Goal: Information Seeking & Learning: Find specific fact

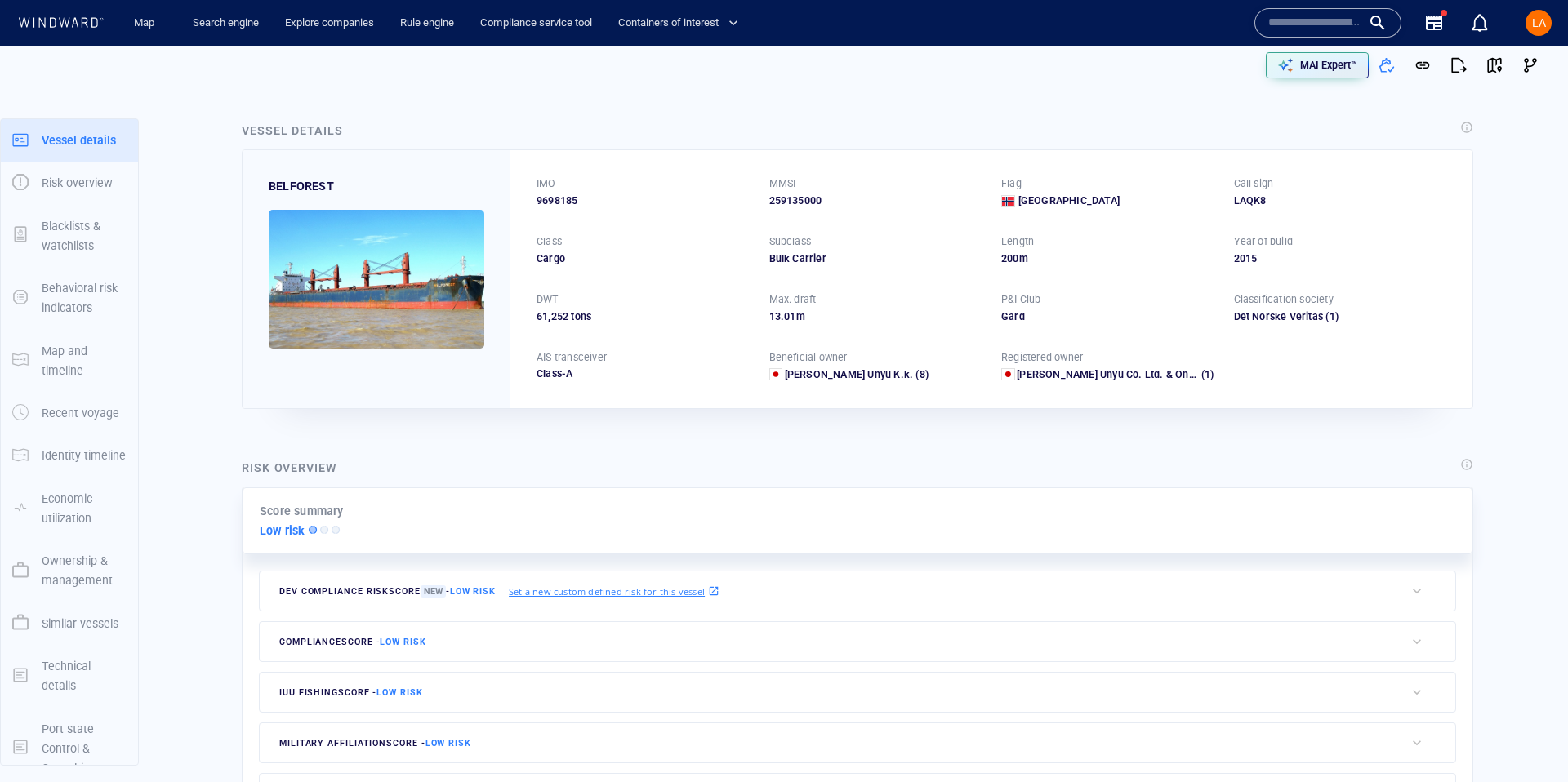
click at [1301, 32] on input "text" at bounding box center [1315, 23] width 93 height 25
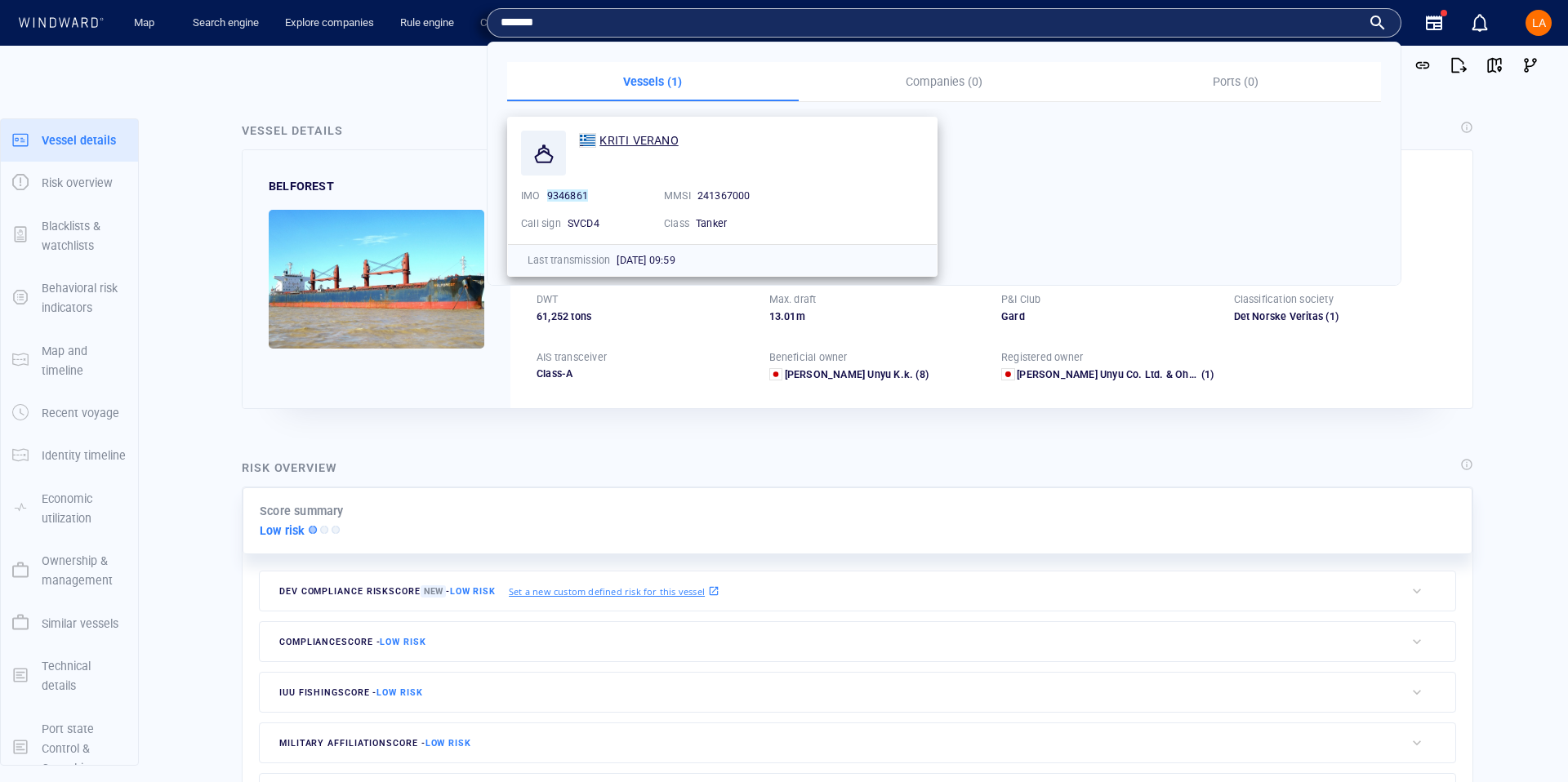
type input "*******"
click at [639, 145] on span "KRITI VERANO" at bounding box center [638, 140] width 79 height 13
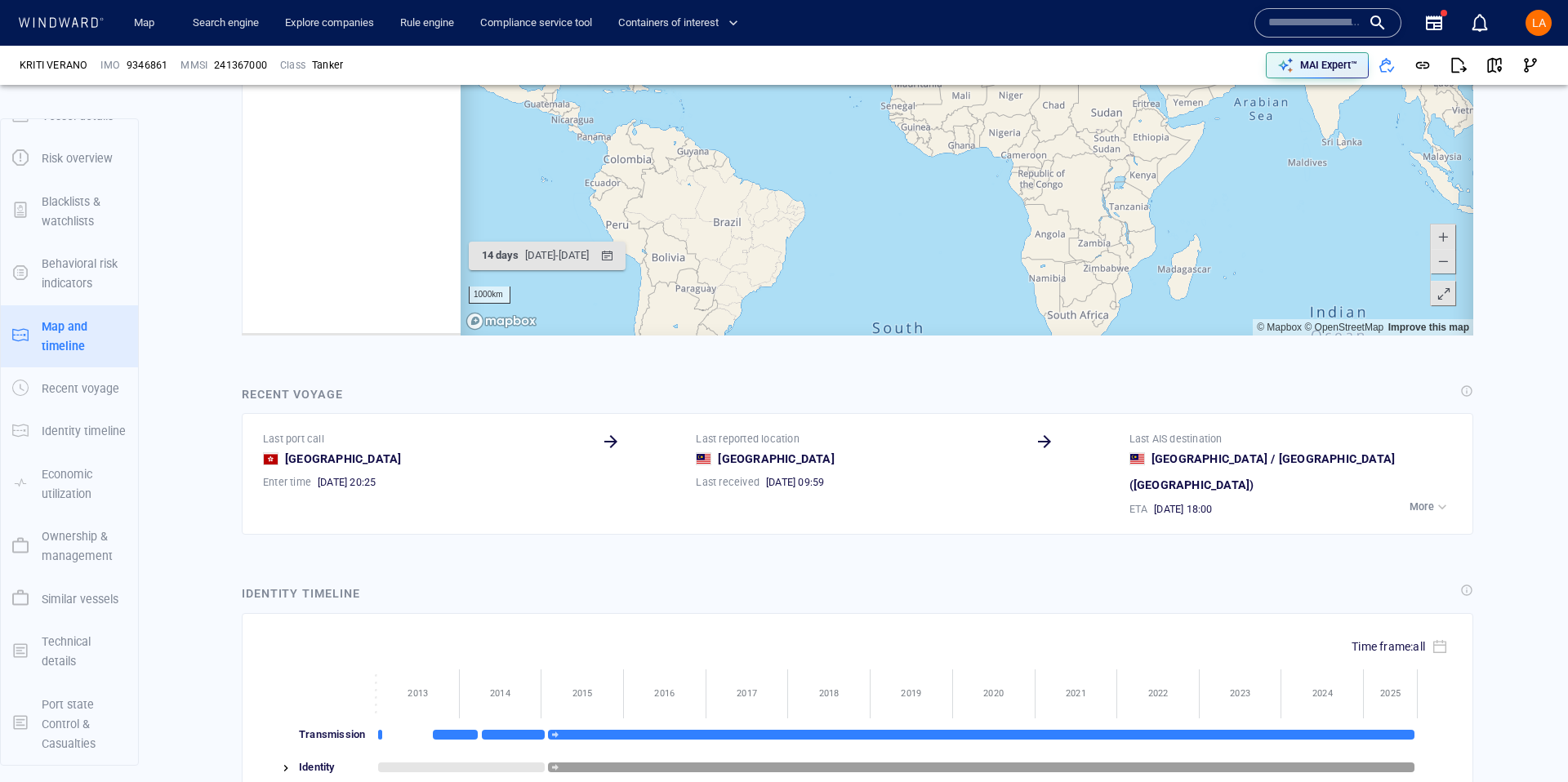
scroll to position [458802, 0]
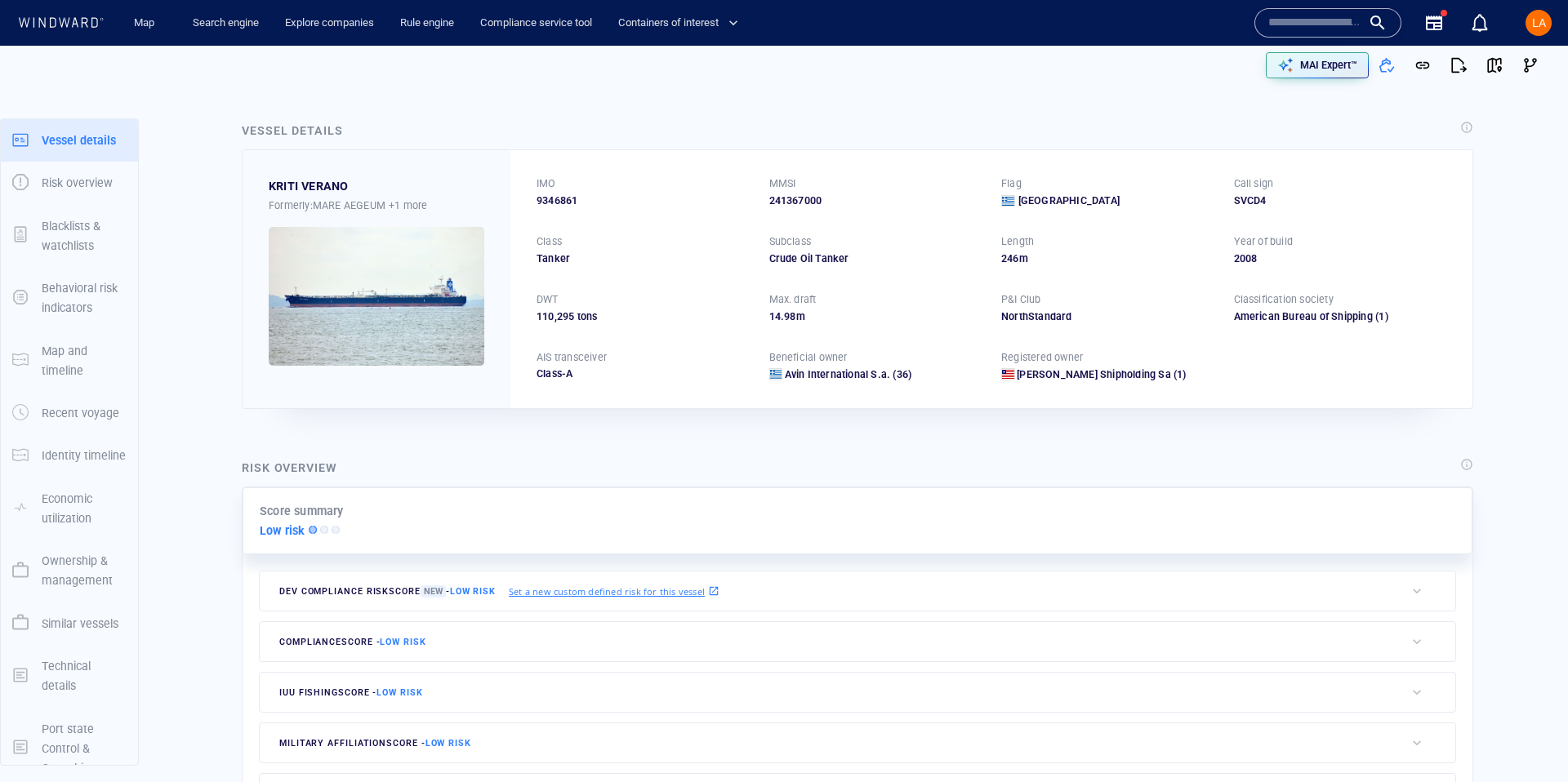
click at [1547, 30] on div "LA" at bounding box center [1538, 23] width 26 height 26
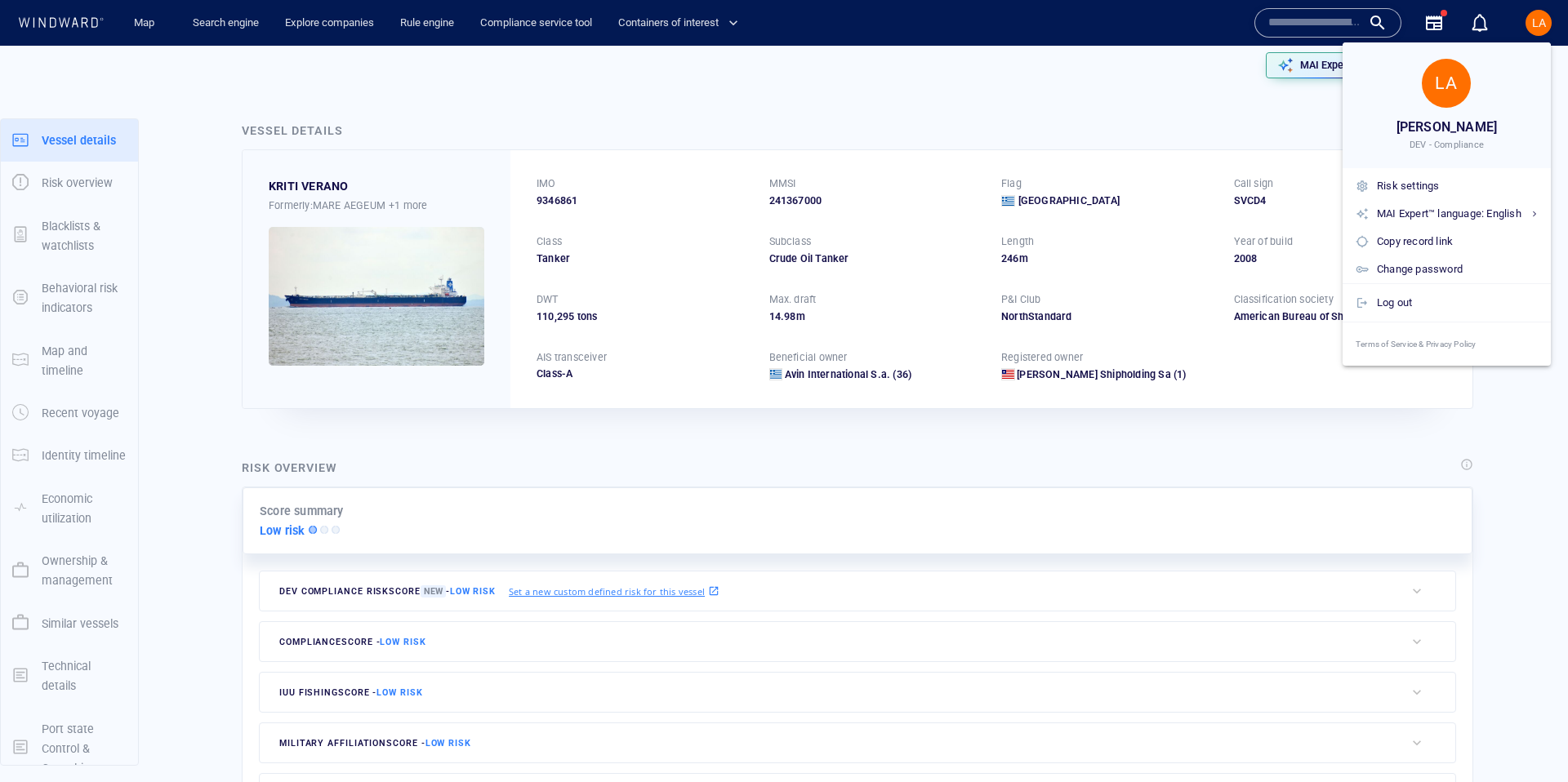
drag, startPoint x: 1093, startPoint y: 104, endPoint x: 836, endPoint y: 13, distance: 272.6
click at [1093, 104] on div at bounding box center [784, 391] width 1568 height 782
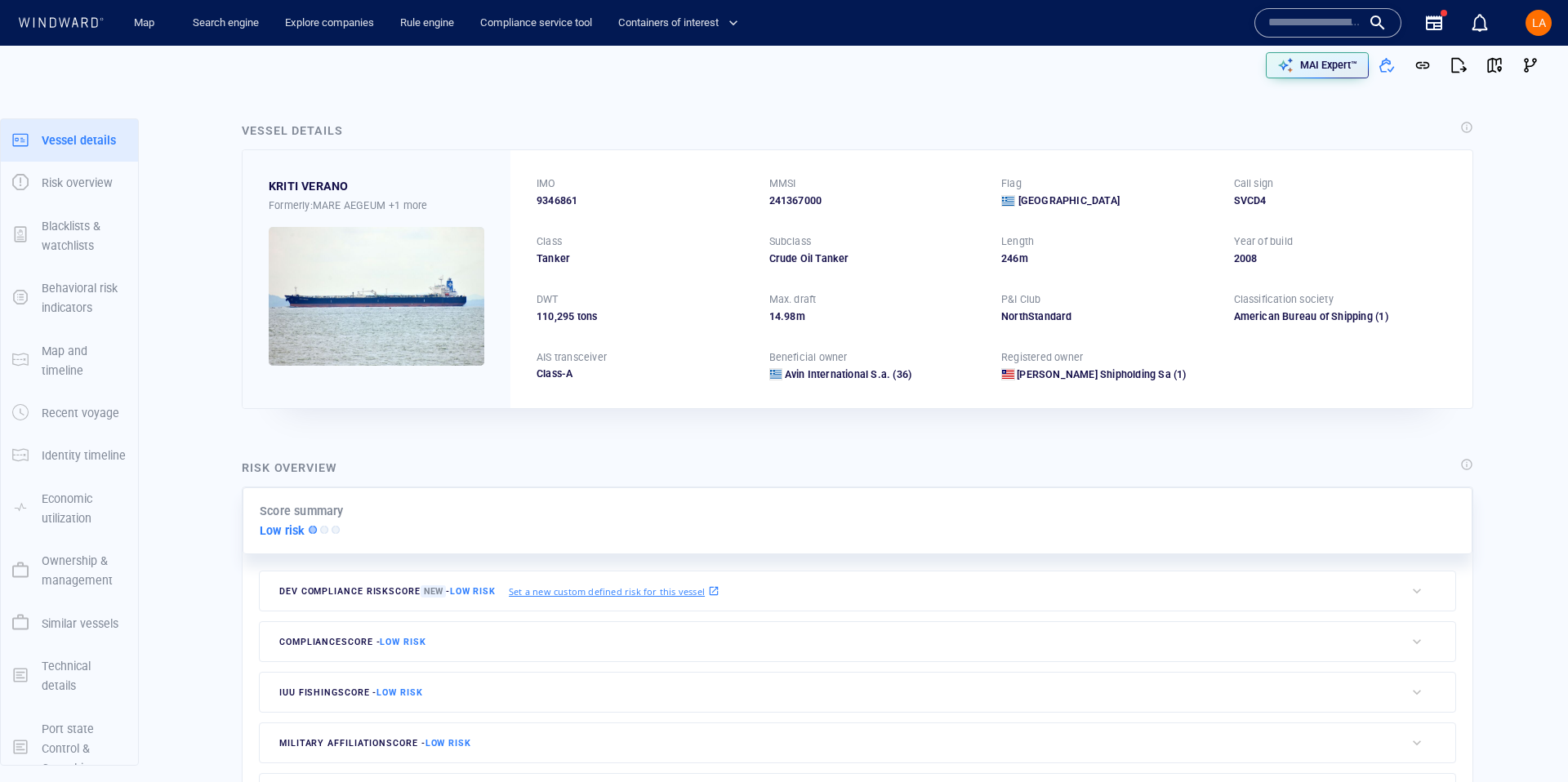
click at [1306, 14] on input "text" at bounding box center [1315, 23] width 93 height 25
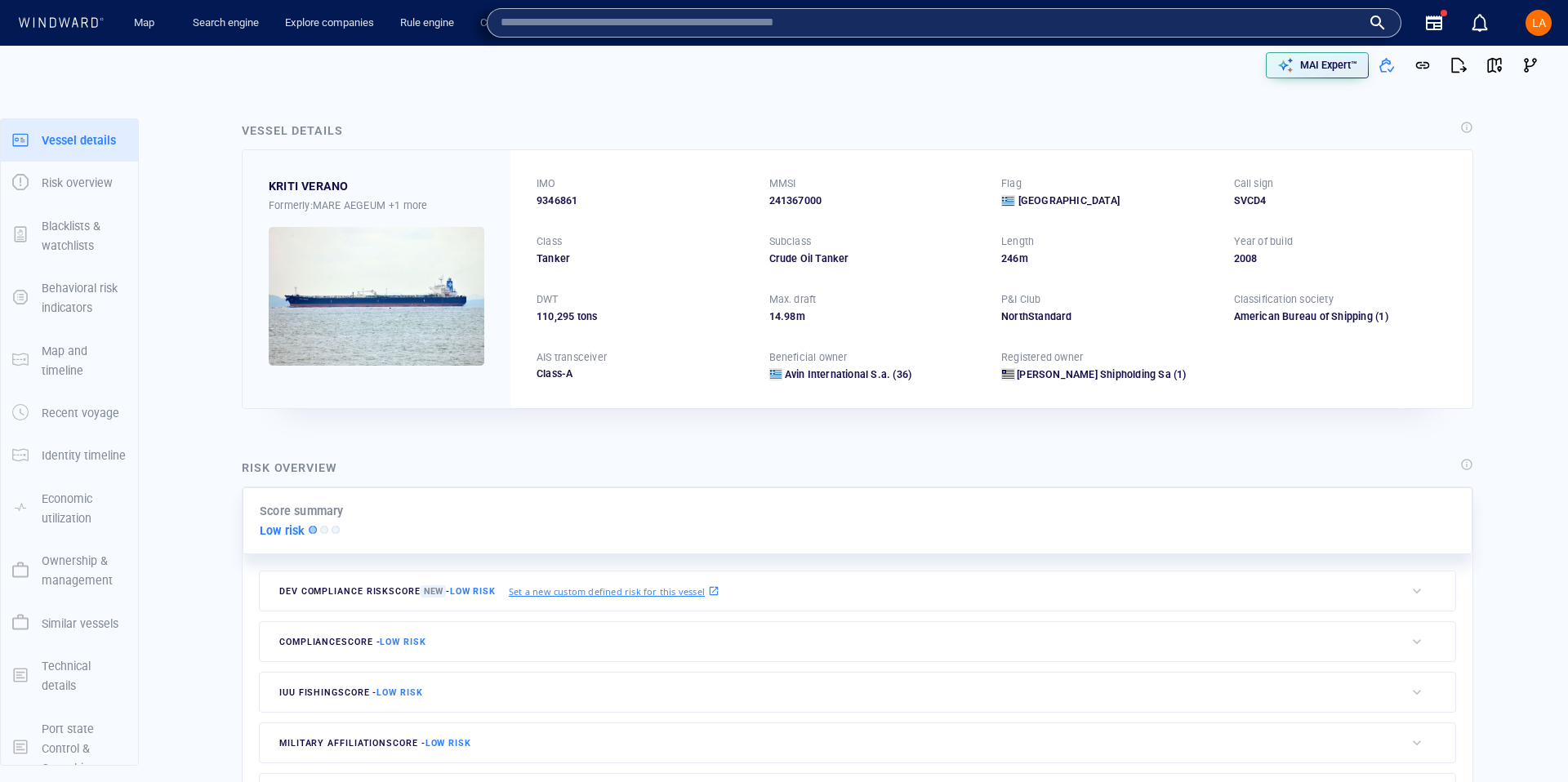
click at [996, 81] on div "MAI Expert™" at bounding box center [1165, 65] width 768 height 36
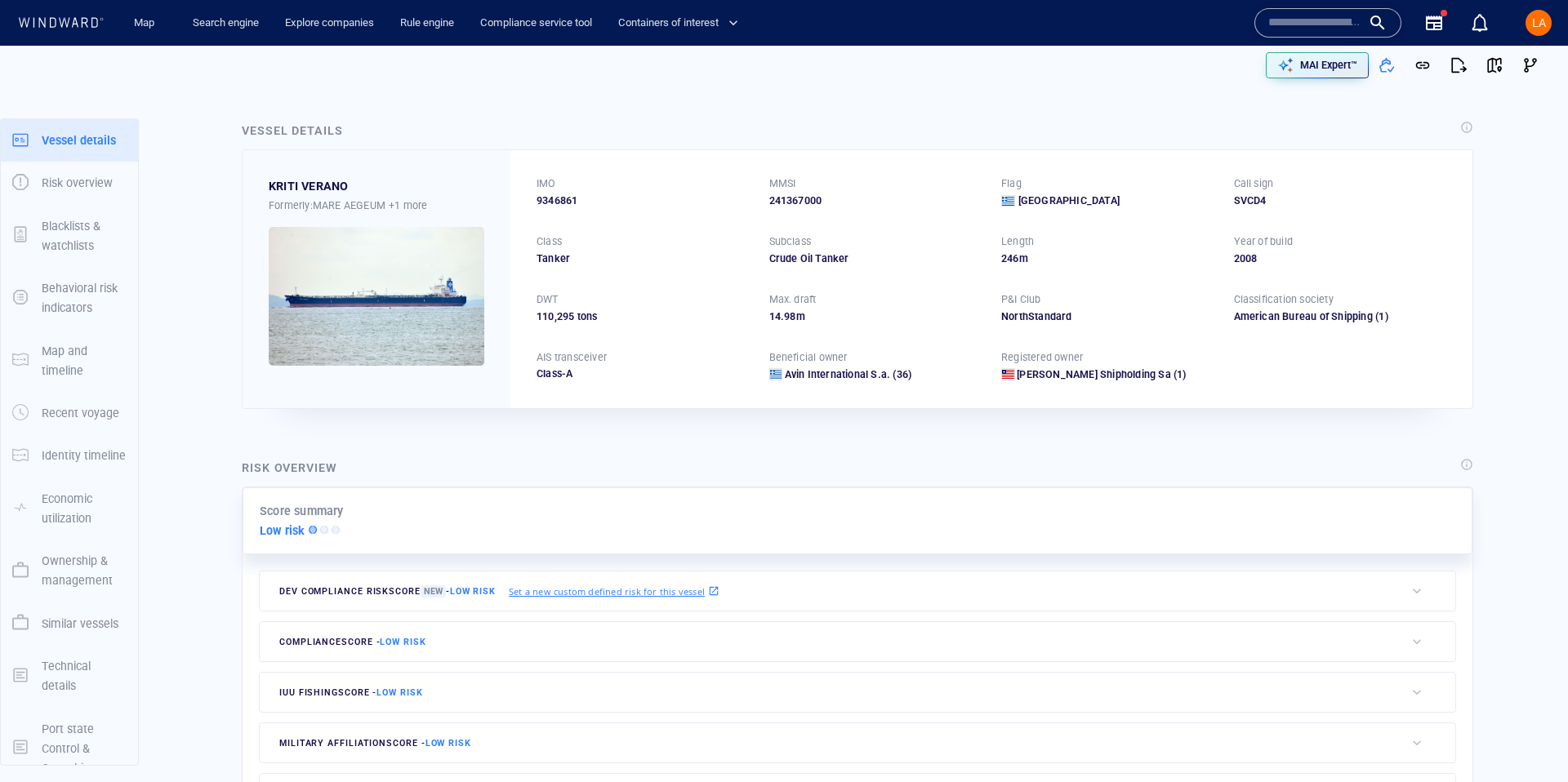
click at [1286, 19] on input "text" at bounding box center [1315, 23] width 93 height 25
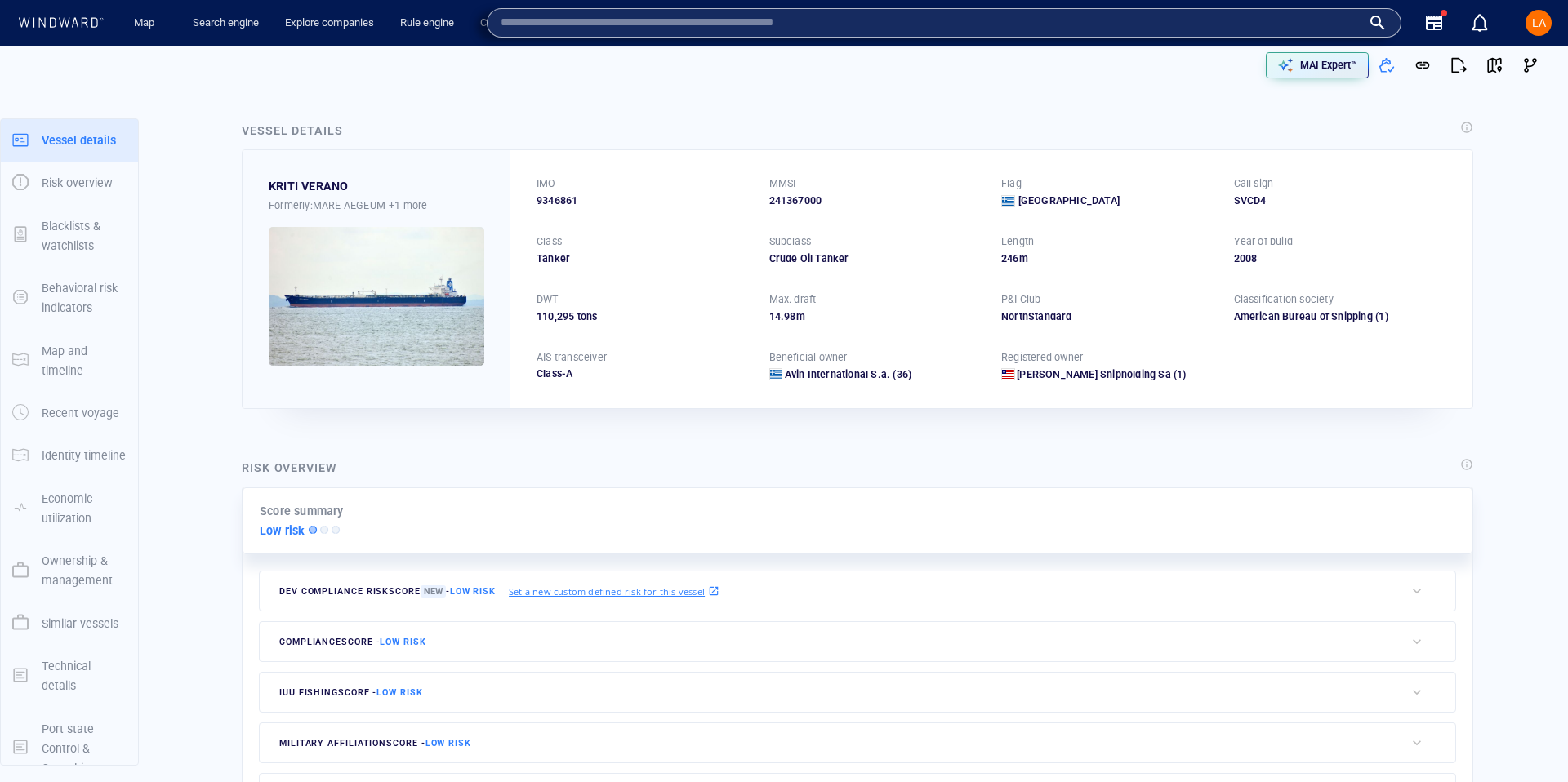
paste input "*******"
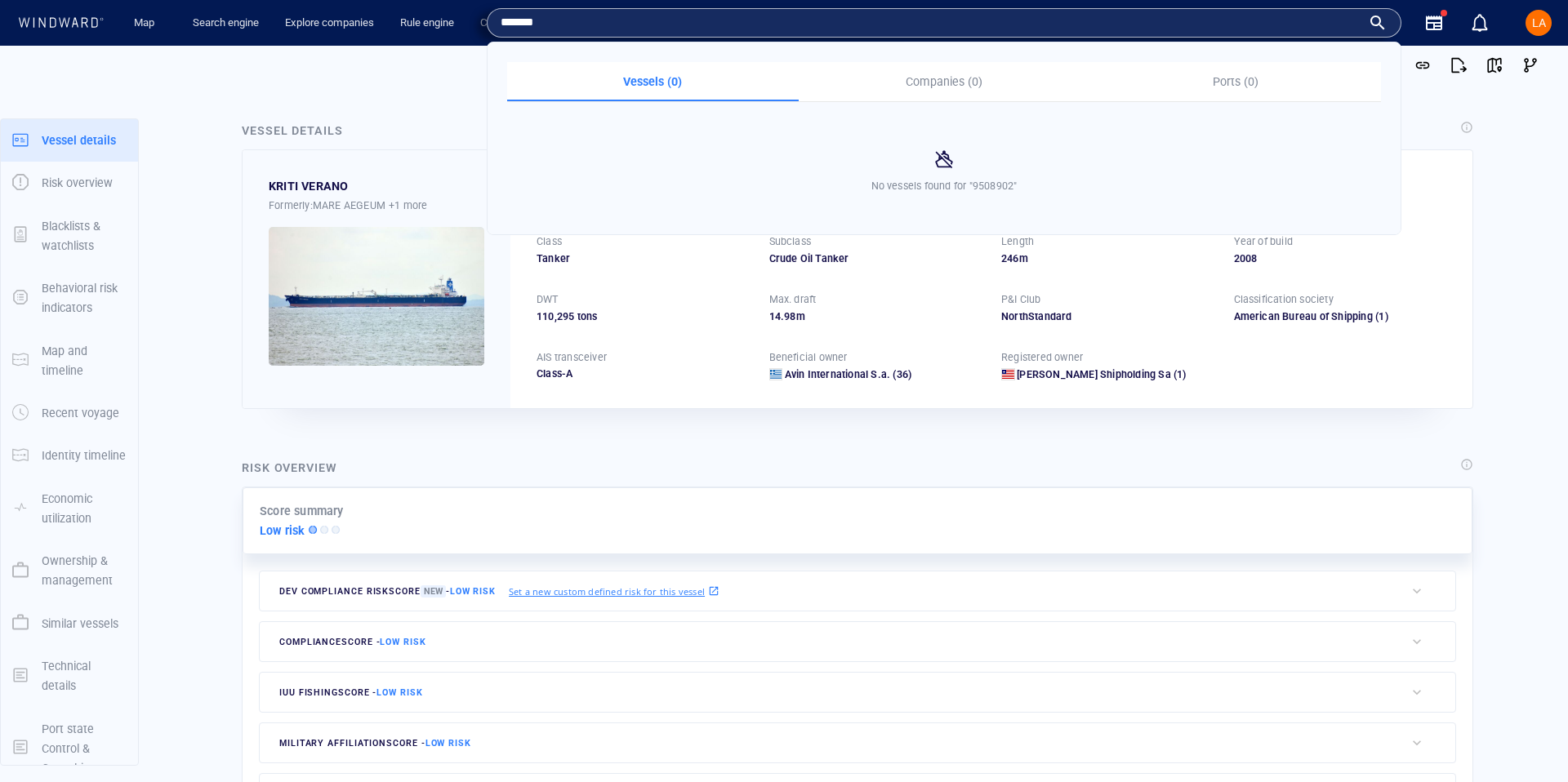
drag, startPoint x: 331, startPoint y: 75, endPoint x: 201, endPoint y: 2, distance: 149.1
click at [320, 66] on div at bounding box center [400, 65] width 775 height 49
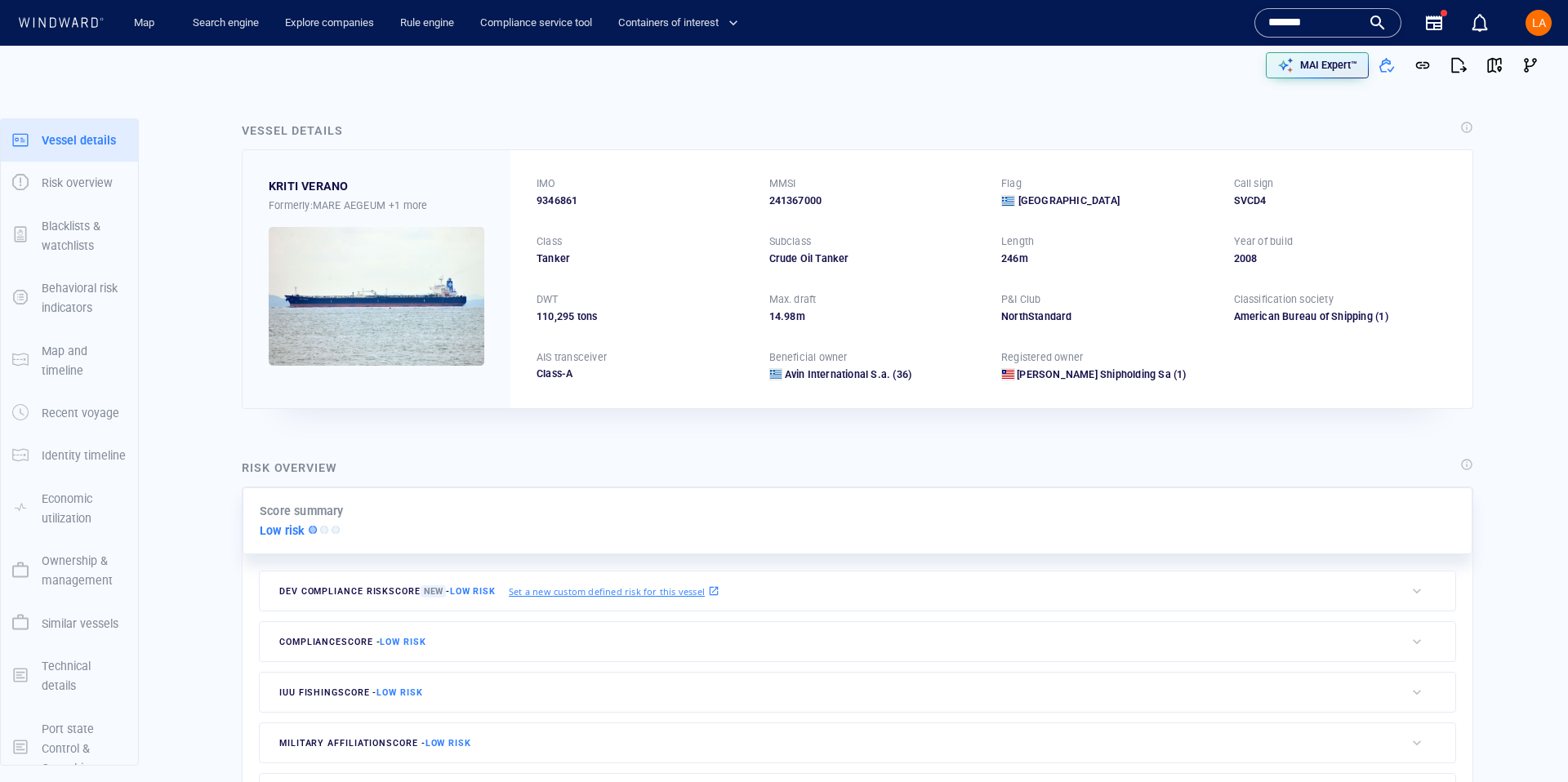
click at [1339, 25] on input "*******" at bounding box center [1315, 23] width 93 height 25
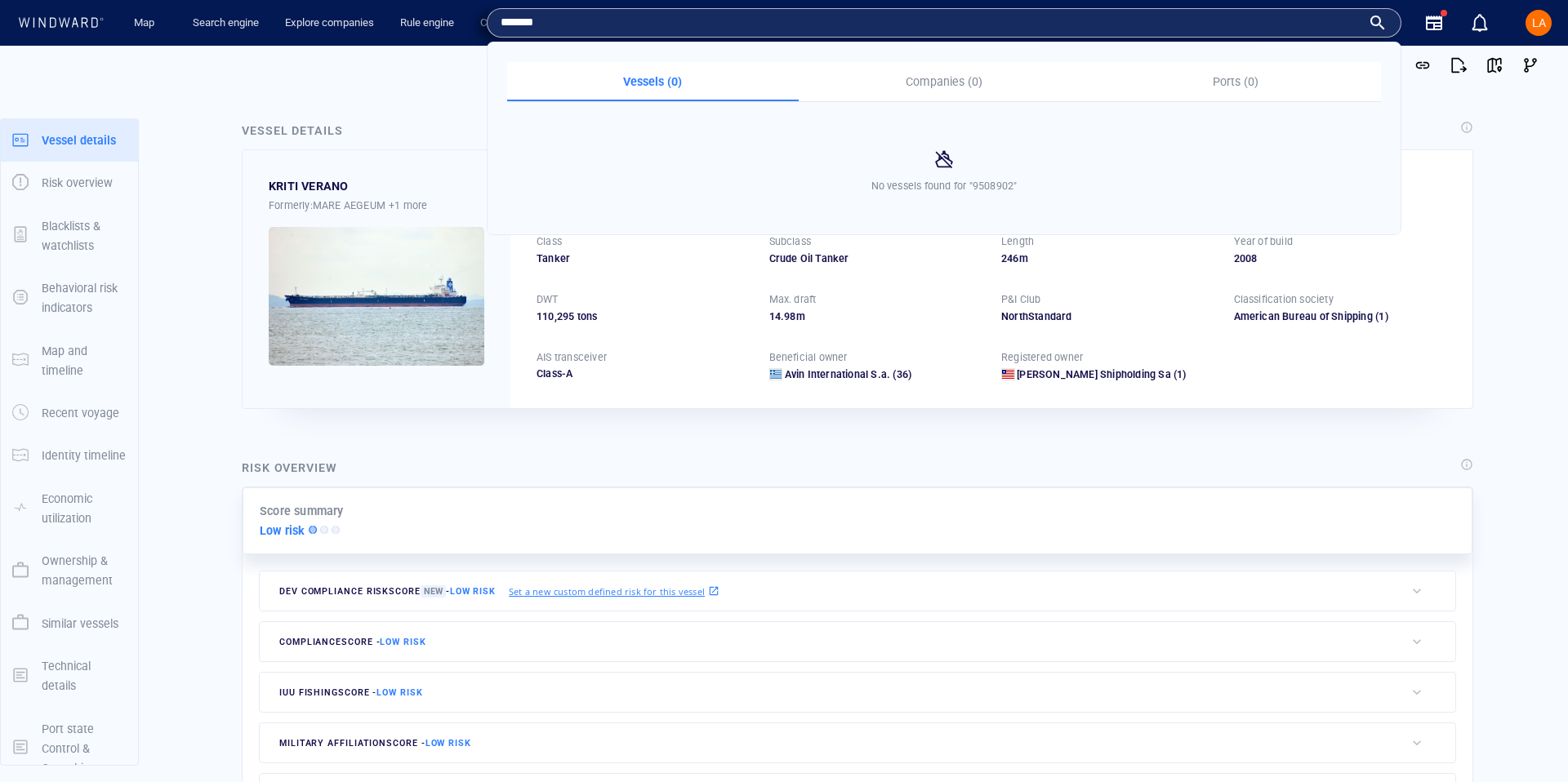
click at [1339, 25] on input "*******" at bounding box center [931, 23] width 861 height 25
paste input "text"
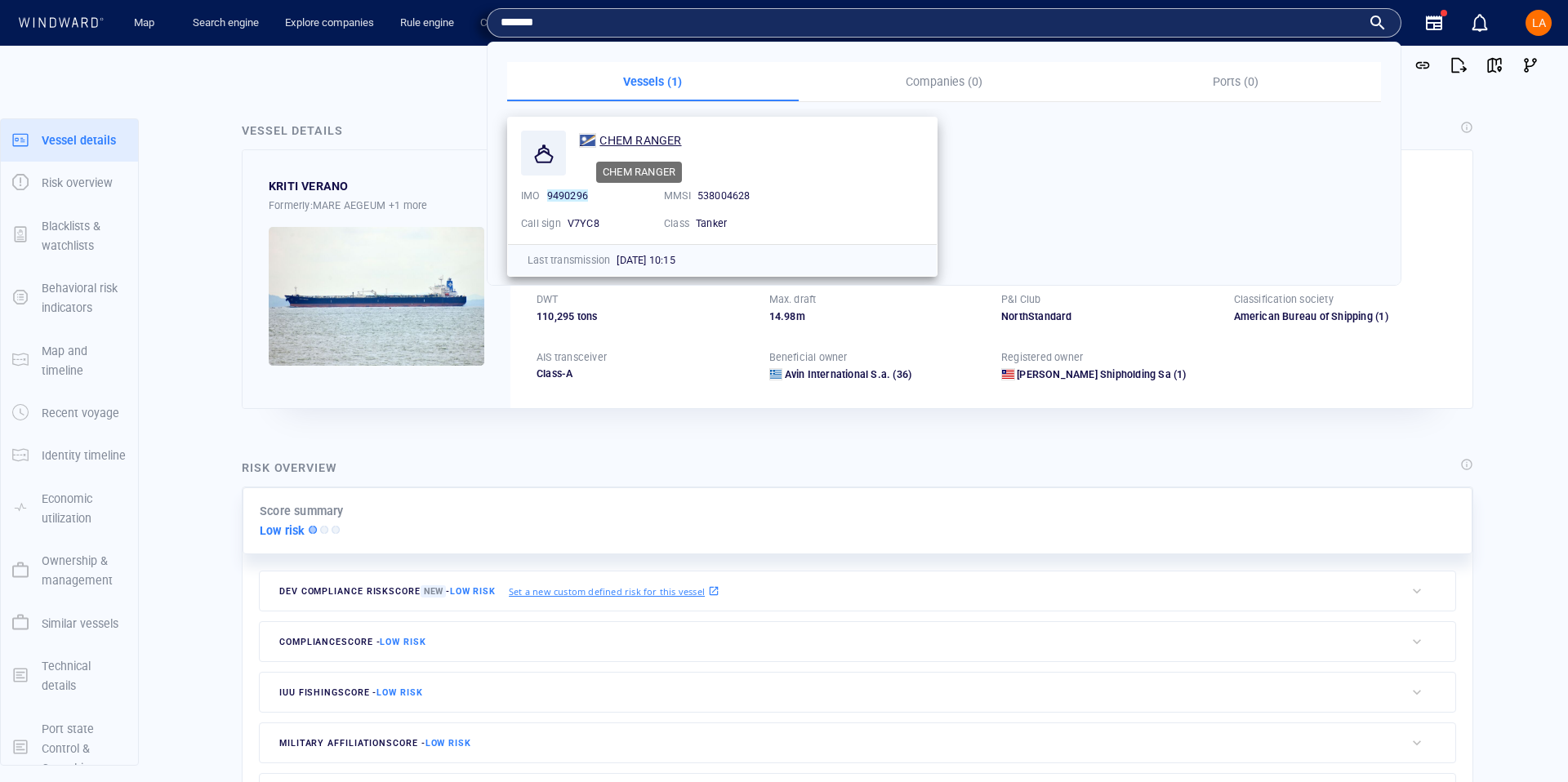
type input "*******"
click at [626, 146] on span "CHEM RANGER" at bounding box center [640, 140] width 81 height 13
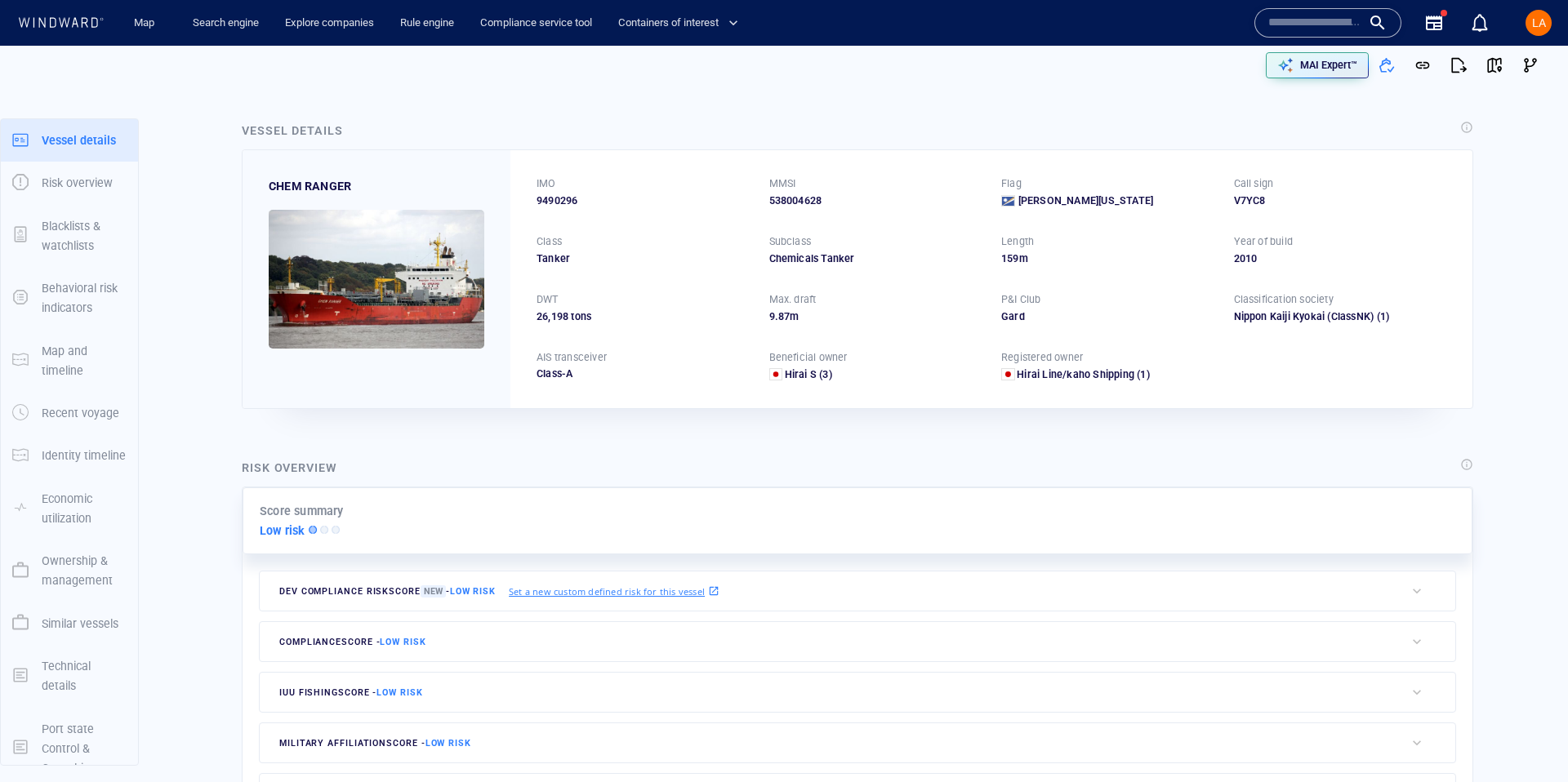
click at [1282, 29] on input "text" at bounding box center [1315, 23] width 93 height 25
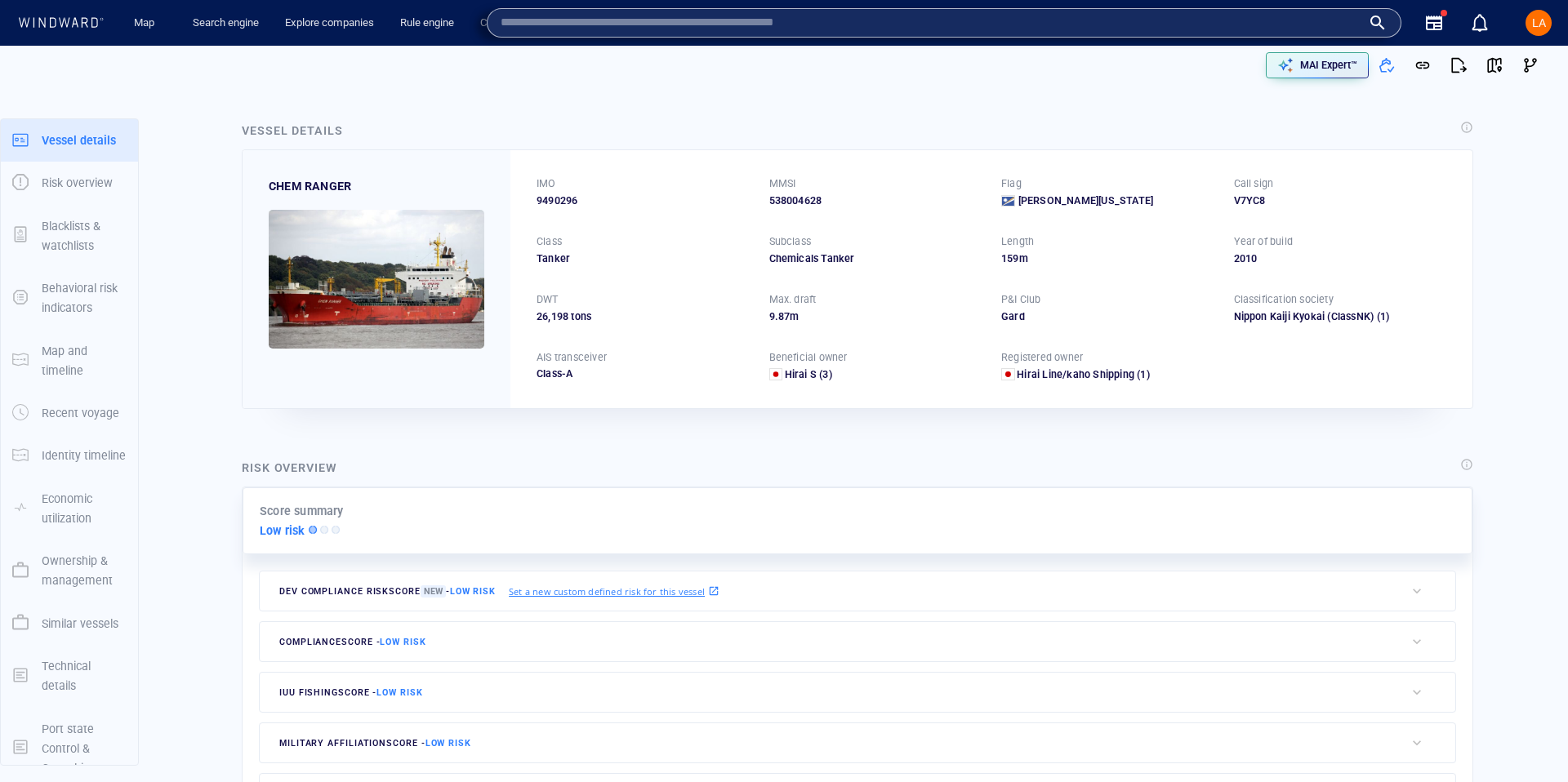
paste input "*******"
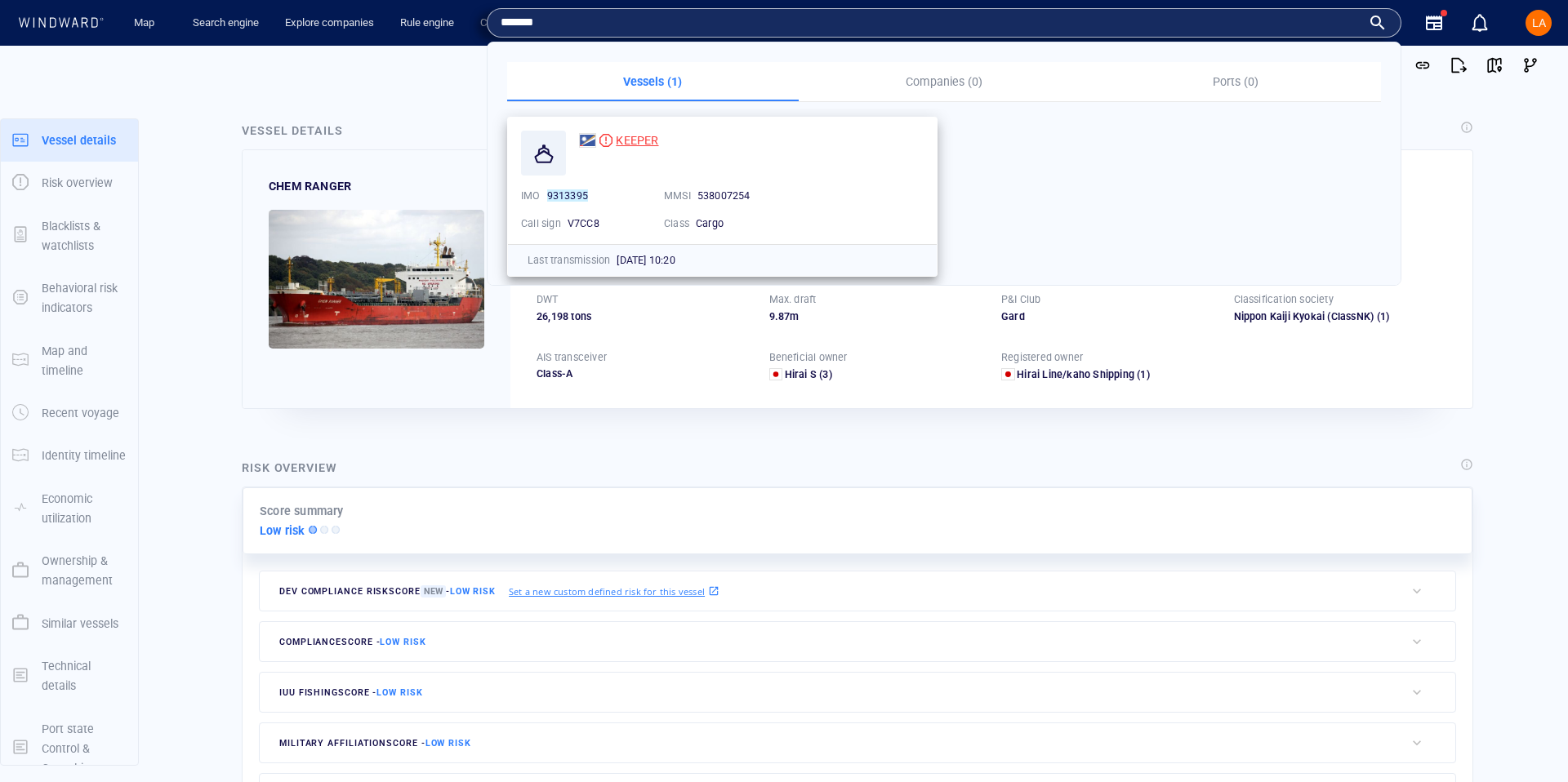
type input "*******"
click at [613, 134] on div "KEEPER" at bounding box center [619, 140] width 80 height 19
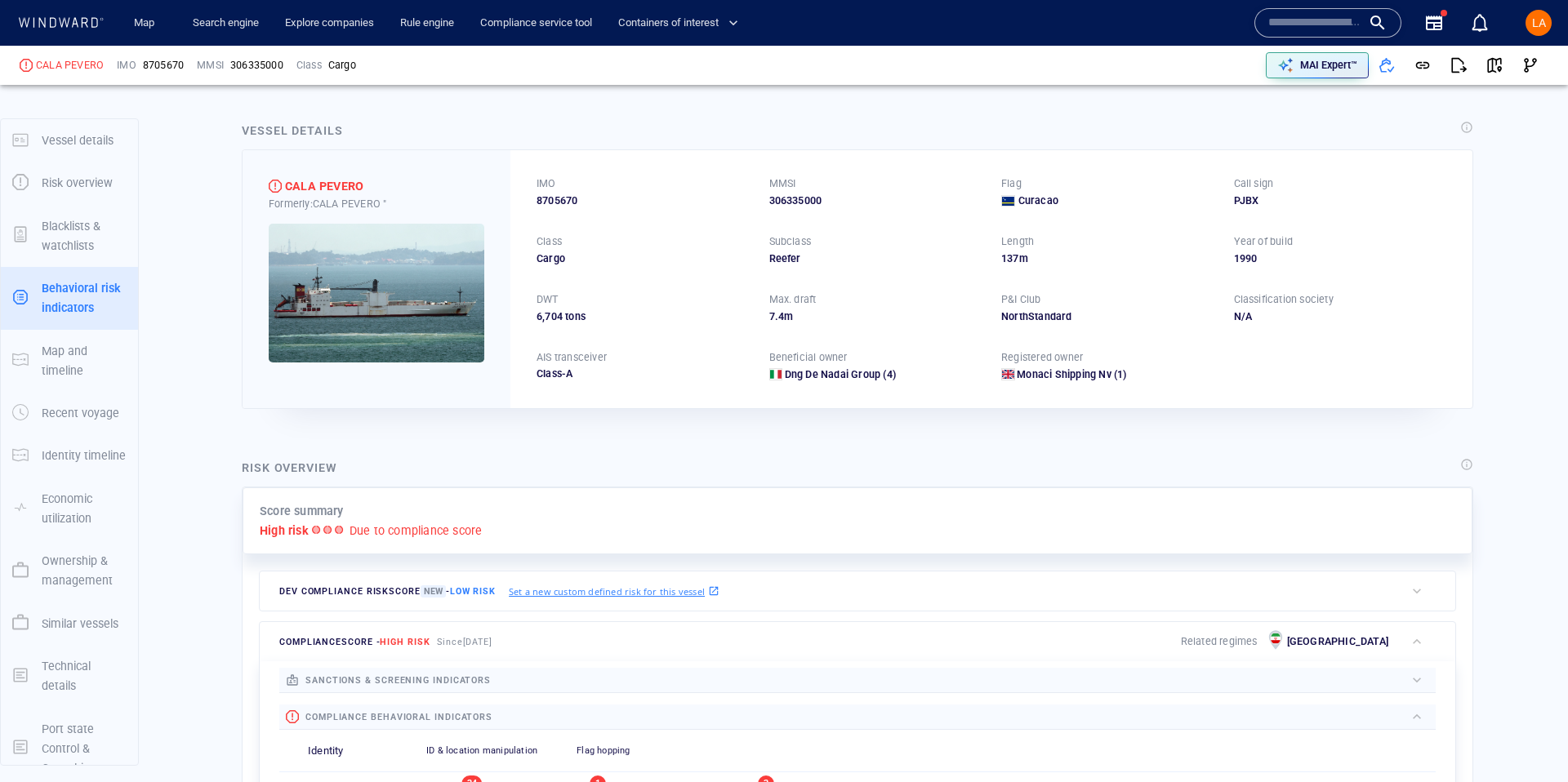
scroll to position [25, 0]
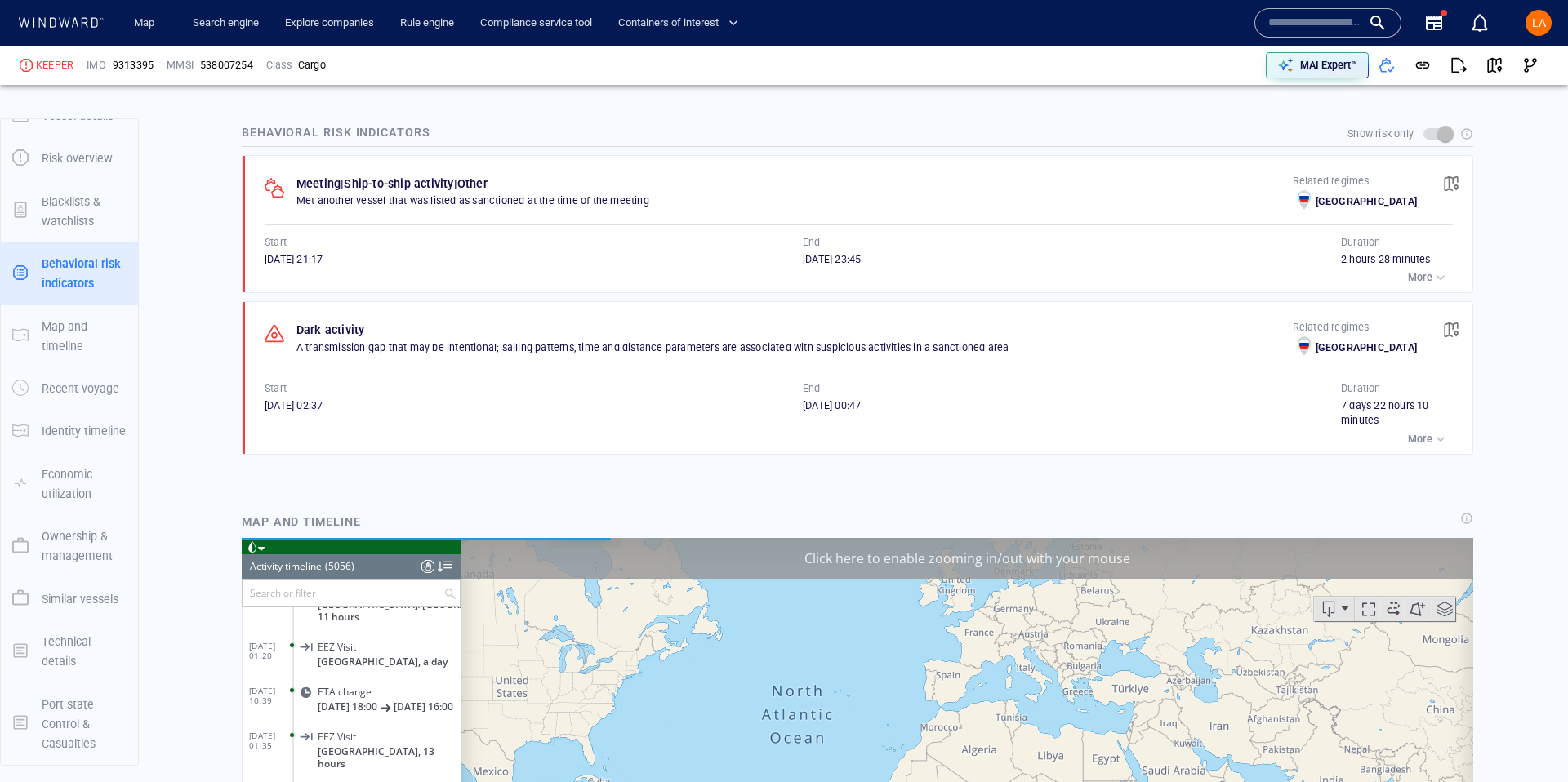
scroll to position [1061, 0]
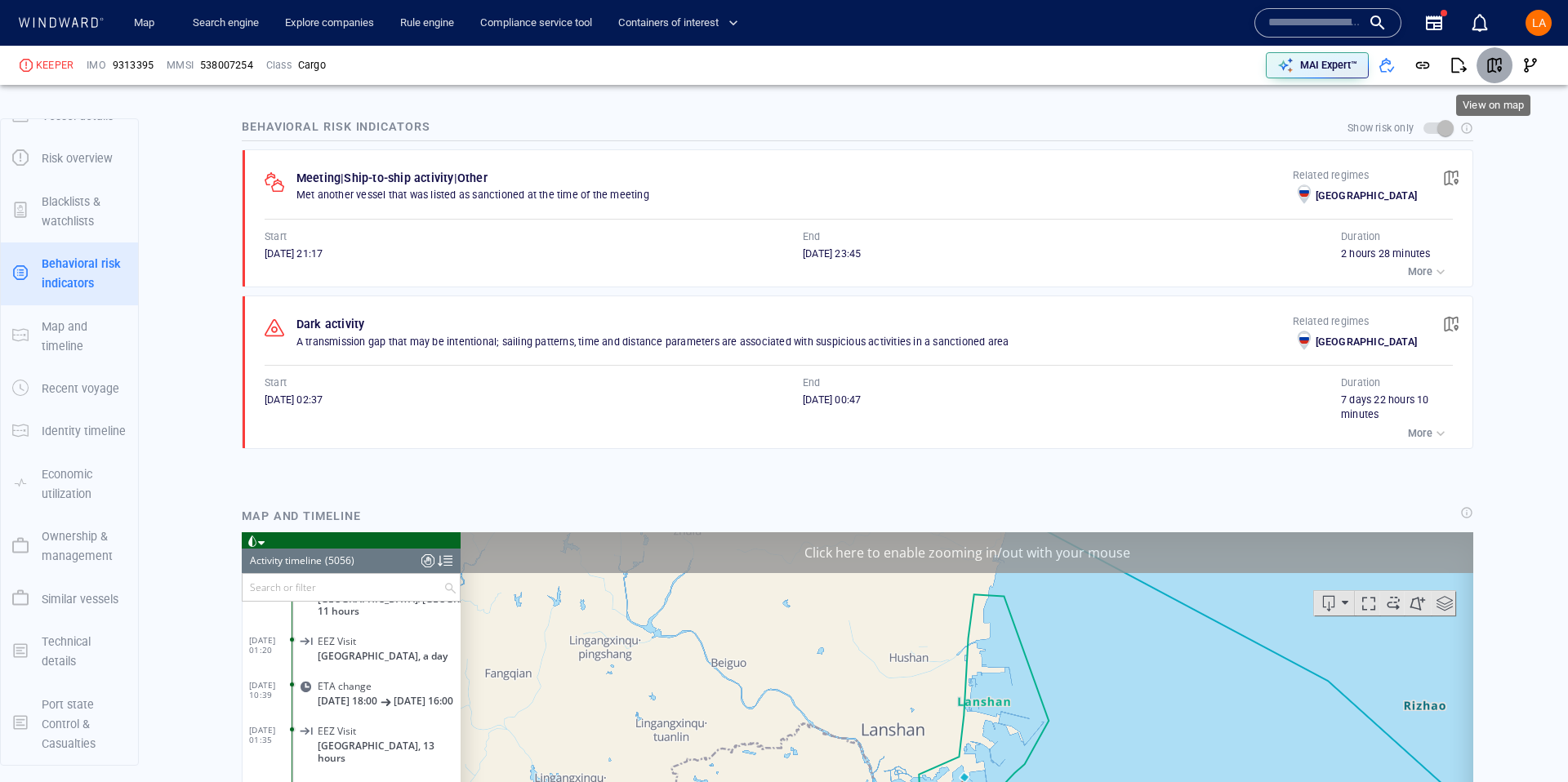
click at [1498, 72] on span "button" at bounding box center [1494, 64] width 16 height 16
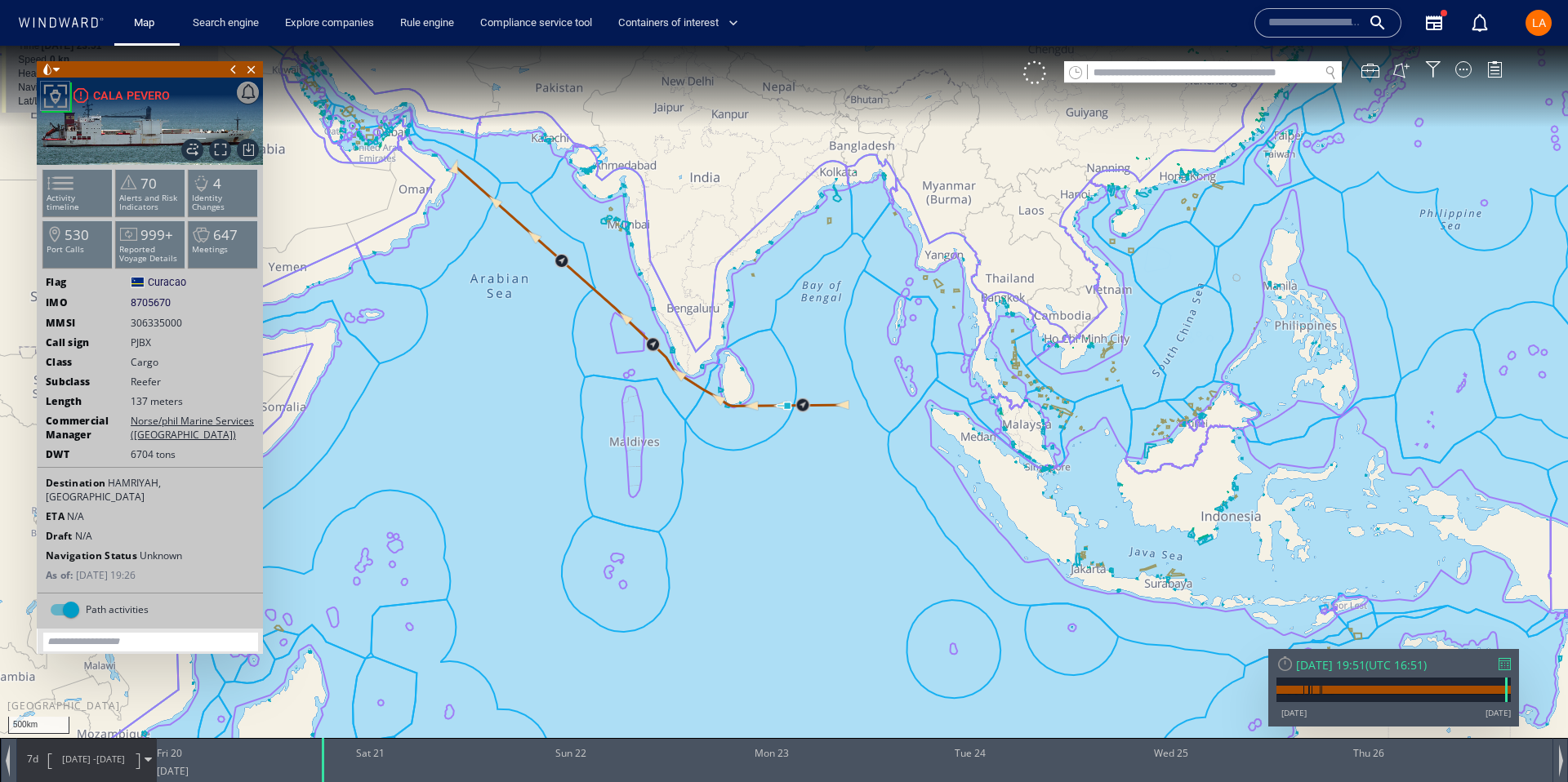
click at [1365, 668] on div "[DATE] 19:51" at bounding box center [1331, 665] width 70 height 15
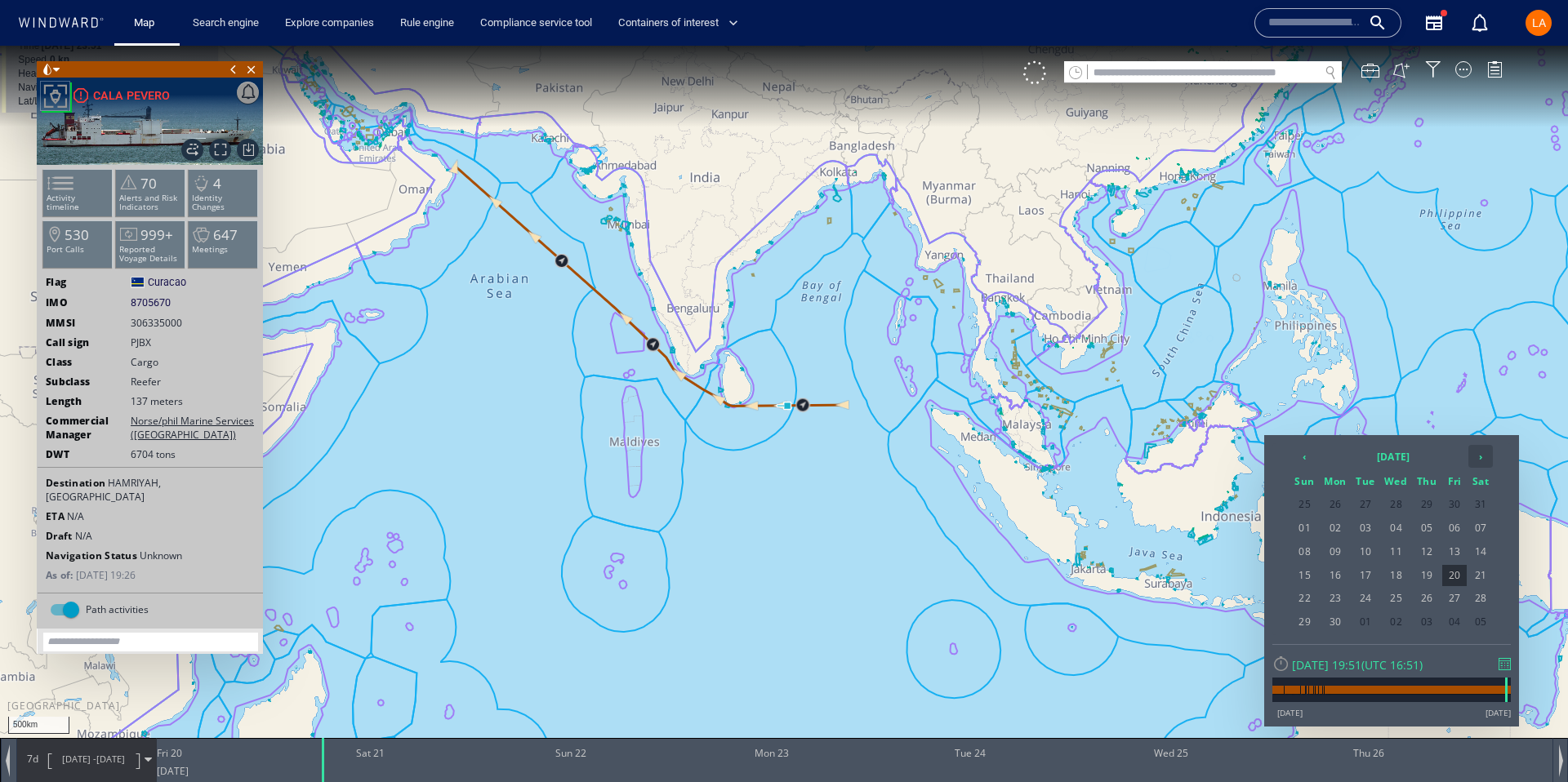
click at [1475, 450] on th "›" at bounding box center [1481, 456] width 25 height 23
click at [1394, 596] on span "30" at bounding box center [1397, 598] width 31 height 21
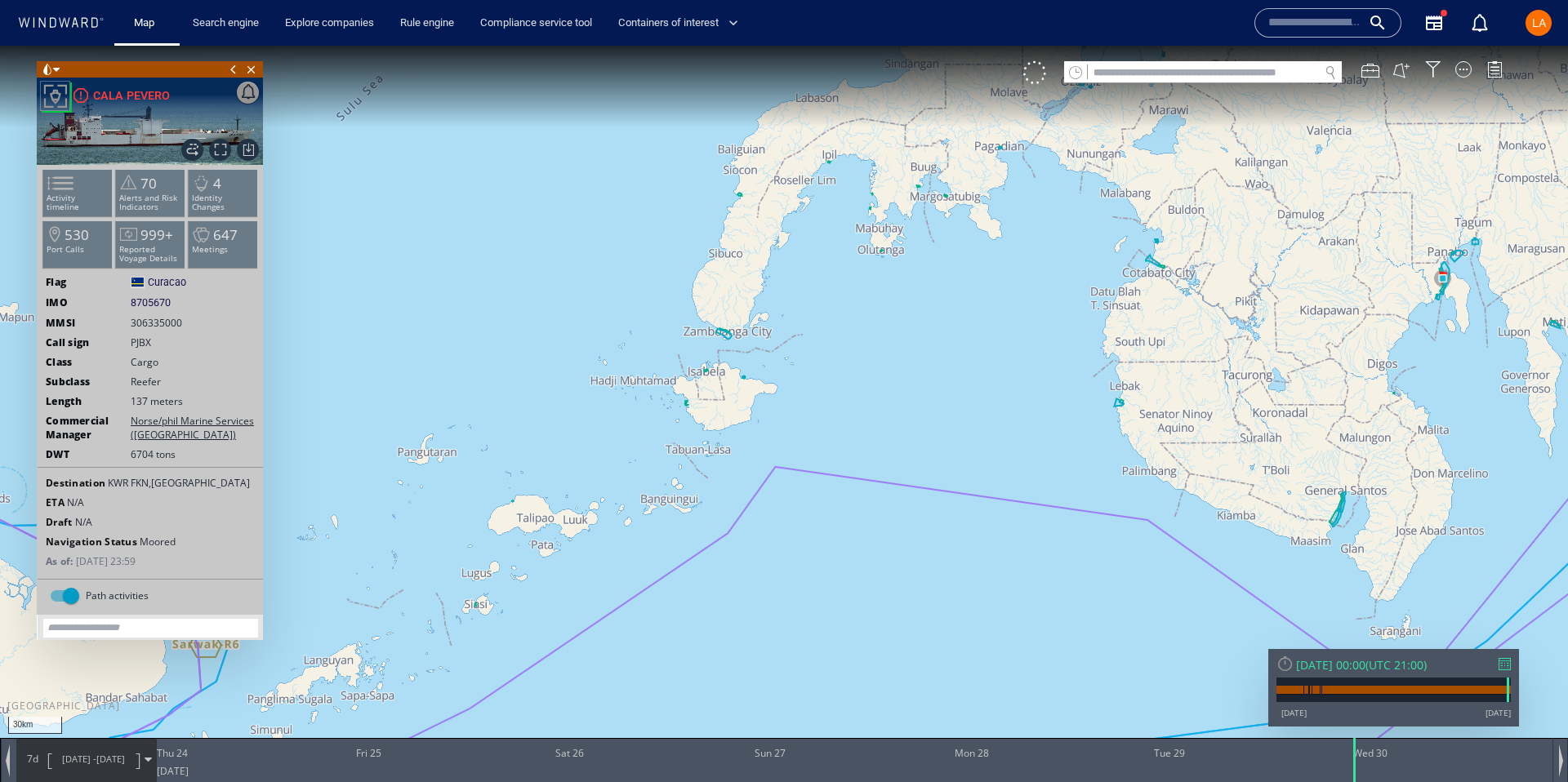
drag, startPoint x: 1360, startPoint y: 290, endPoint x: 713, endPoint y: 286, distance: 647.0
click at [713, 286] on canvas "Map" at bounding box center [784, 406] width 1568 height 720
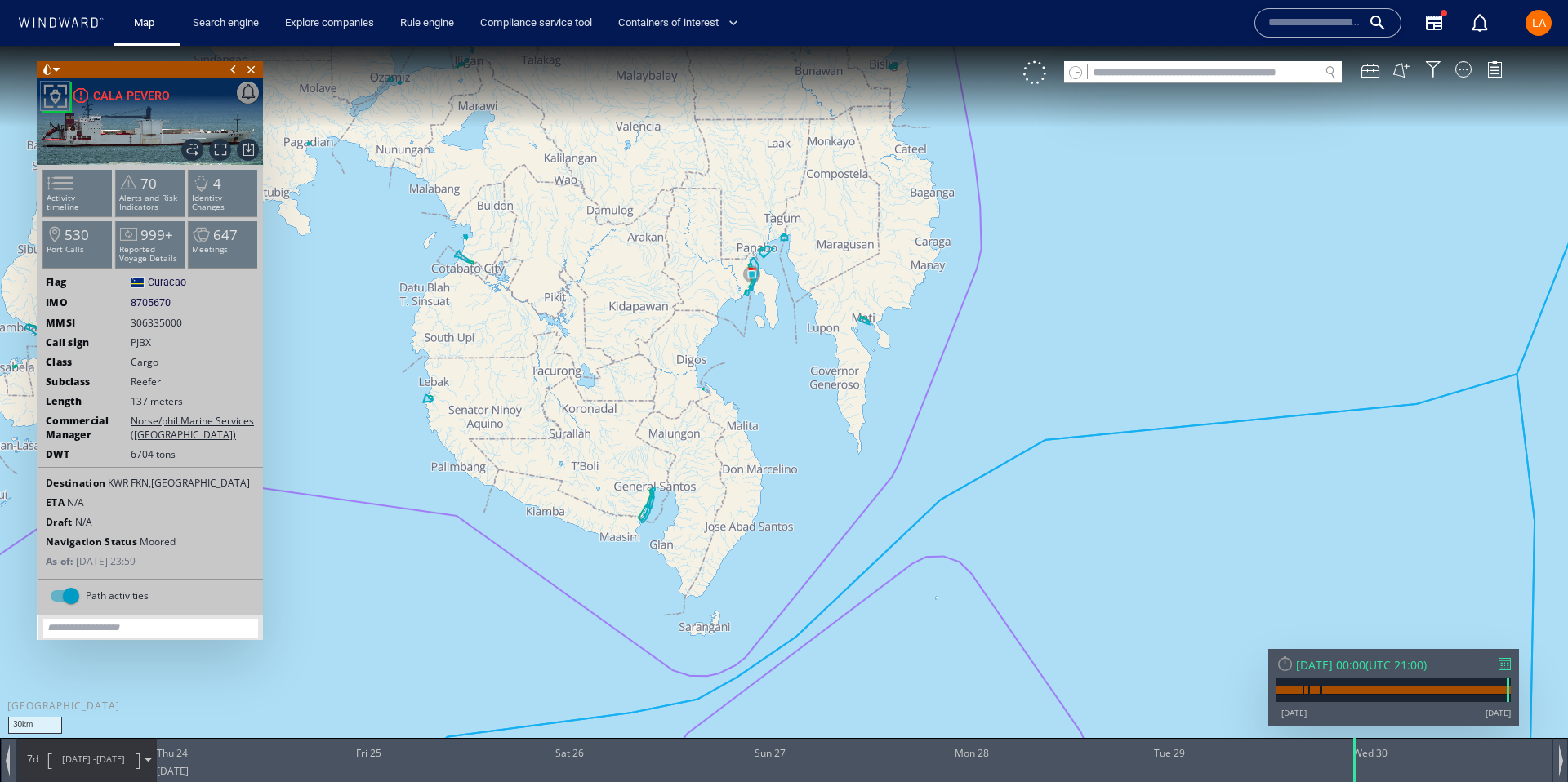
click at [89, 763] on span "23/07/25 -" at bounding box center [79, 759] width 34 height 12
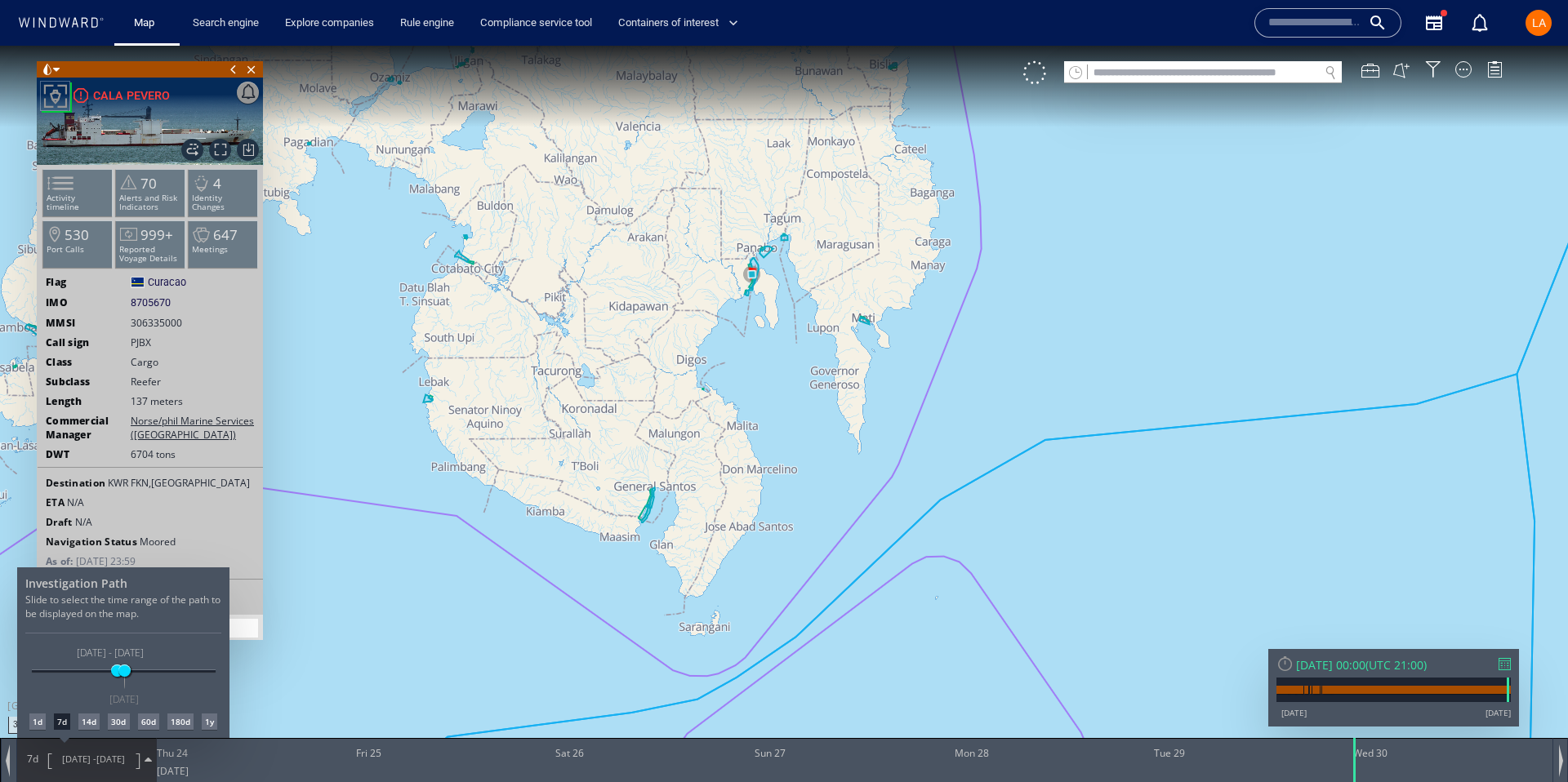
click at [111, 717] on div "30d" at bounding box center [118, 721] width 21 height 16
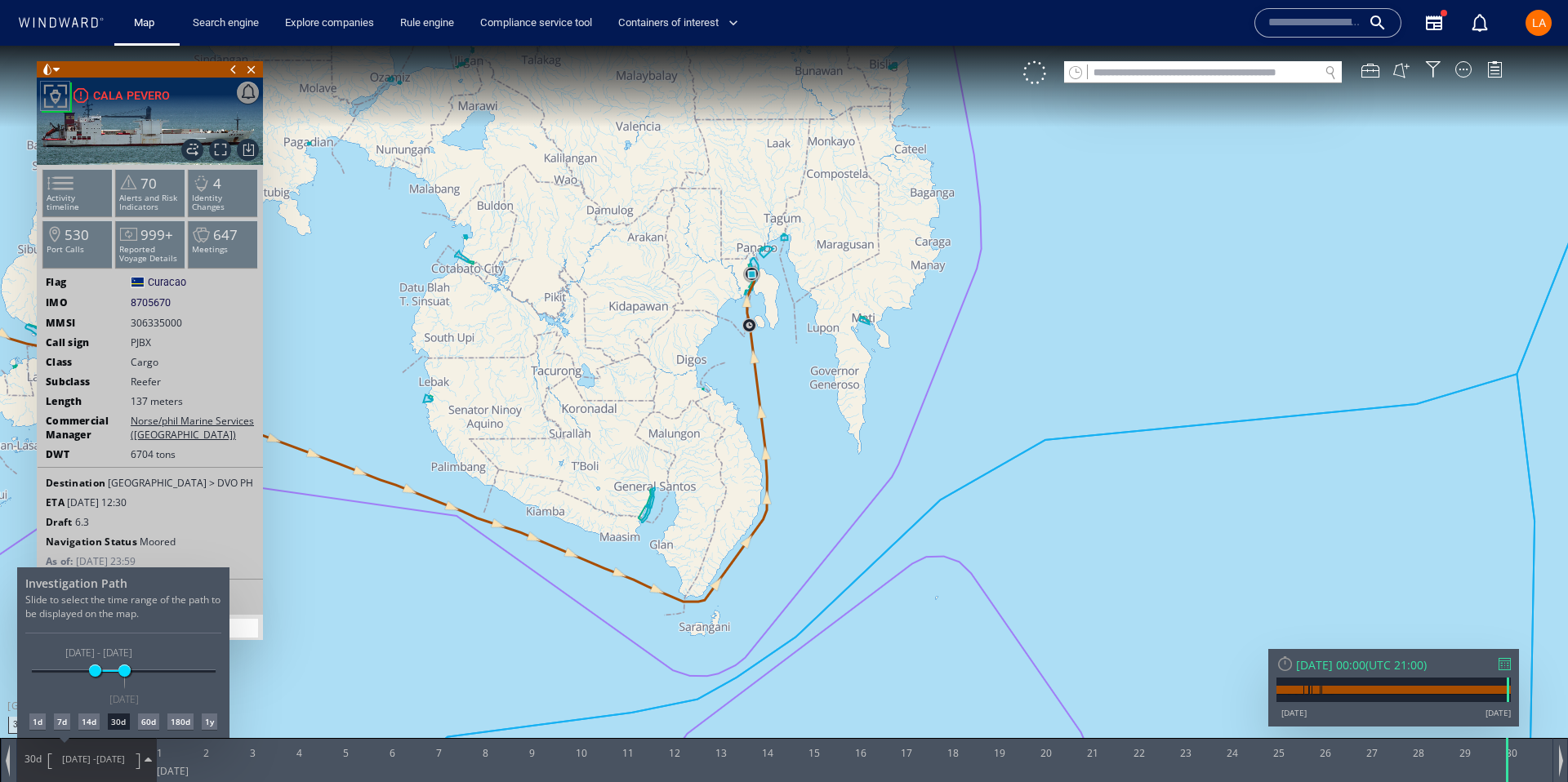
click at [756, 279] on div at bounding box center [784, 413] width 1568 height 736
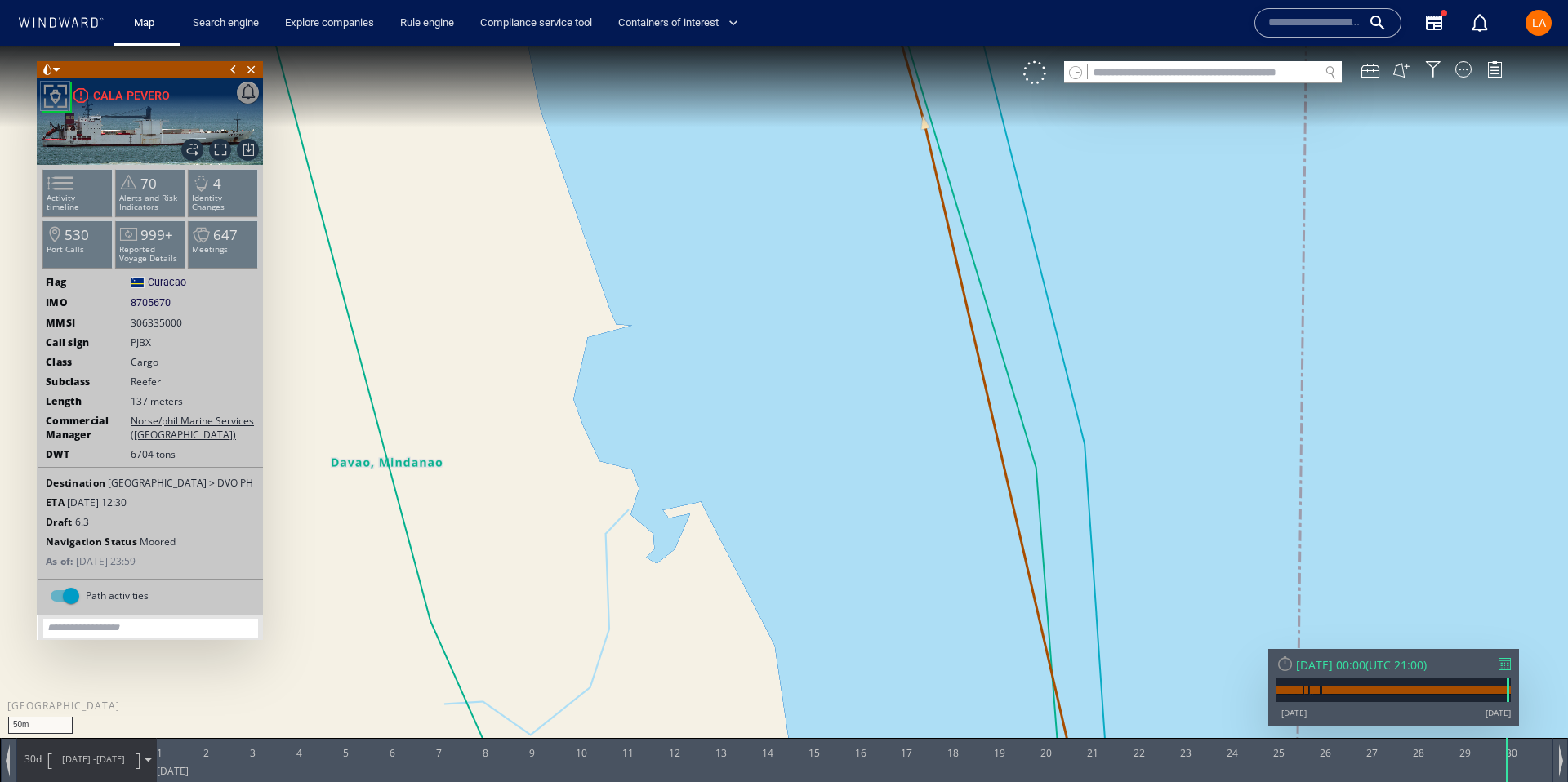
drag, startPoint x: 688, startPoint y: 176, endPoint x: 818, endPoint y: 532, distance: 379.0
click at [1060, 709] on canvas "Map" at bounding box center [784, 406] width 1568 height 720
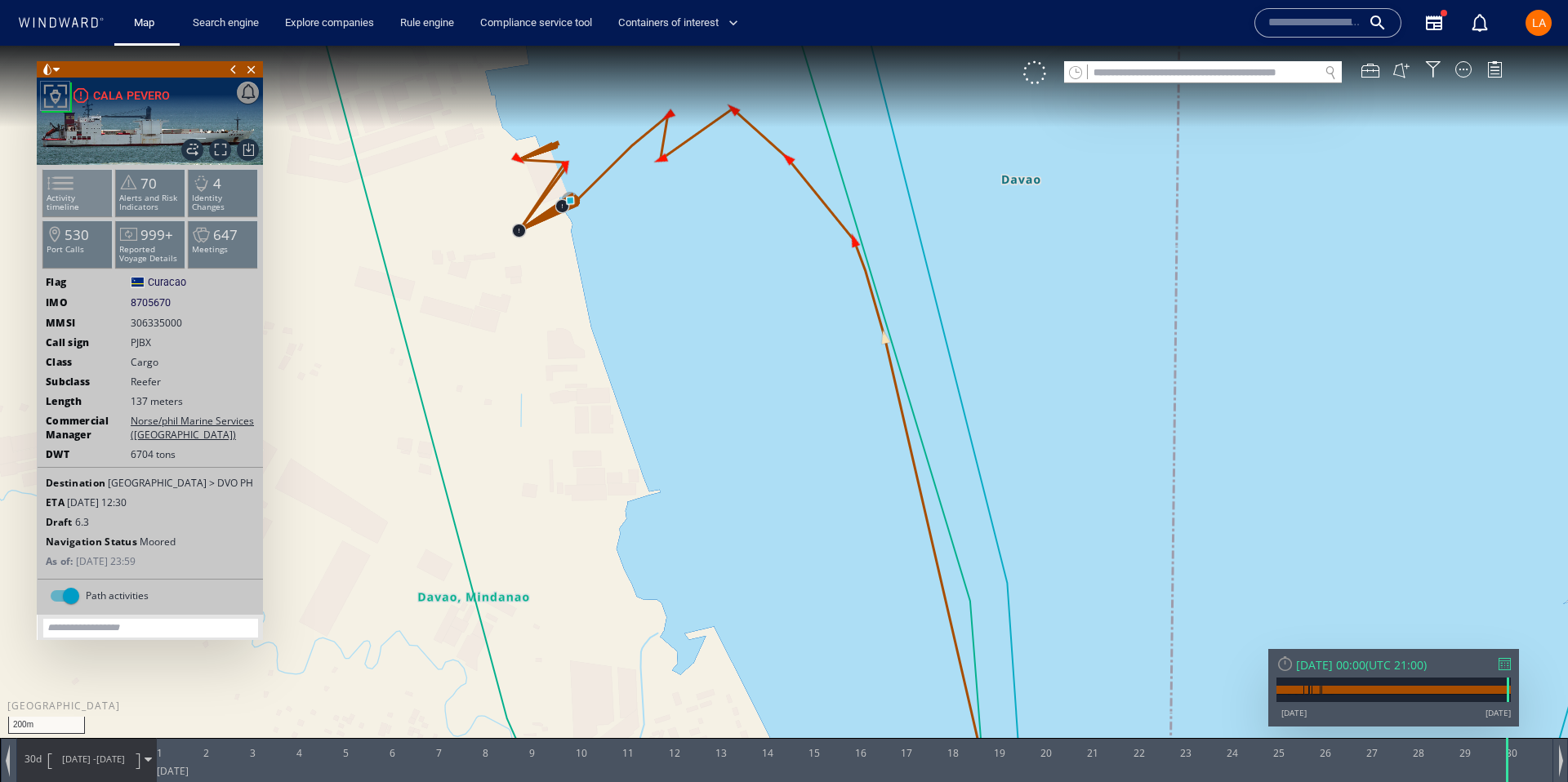
click at [63, 171] on span at bounding box center [50, 183] width 25 height 24
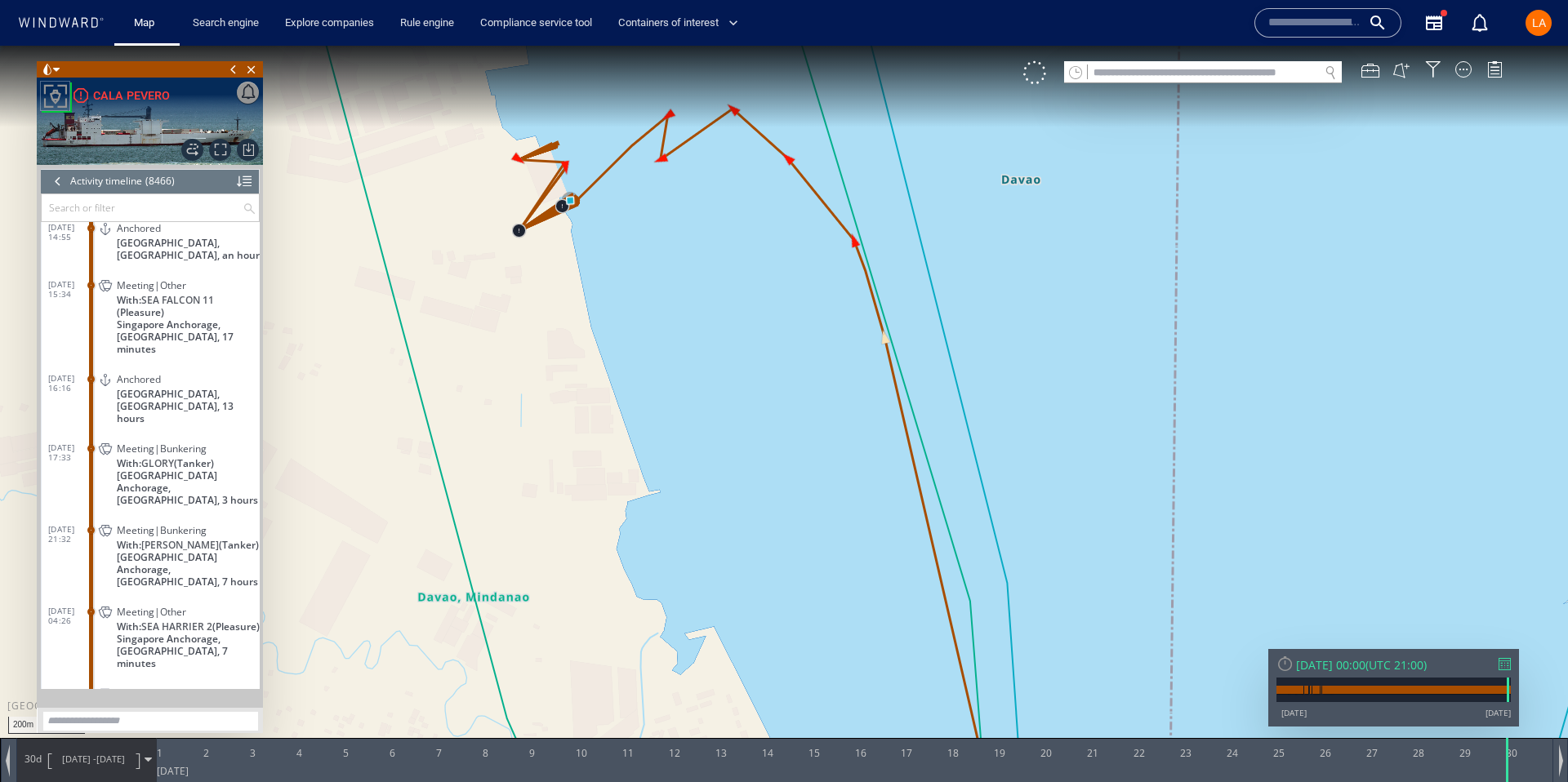
scroll to position [376045, 0]
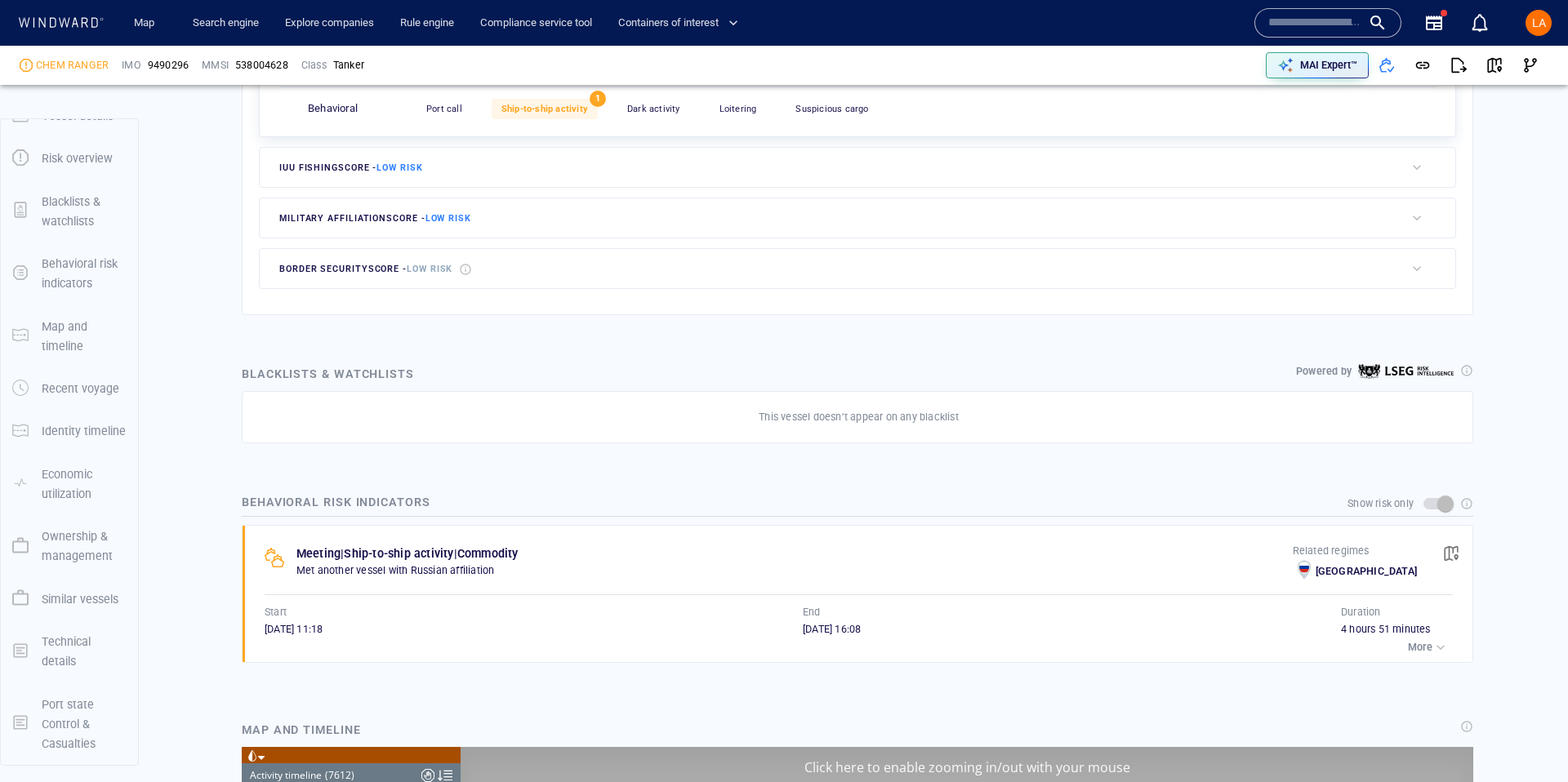
scroll to position [341410, 0]
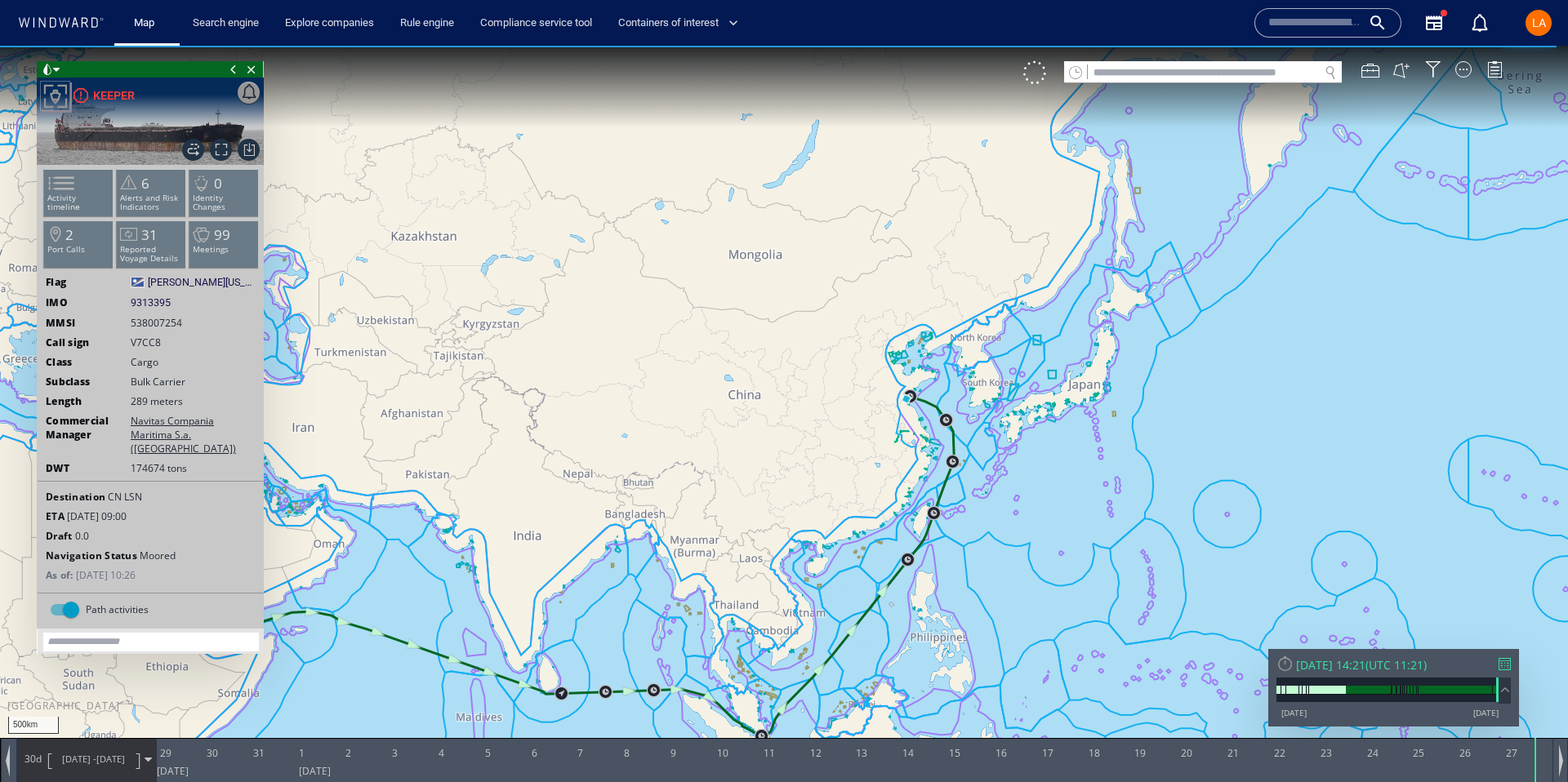
click at [1365, 664] on div "Wed 27/08/2025 14:21" at bounding box center [1331, 665] width 70 height 15
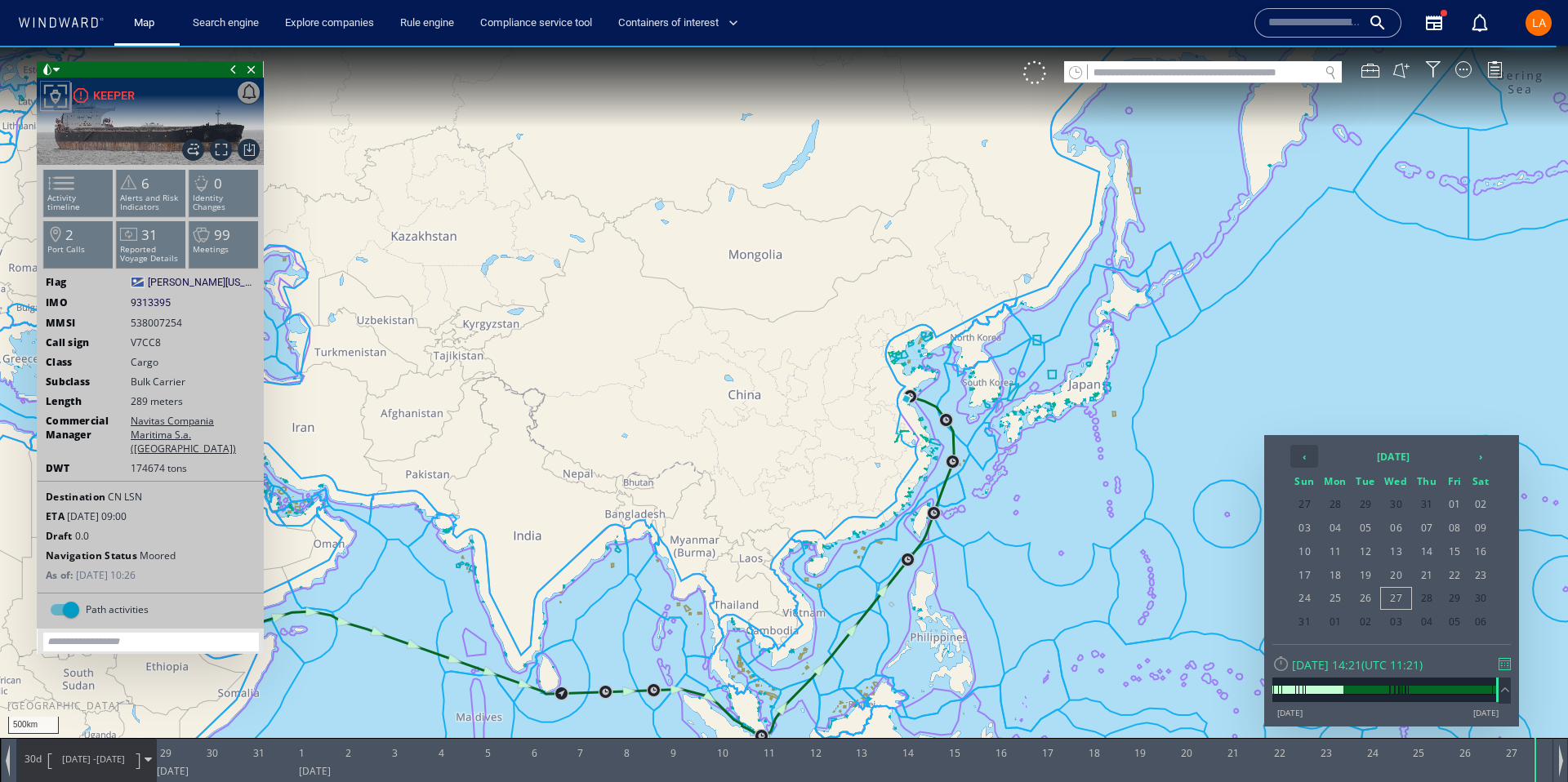
click at [1306, 462] on th "‹" at bounding box center [1304, 456] width 28 height 23
click at [1389, 599] on span "30" at bounding box center [1397, 598] width 31 height 21
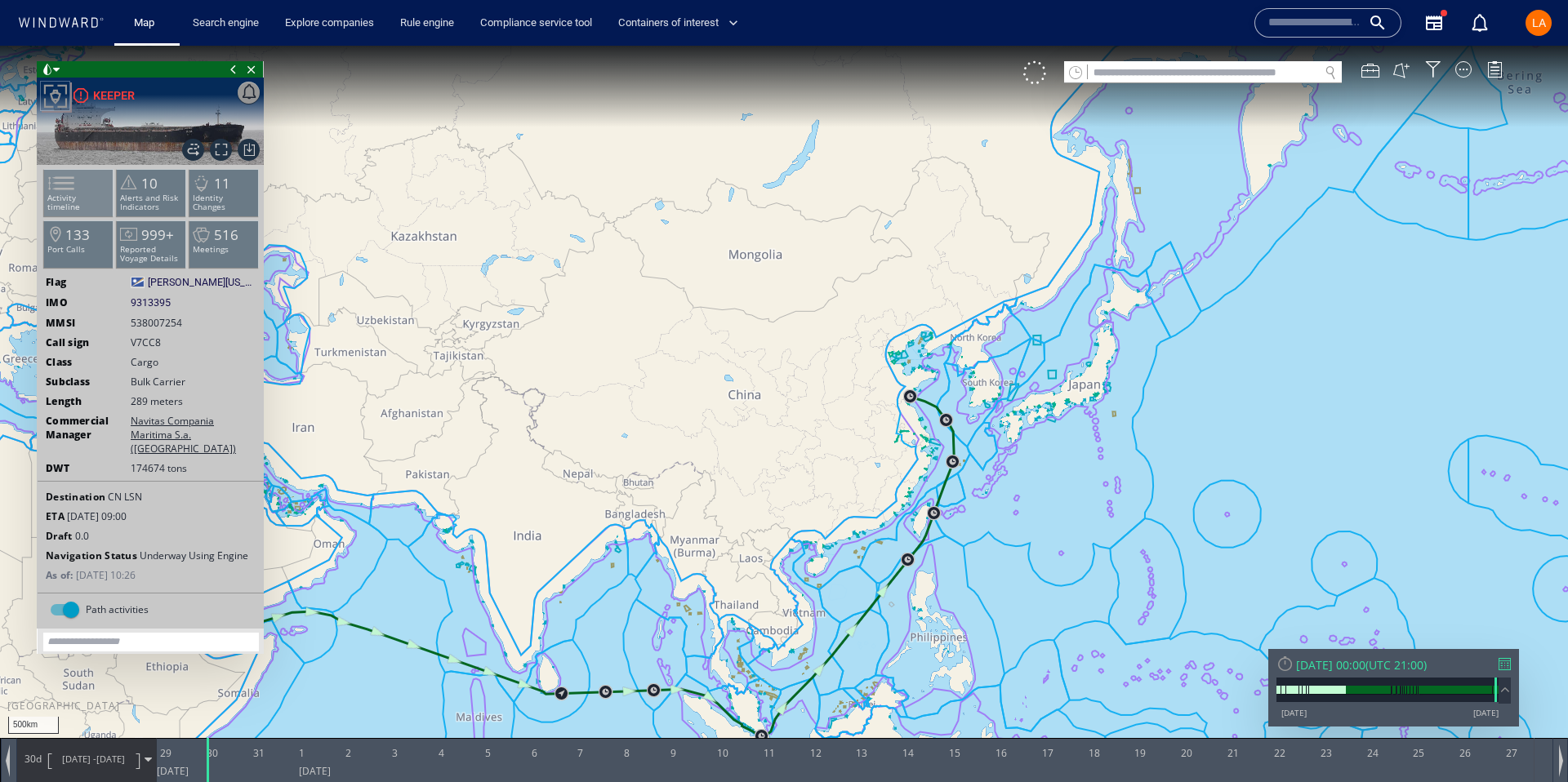
click at [64, 190] on span at bounding box center [51, 183] width 25 height 24
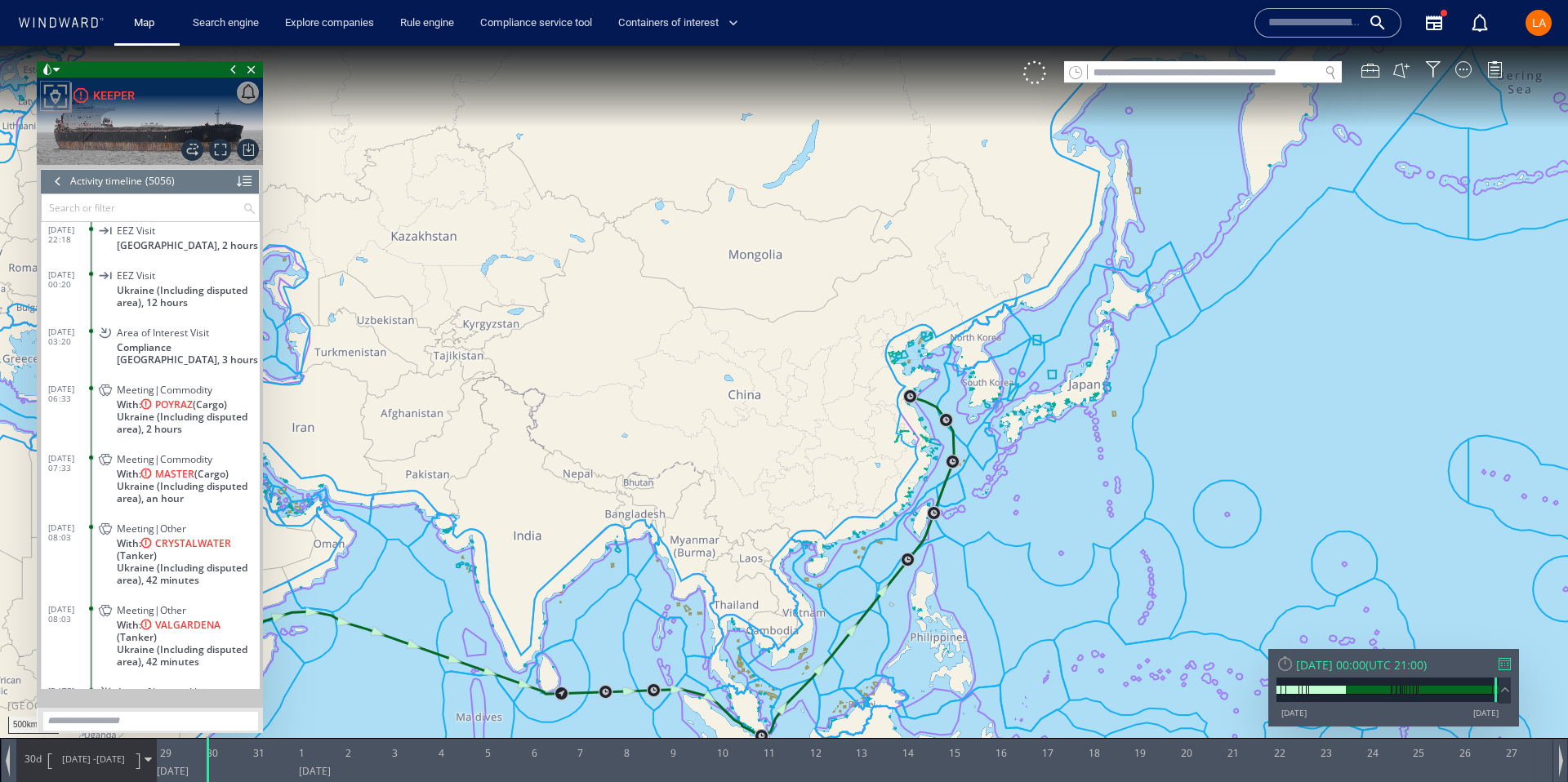
scroll to position [217898, 0]
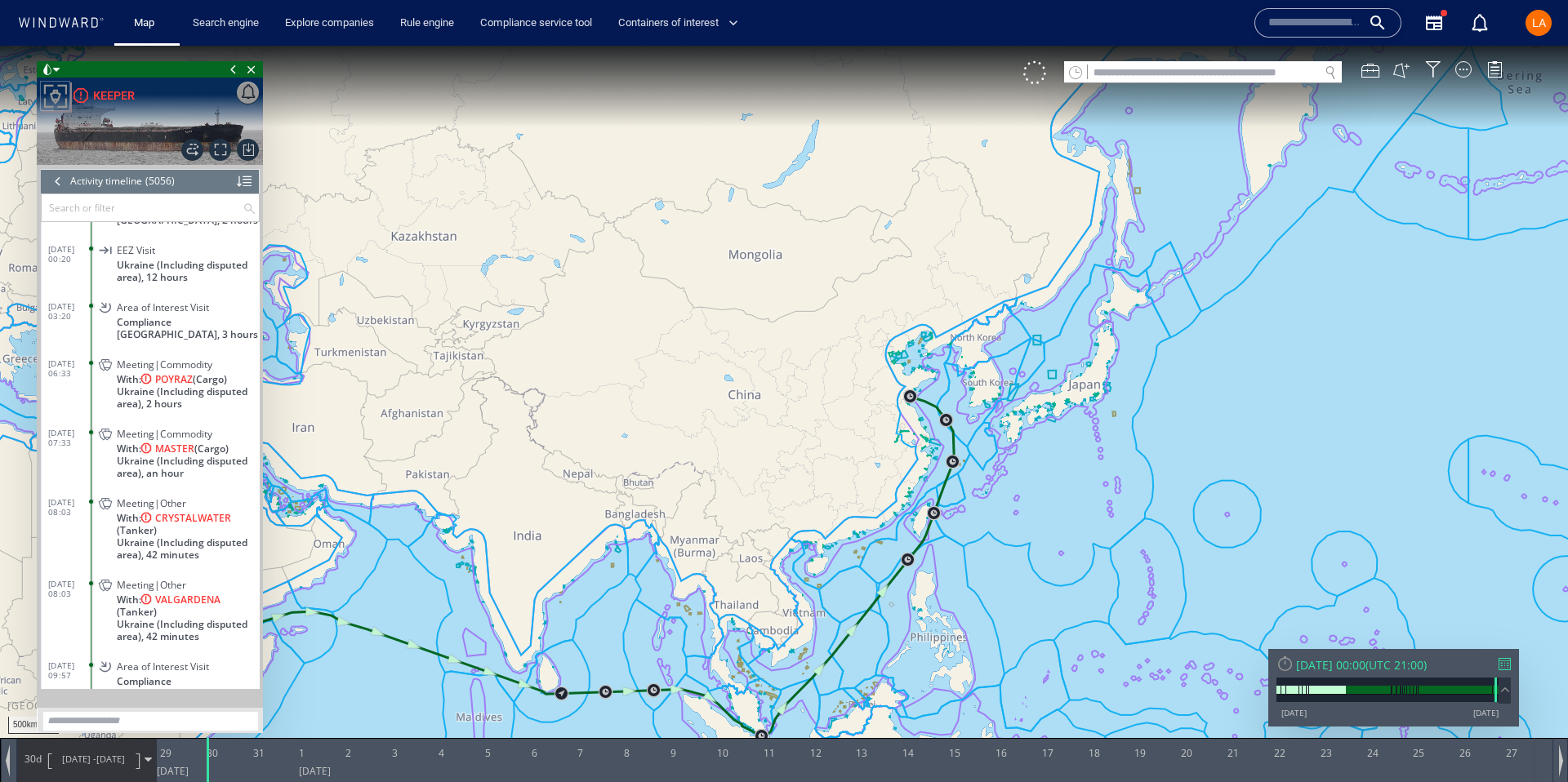
click at [104, 392] on div "Meeting|Commodity With: POYRAZ (Cargo) Ukraine (Including disputed area), 2 hou…" at bounding box center [178, 383] width 164 height 61
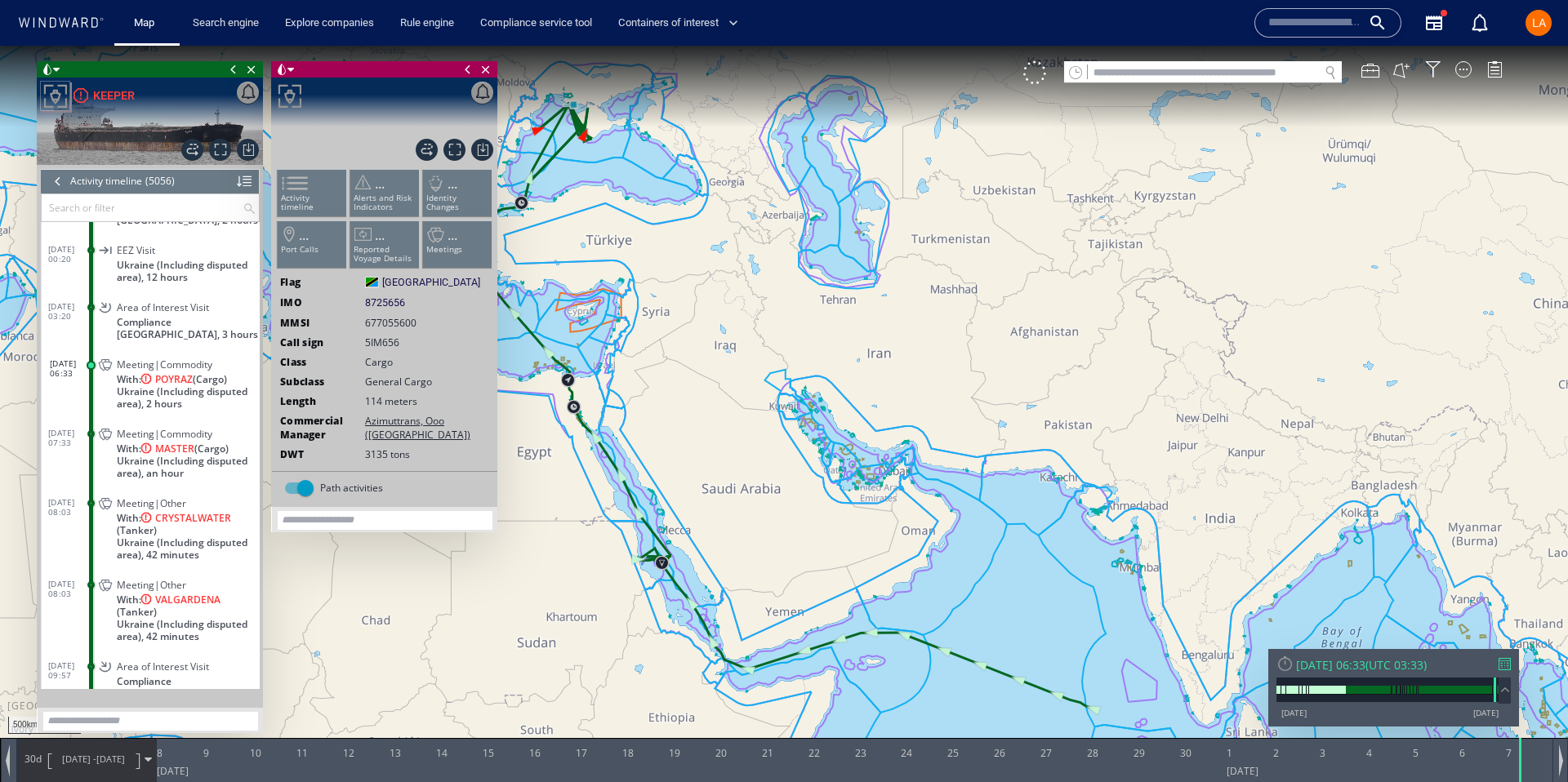
scroll to position [217987, 0]
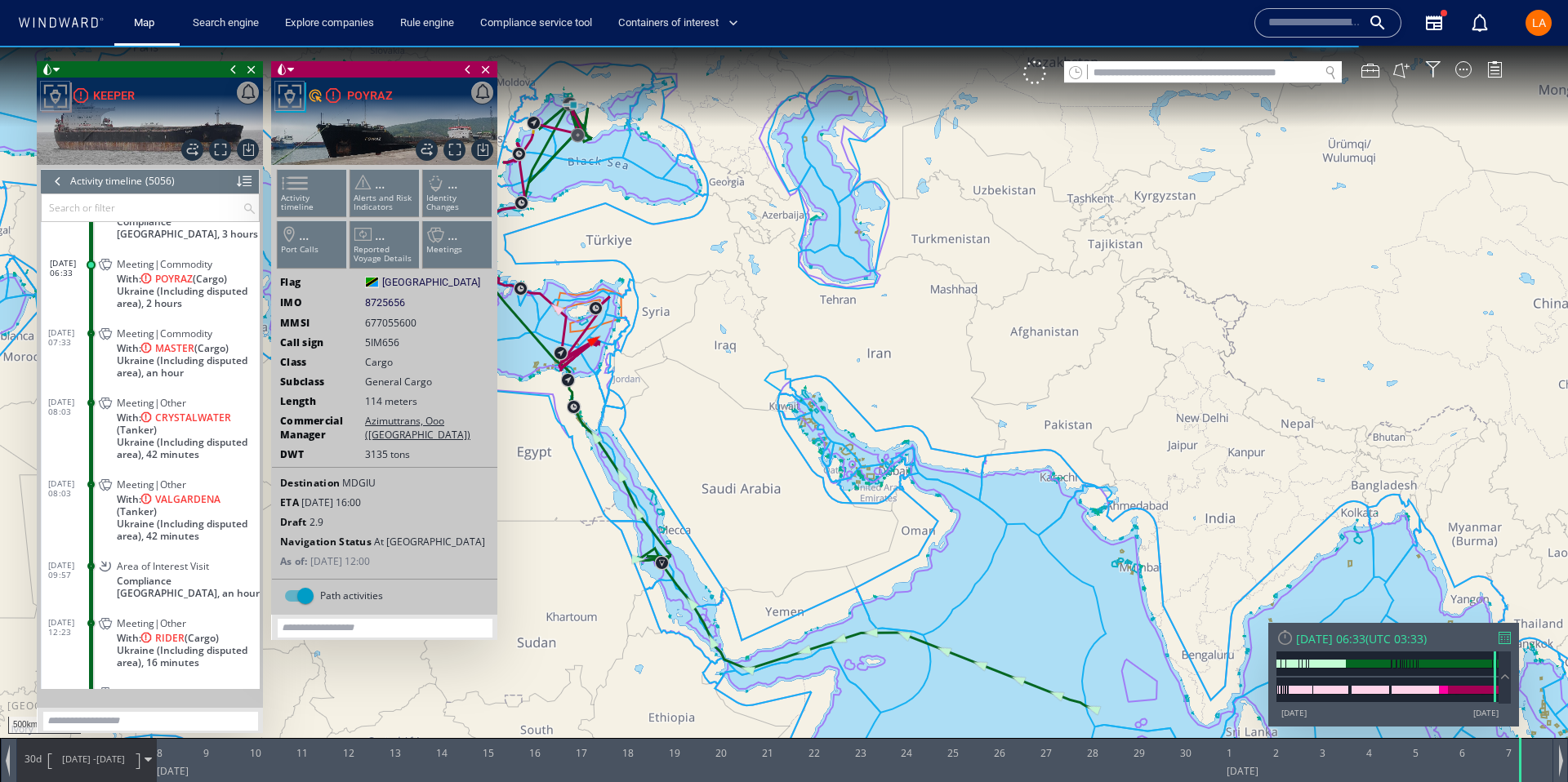
click at [88, 764] on span "07/06/25 -" at bounding box center [79, 759] width 34 height 12
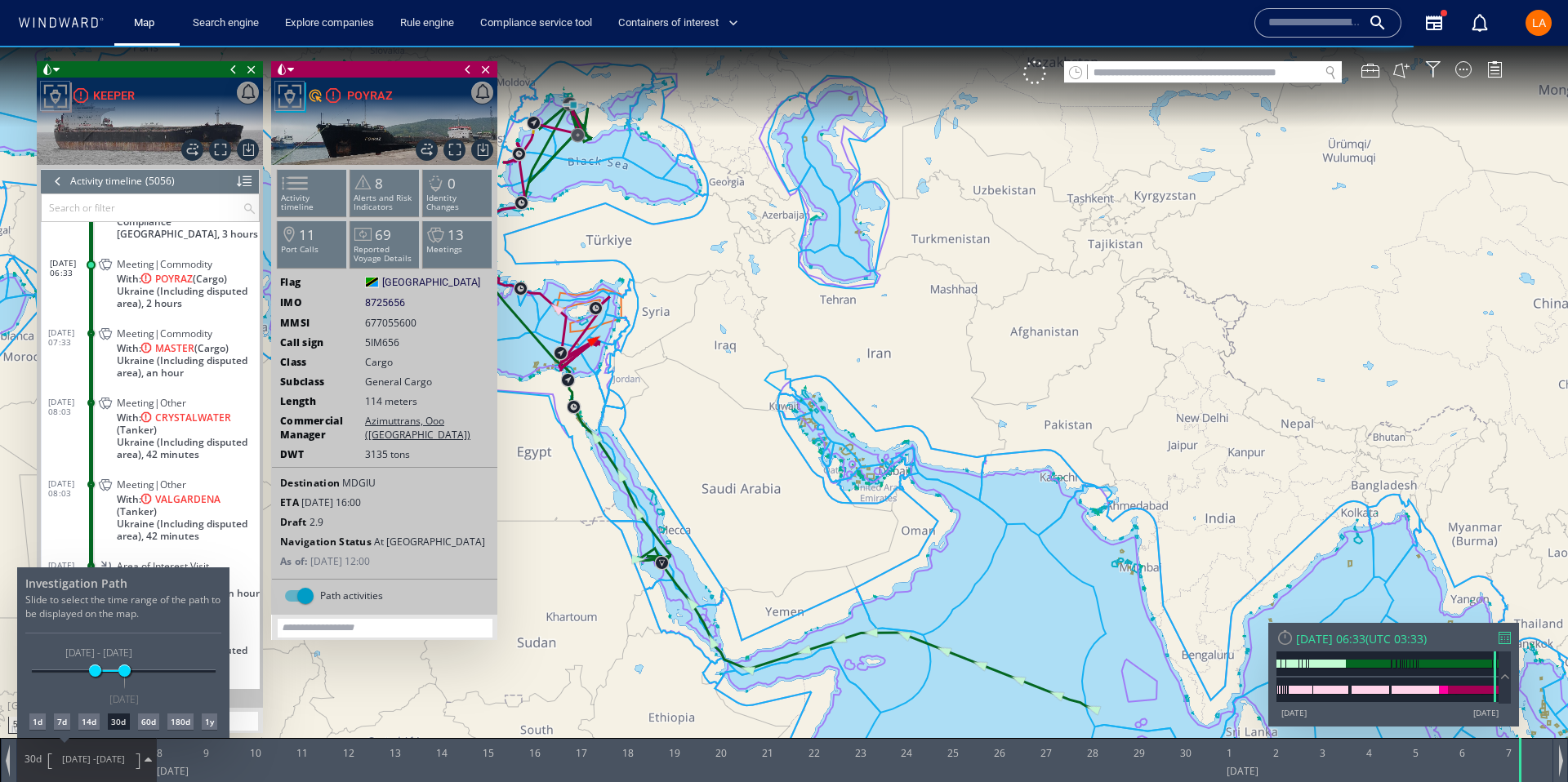
click at [61, 724] on div "7d" at bounding box center [62, 721] width 16 height 16
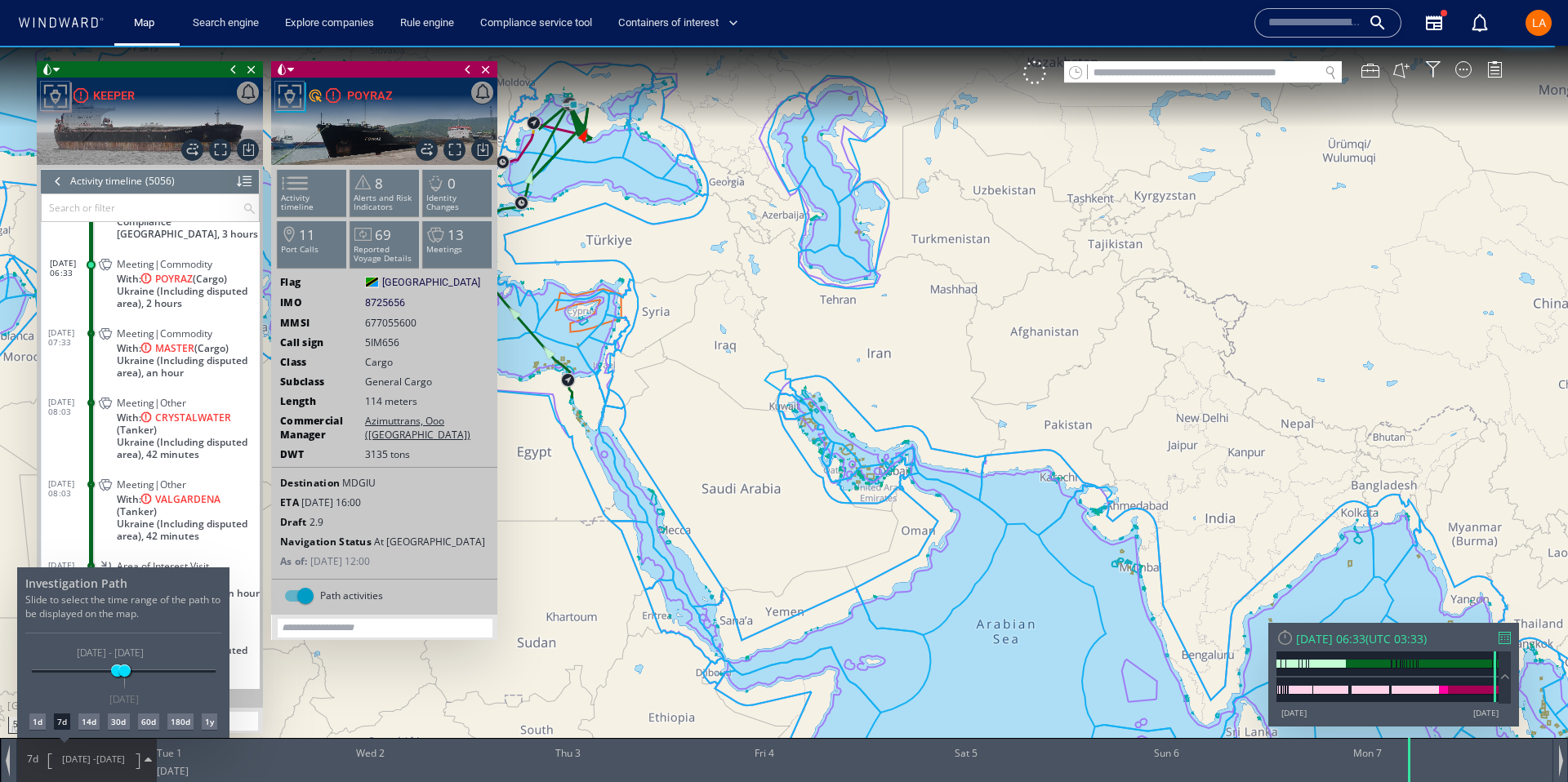
click at [128, 341] on div at bounding box center [784, 413] width 1568 height 736
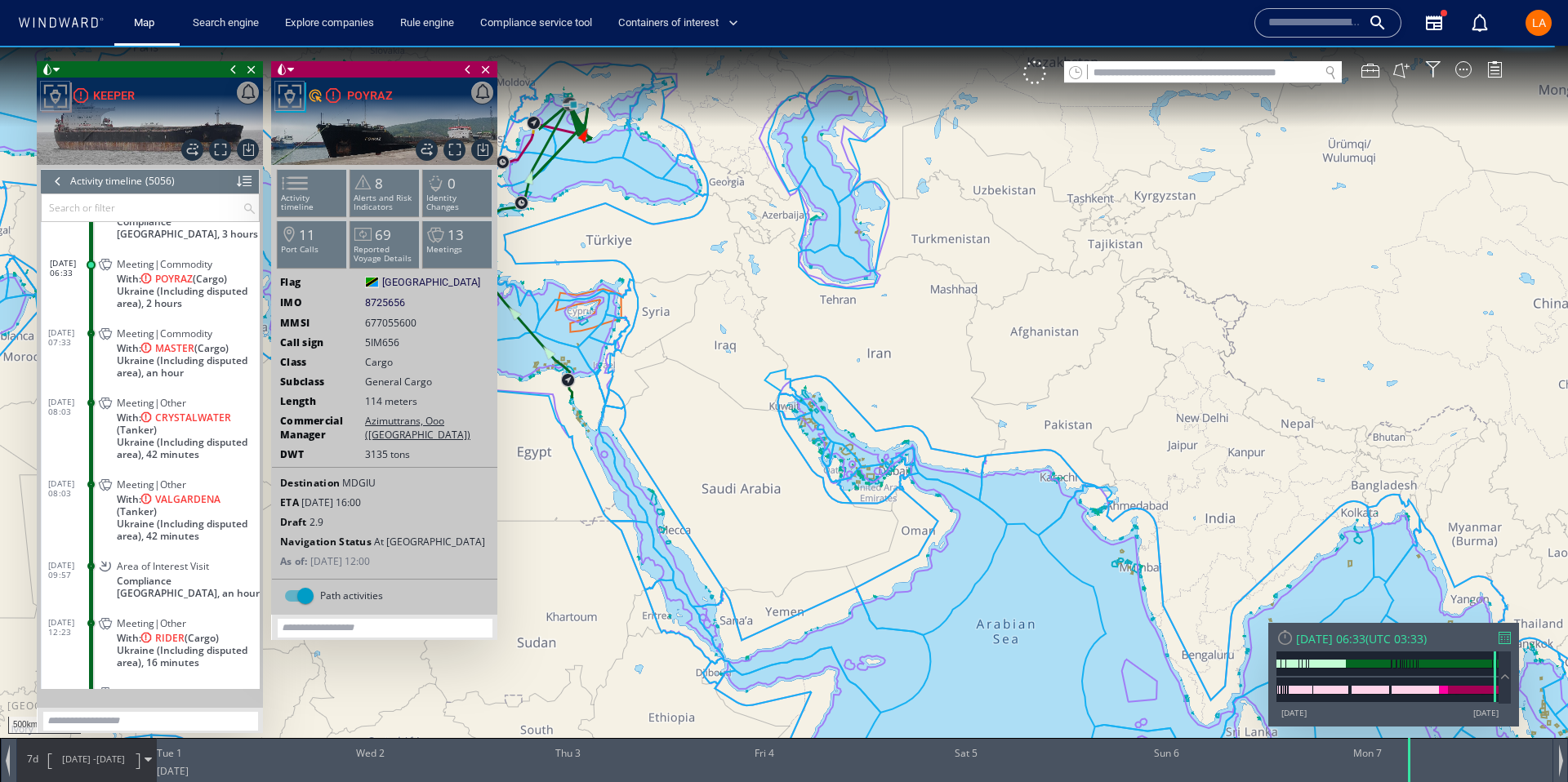
click at [117, 354] on span "Ukraine (Including disputed area), an hour" at bounding box center [188, 366] width 143 height 25
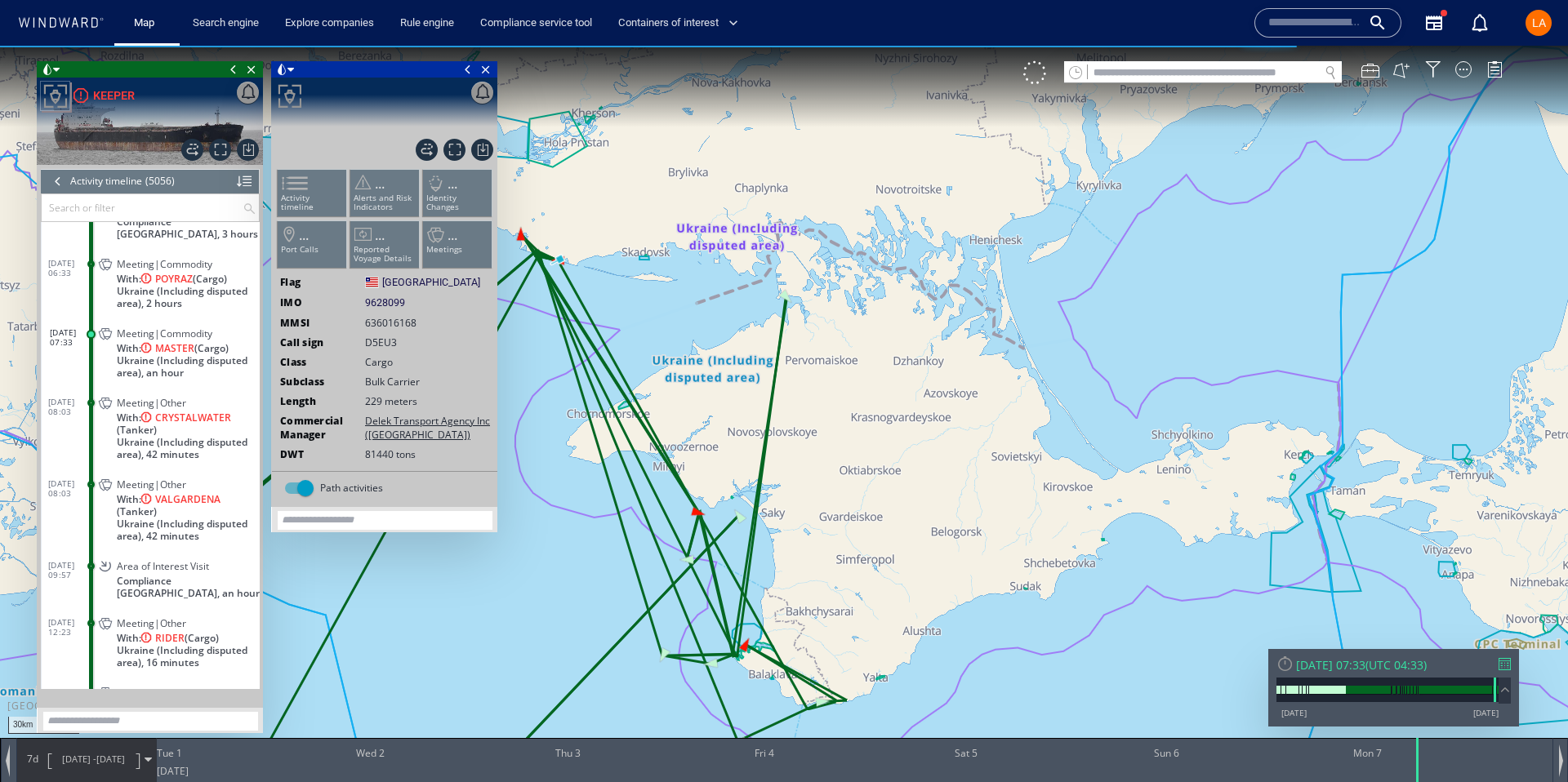
drag, startPoint x: 564, startPoint y: 107, endPoint x: 634, endPoint y: 354, distance: 256.7
click at [634, 354] on canvas "Map" at bounding box center [784, 406] width 1568 height 720
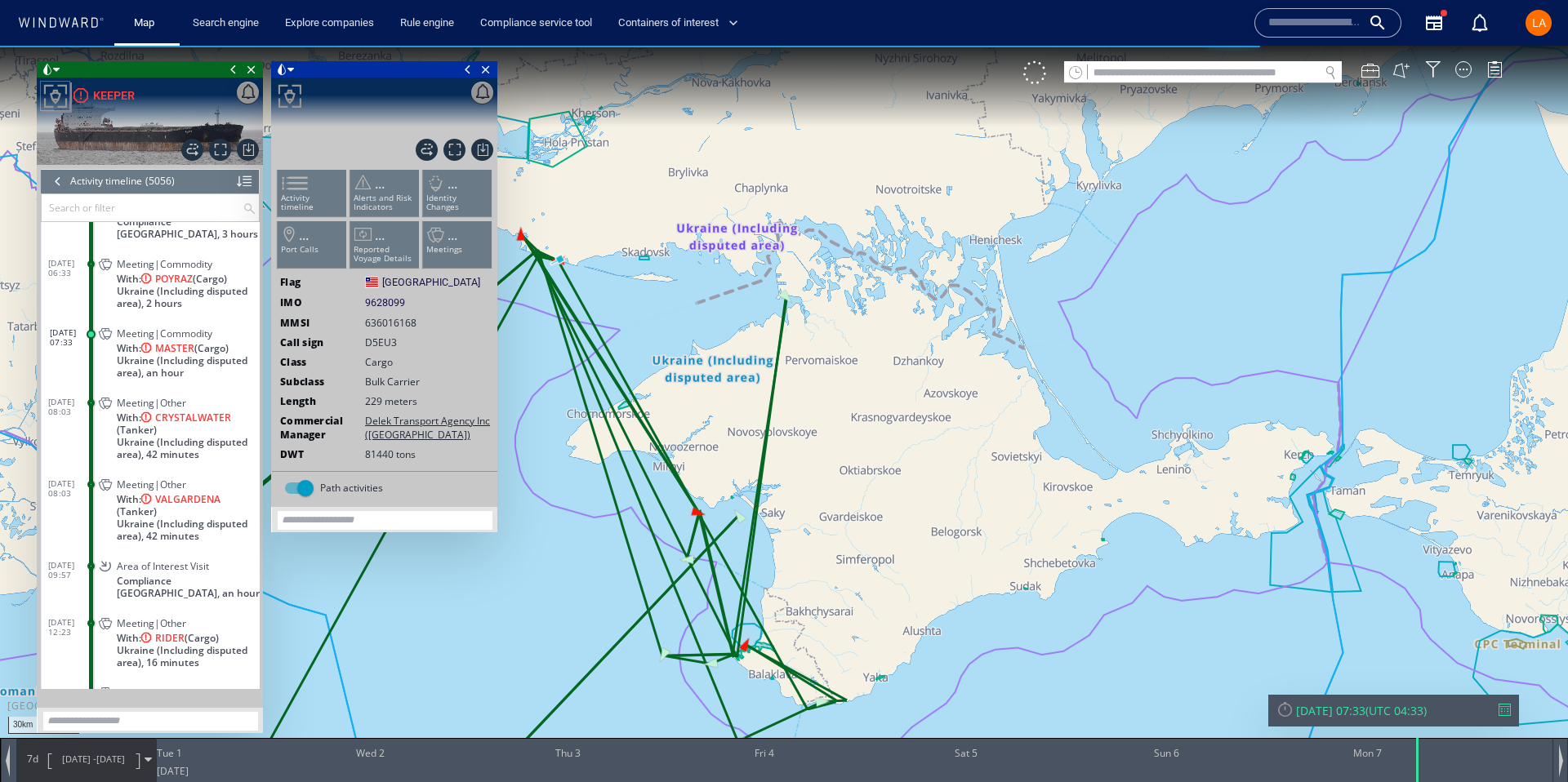
scroll to position [218031, 0]
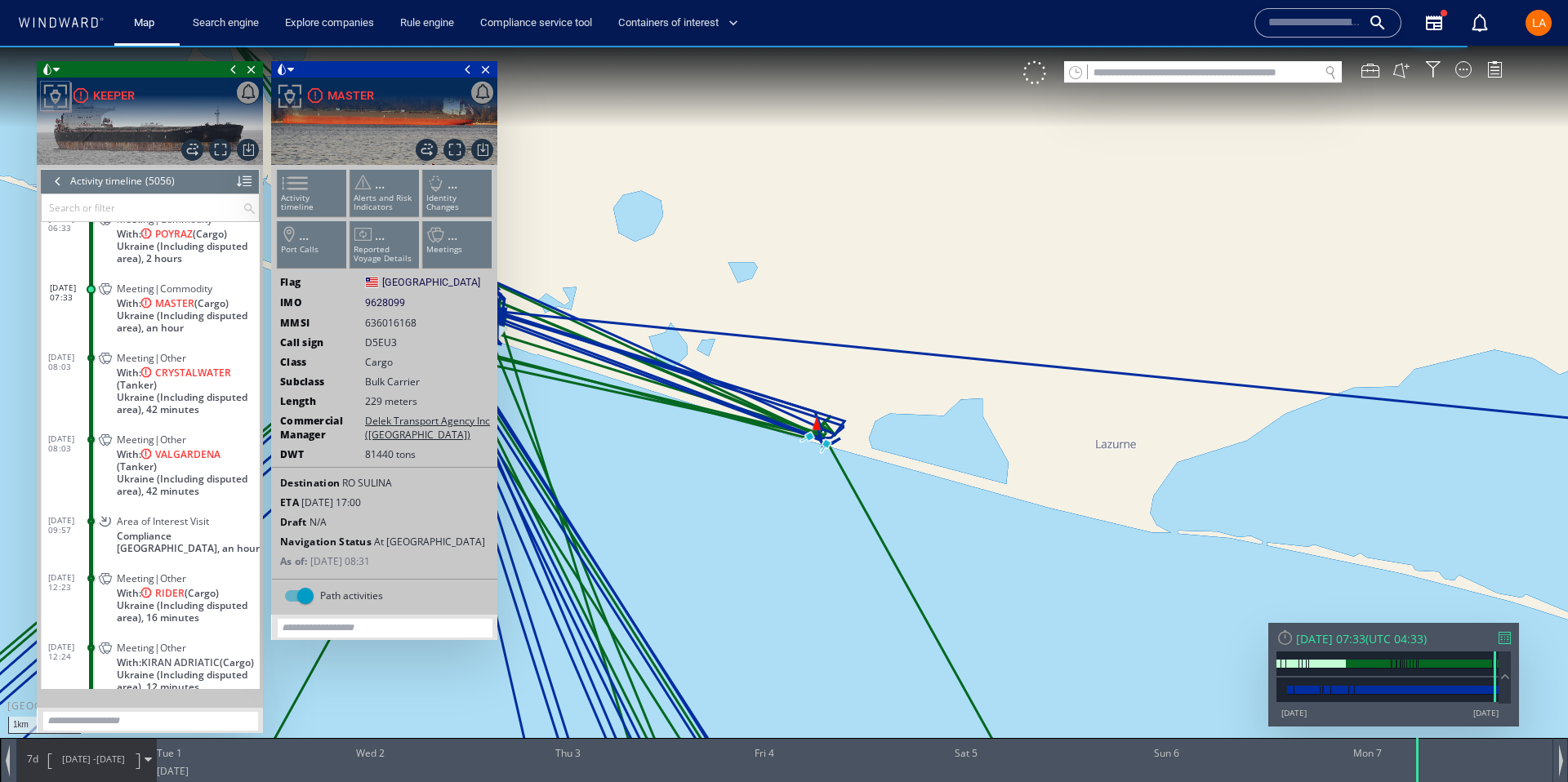
click at [671, 332] on canvas "Map" at bounding box center [784, 406] width 1568 height 720
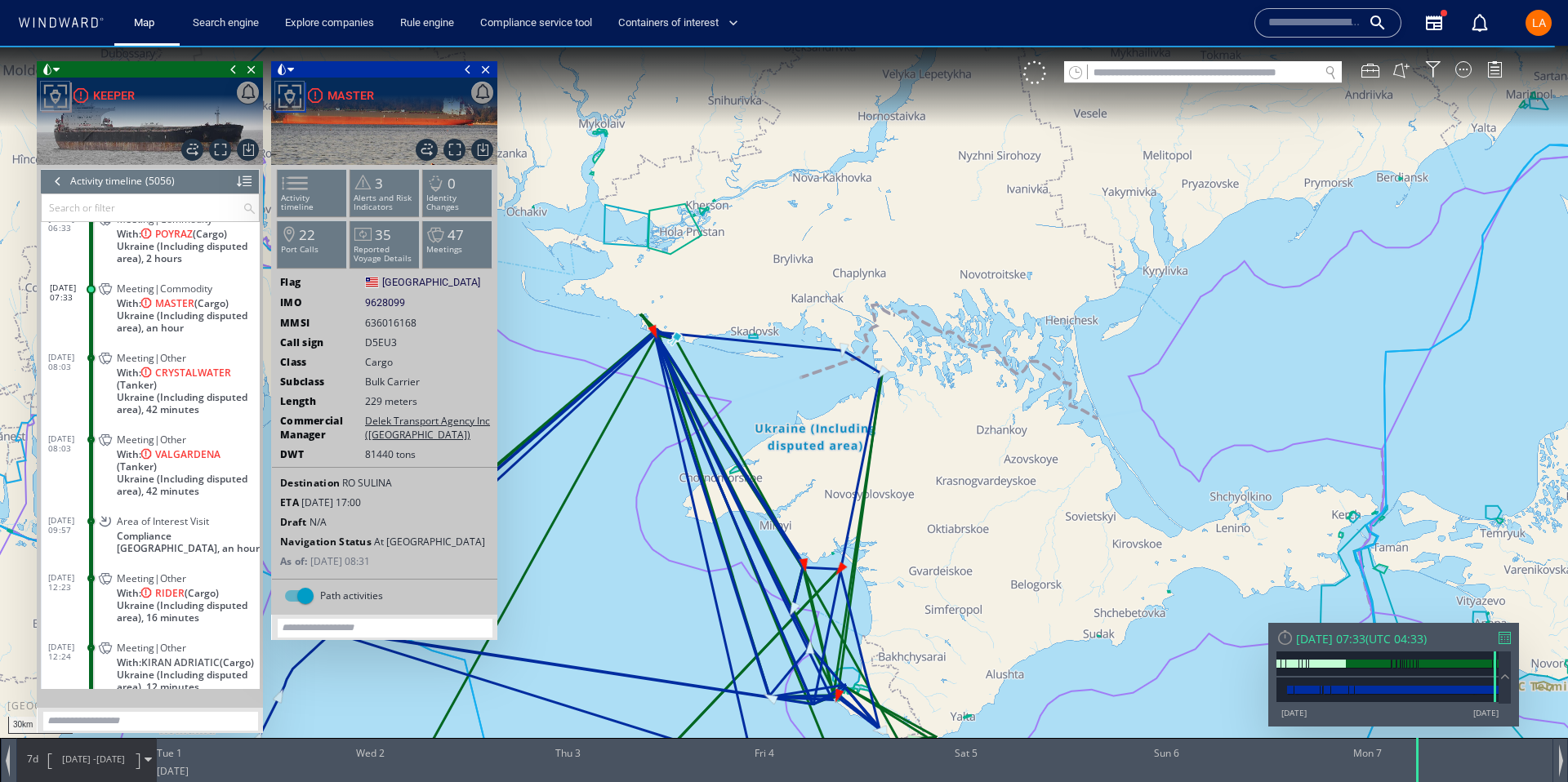
click at [108, 372] on div "Meeting|Other With: CRYSTALWATER (Tanker) Ukraine (Including disputed area), 42…" at bounding box center [178, 383] width 164 height 74
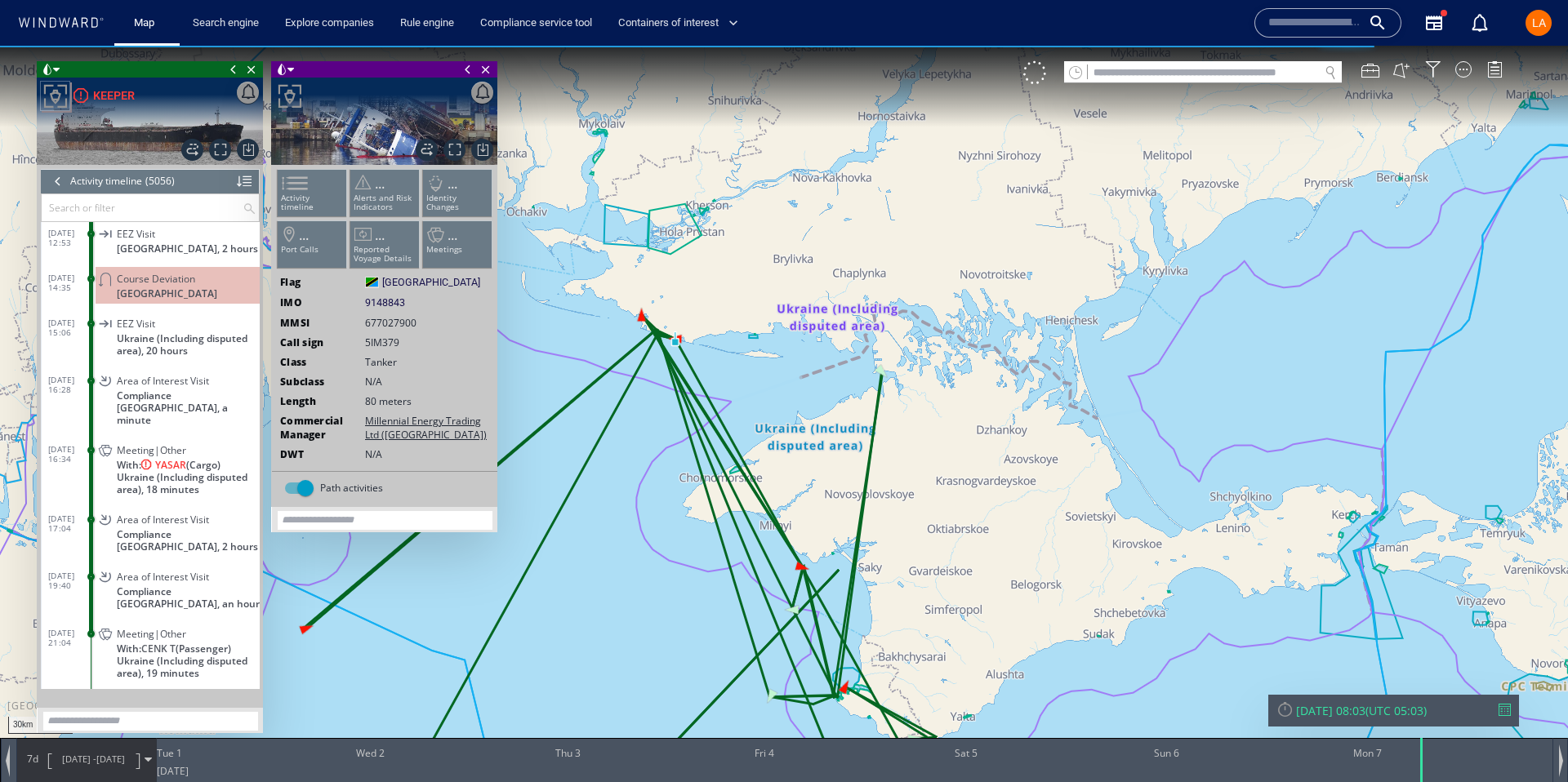
scroll to position [218390, 0]
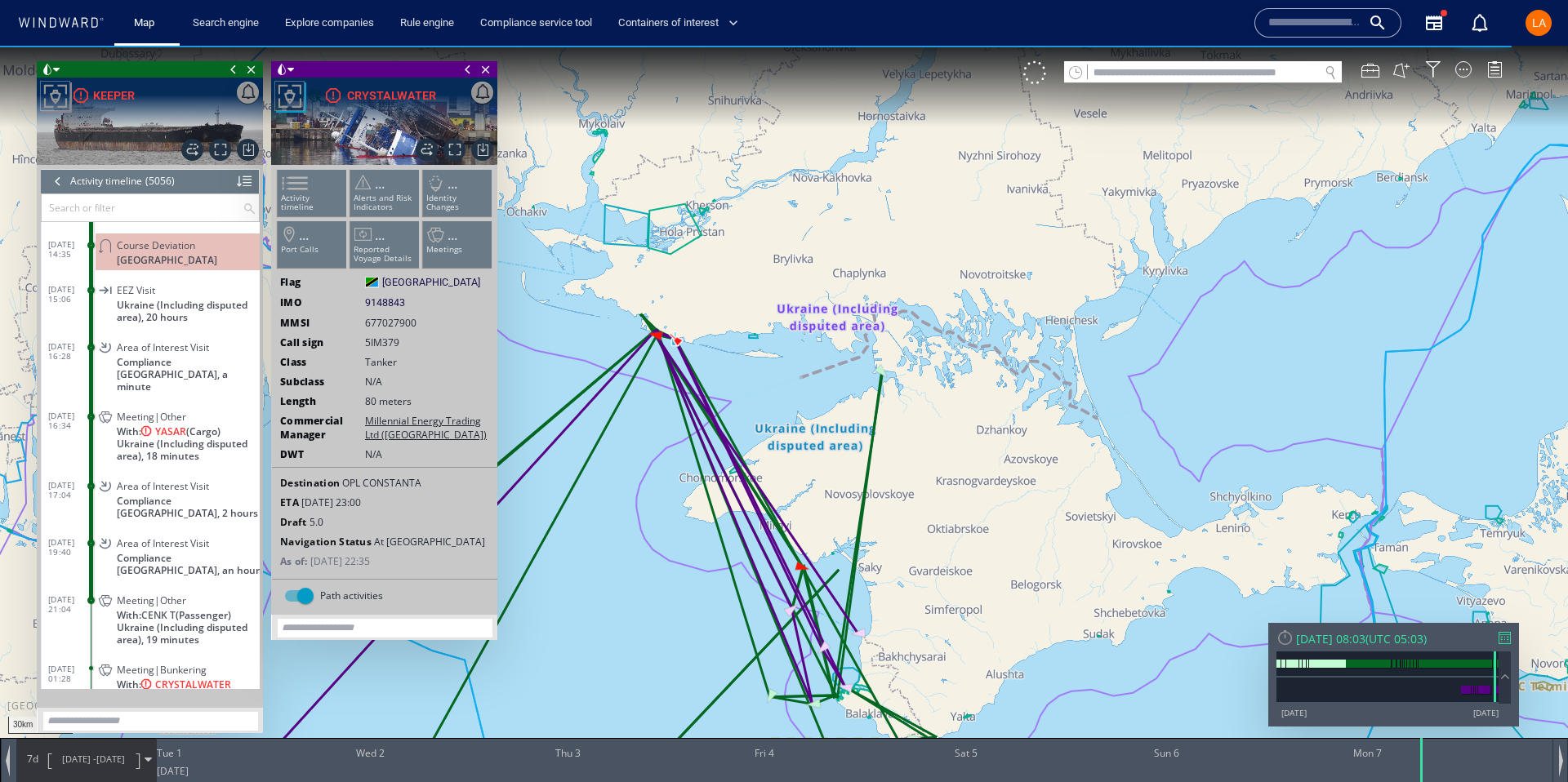
click at [129, 428] on span "With: YASAR (Cargo)" at bounding box center [169, 431] width 103 height 12
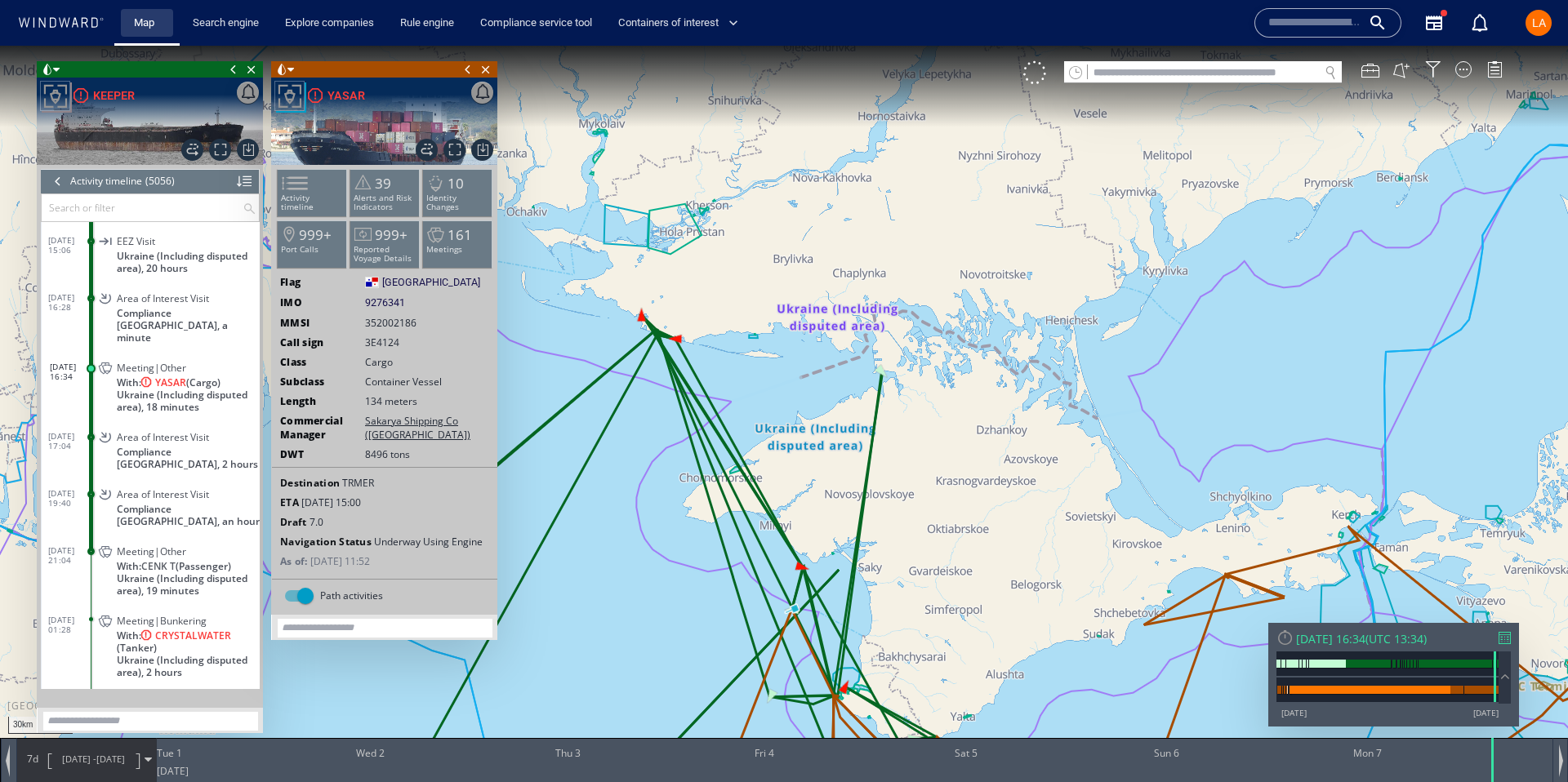
scroll to position [218480, 0]
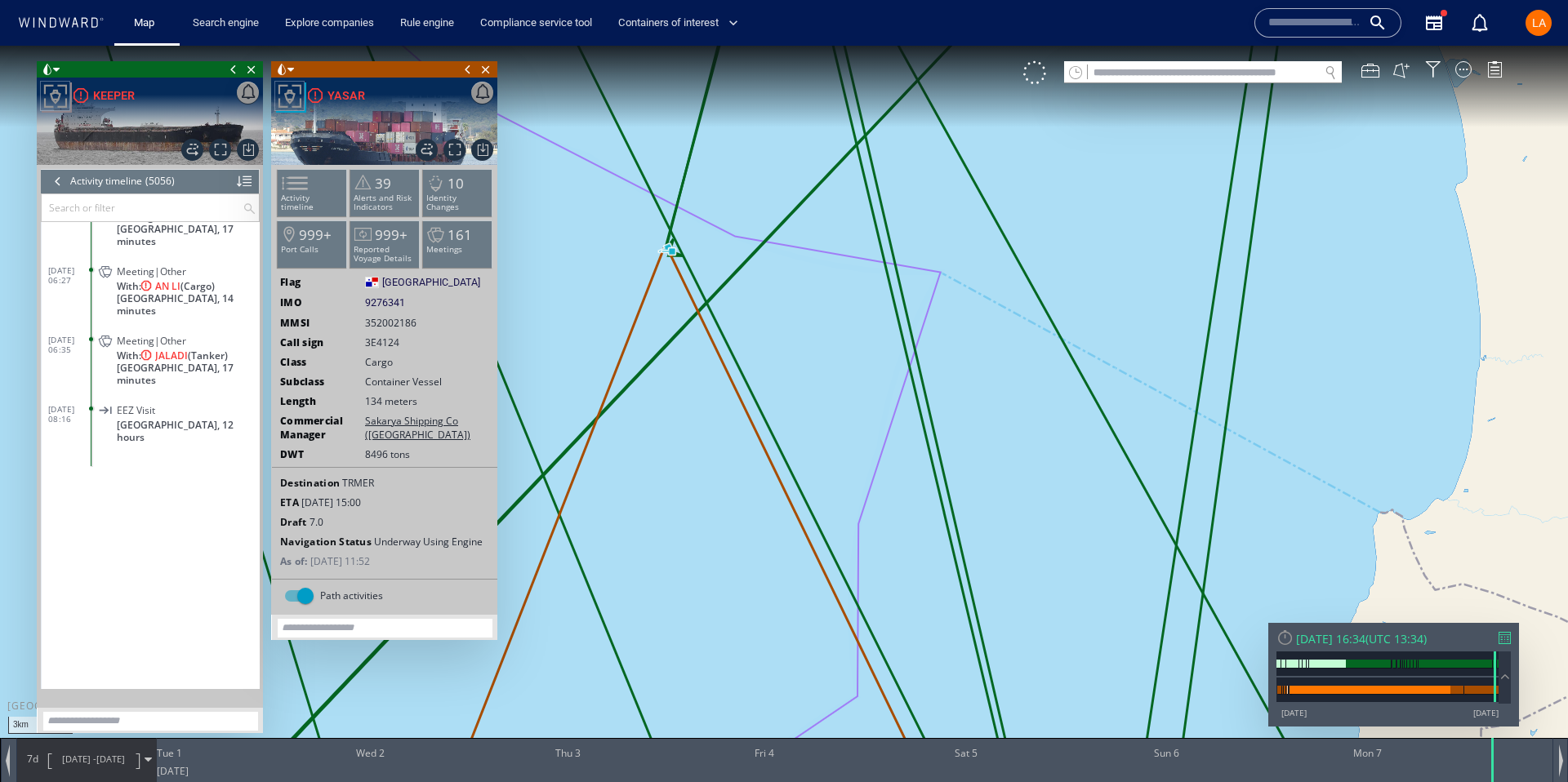
scroll to position [215552, 0]
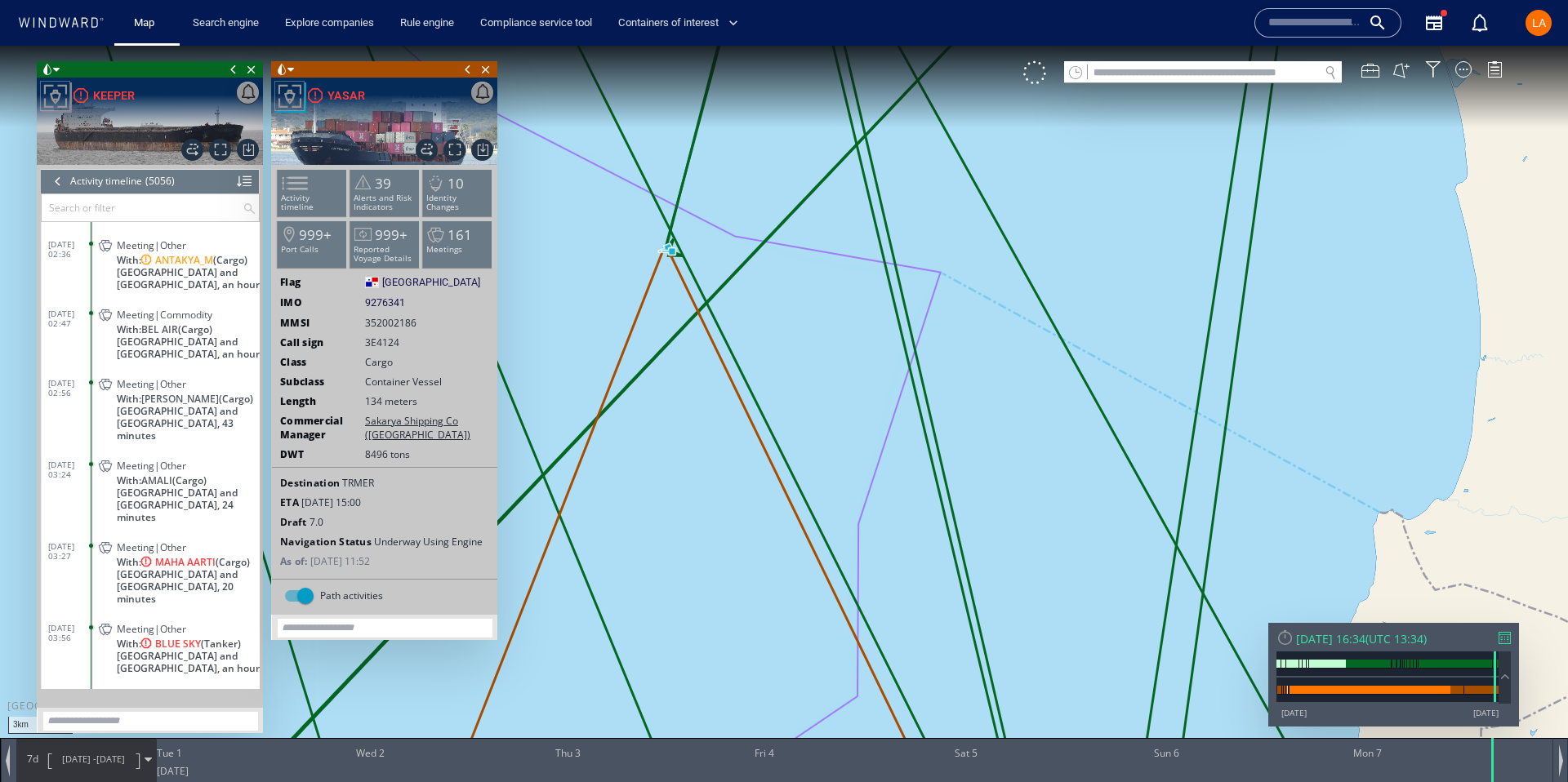
click at [84, 535] on dl "16/06/25 03:27 Meeting|Other With: MAHA AARTI (Cargo) Sudan and South Sudan, 20…" at bounding box center [154, 570] width 212 height 81
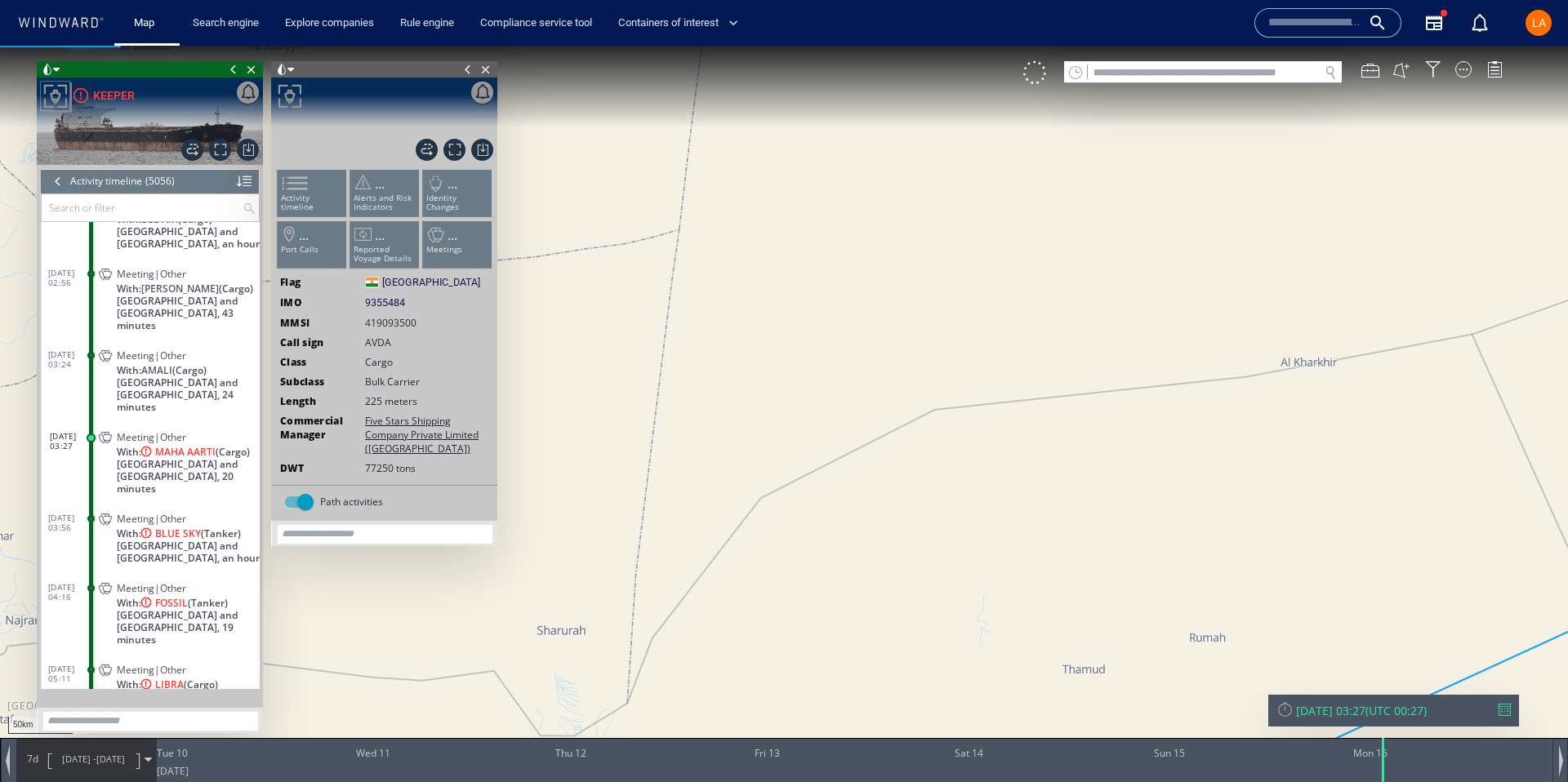
scroll to position [215652, 0]
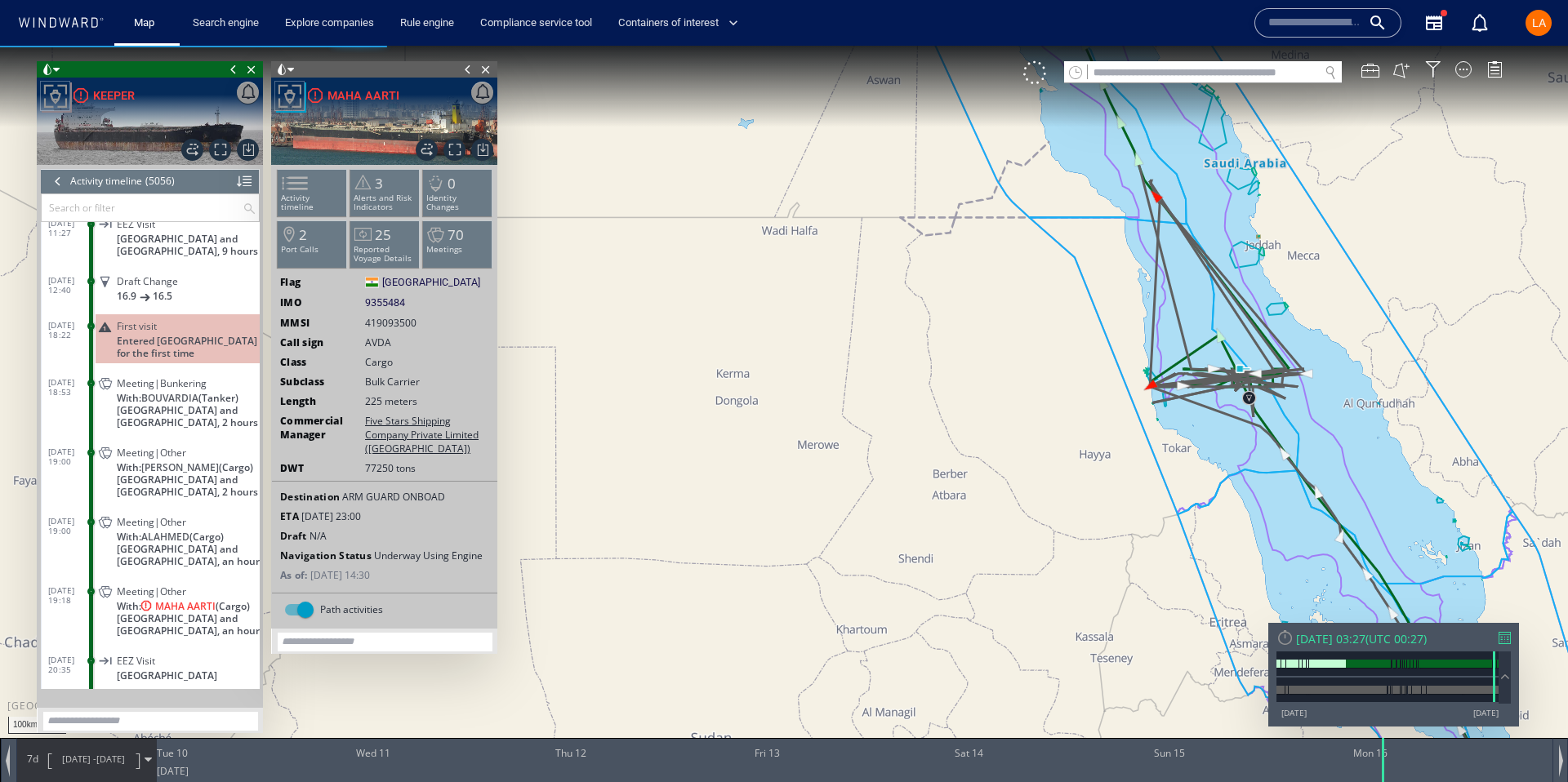
scroll to position [213916, 0]
click at [110, 385] on span at bounding box center [105, 384] width 29 height 14
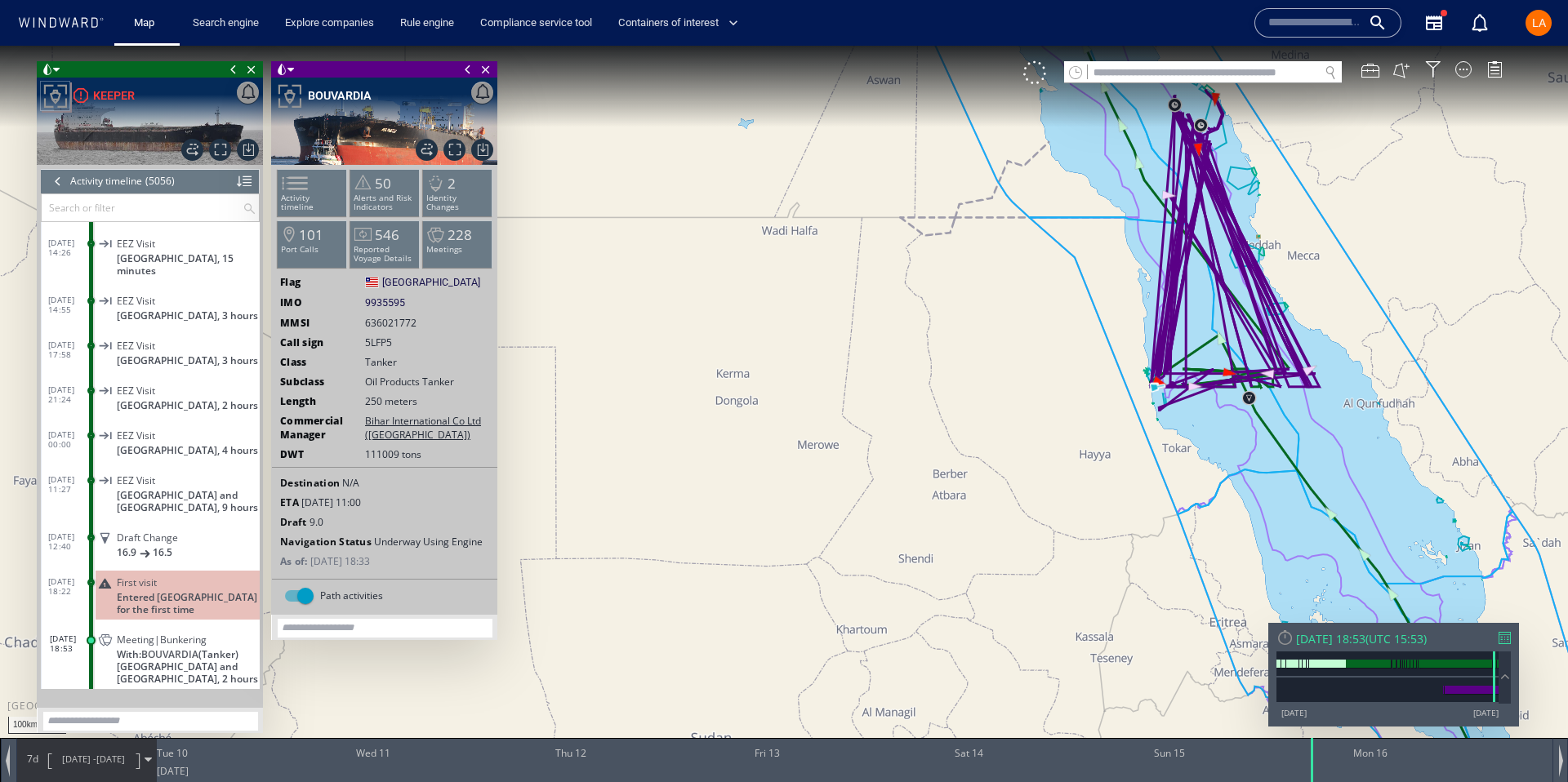
scroll to position [213679, 0]
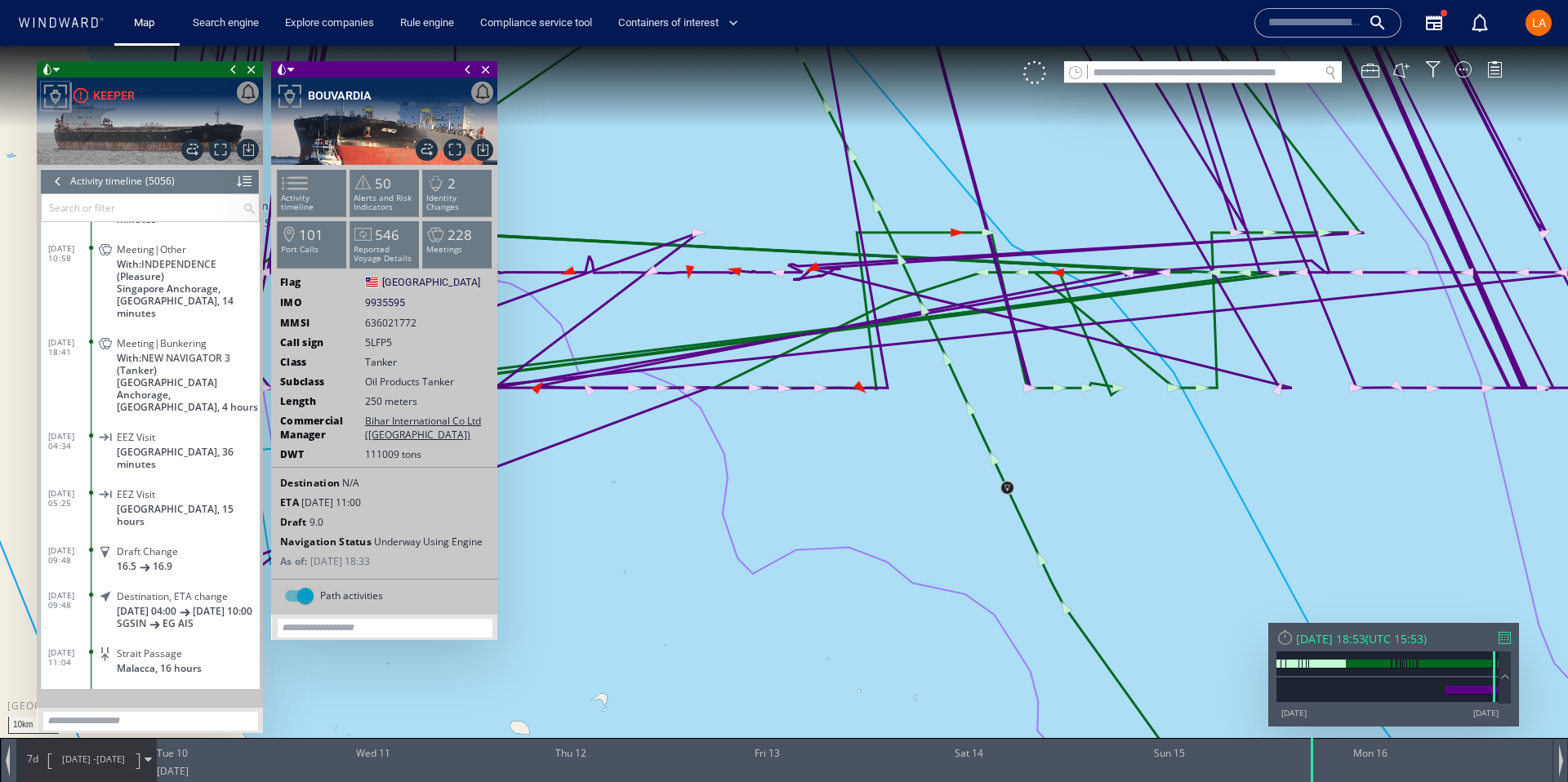
scroll to position [212211, 0]
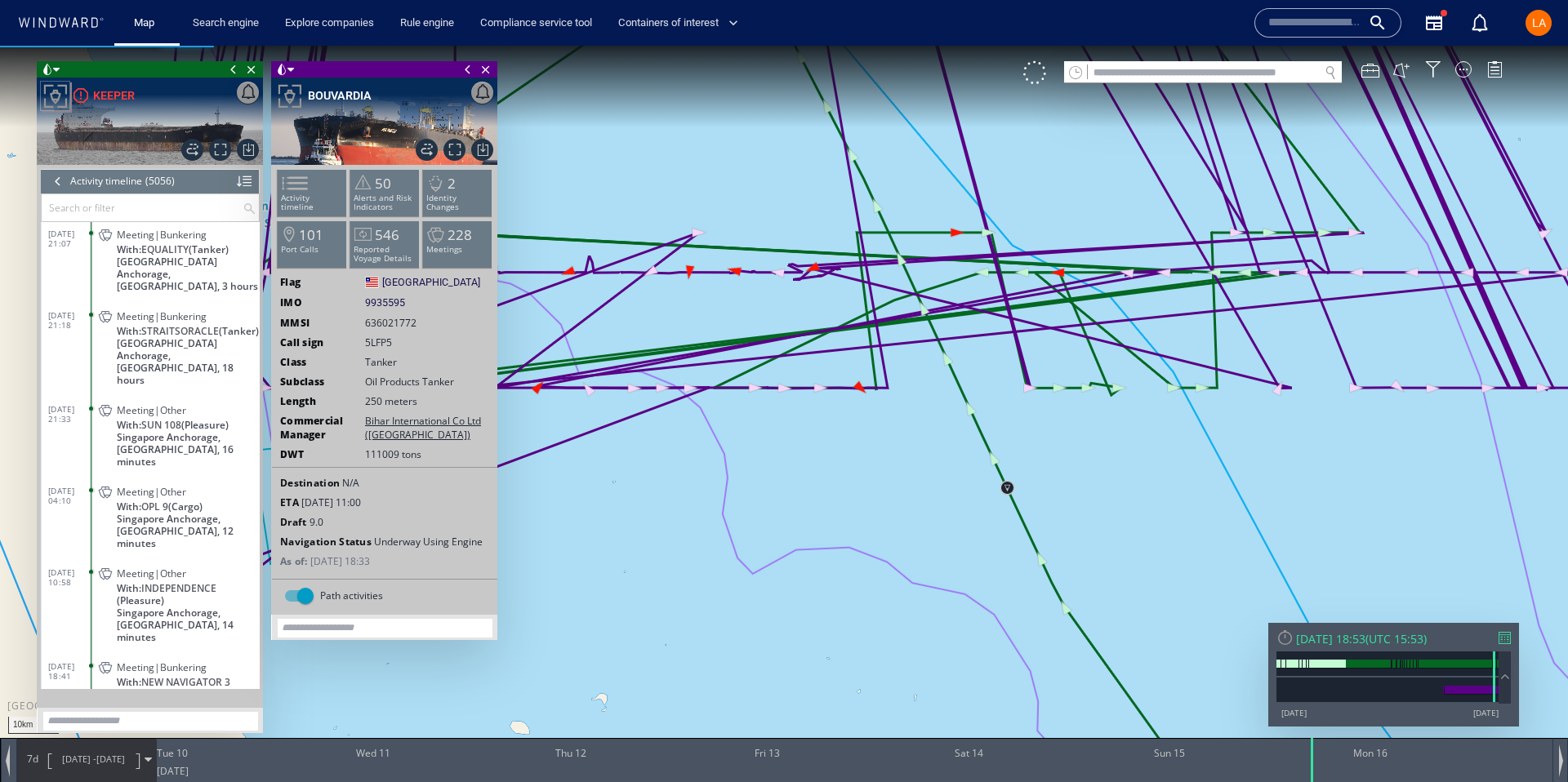
click at [181, 337] on span "Singapore Anchorage, Singapore, 18 hours" at bounding box center [188, 362] width 143 height 49
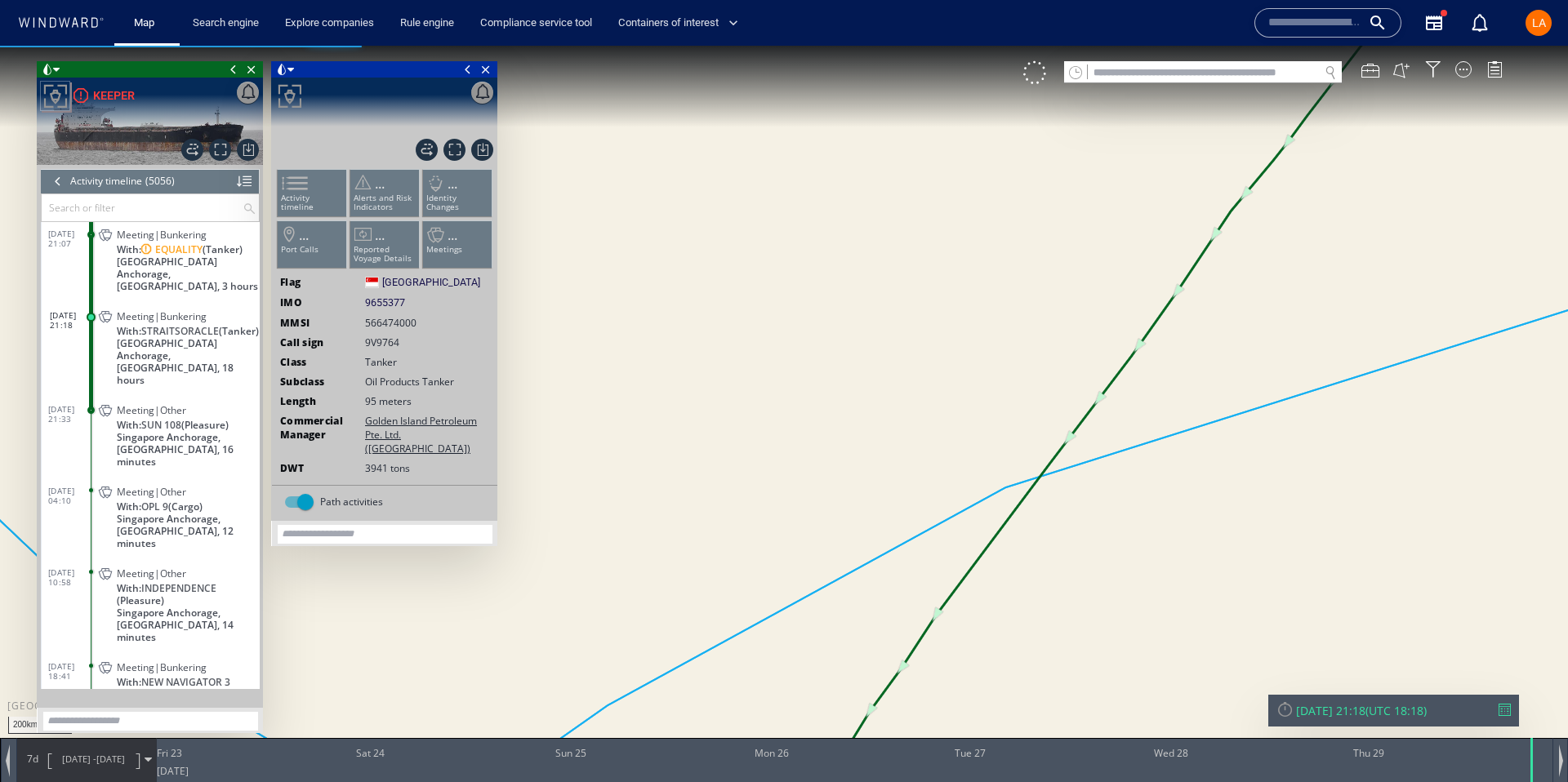
scroll to position [212239, 0]
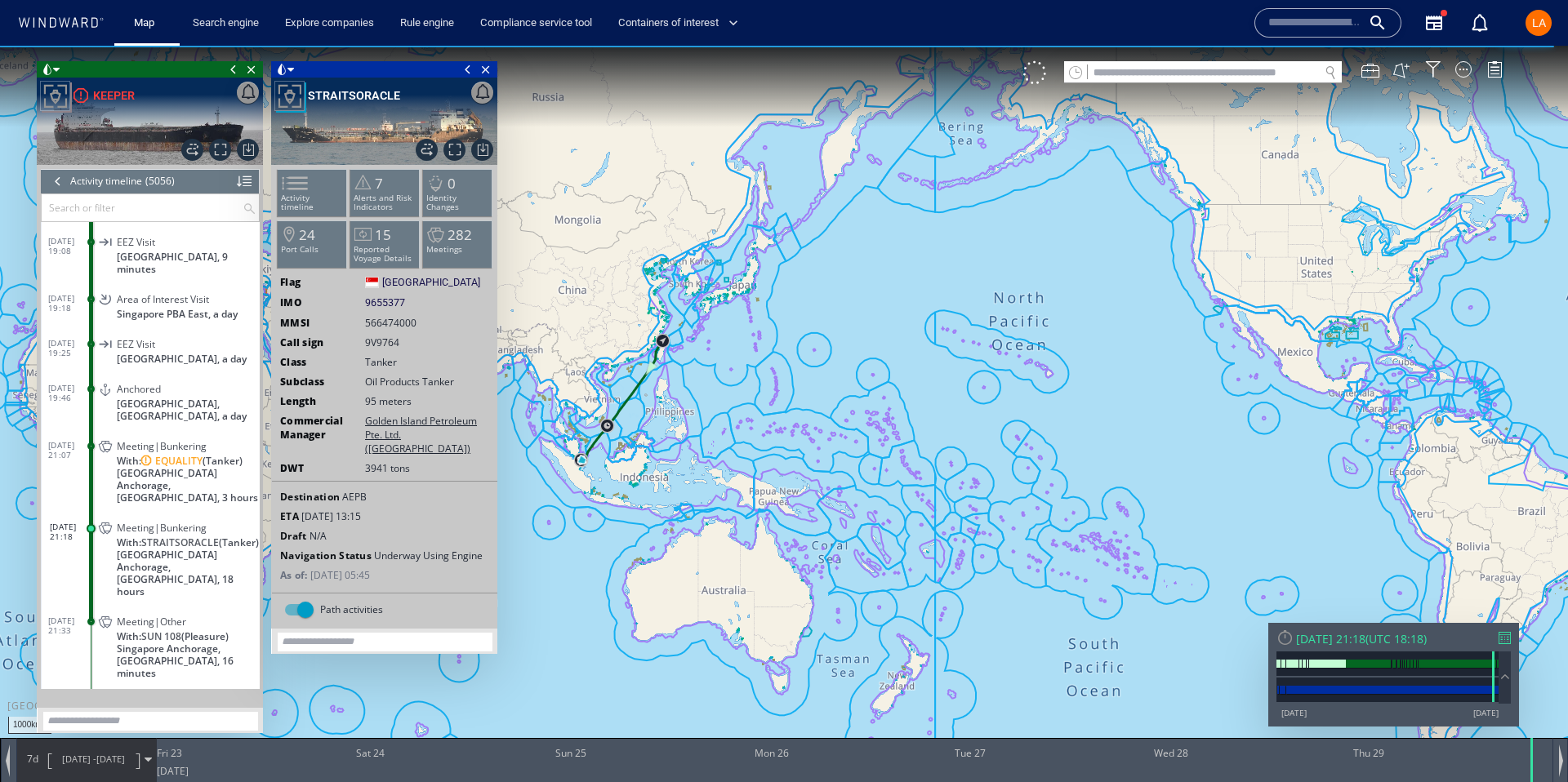
scroll to position [212041, 0]
click at [85, 424] on dl "29/05/25 21:07 Meeting|Bunkering With: EQUALITY (Tanker) Singapore Anchorage, S…" at bounding box center [154, 464] width 212 height 81
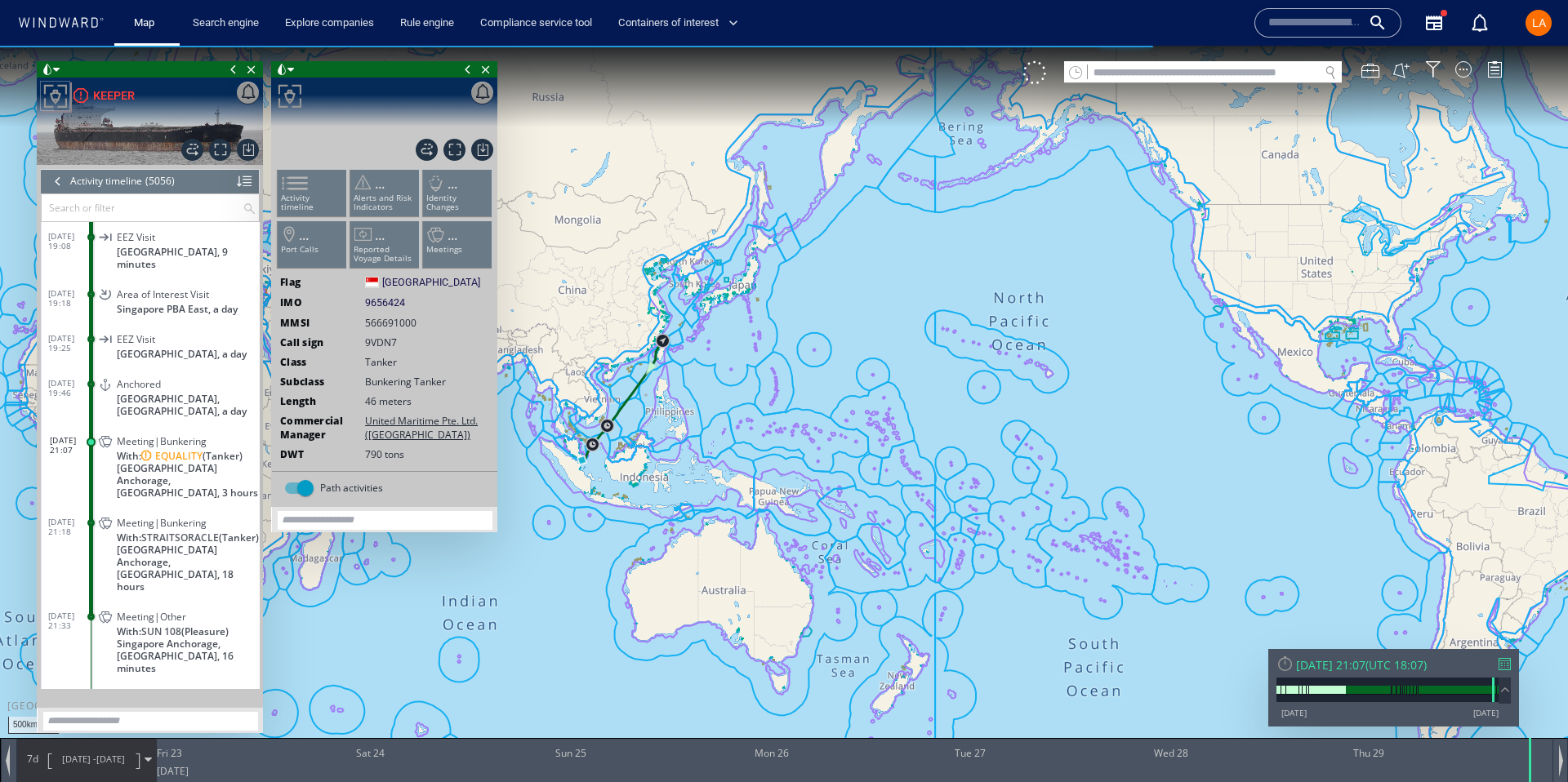
scroll to position [212194, 0]
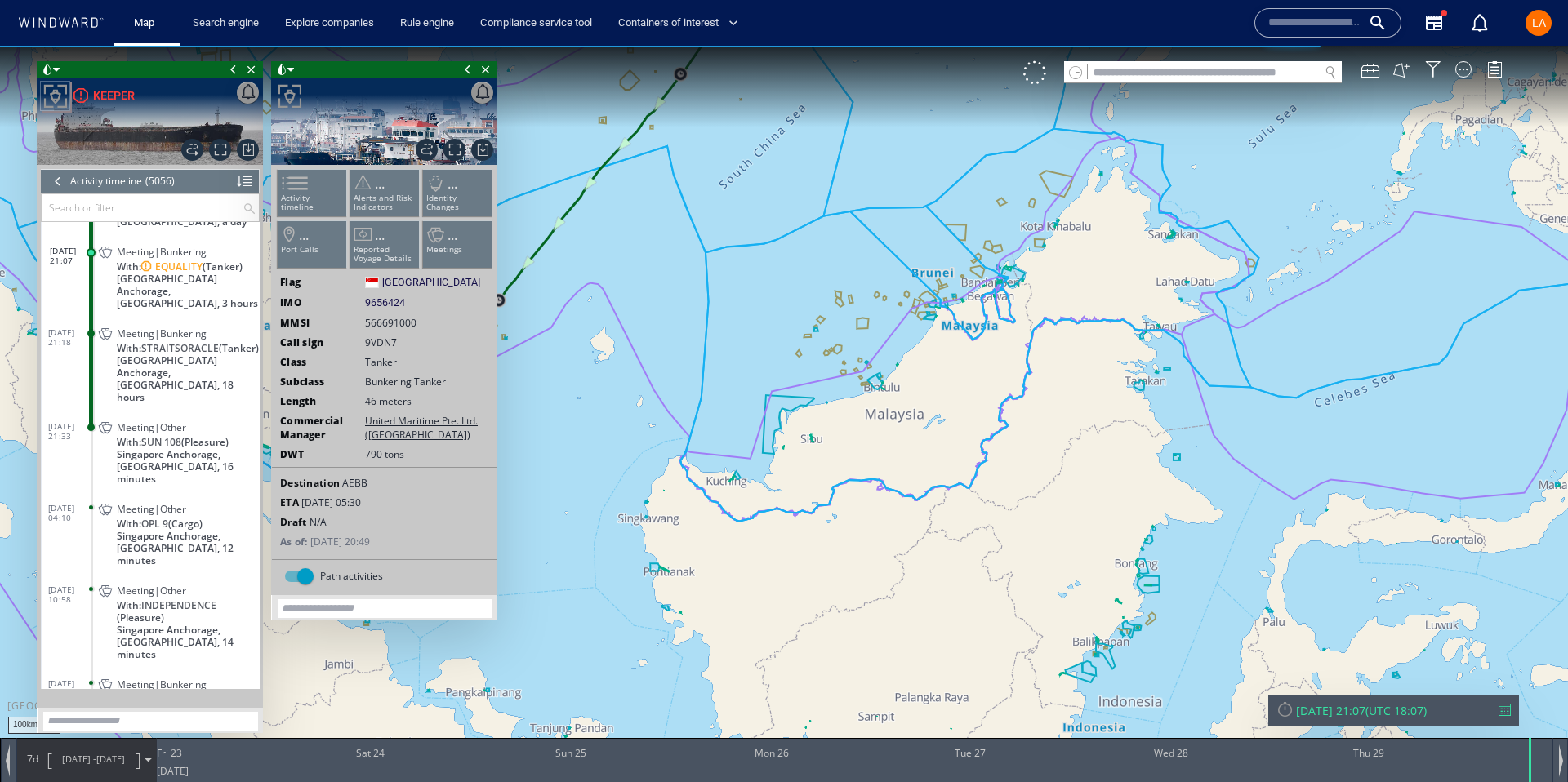
drag, startPoint x: 647, startPoint y: 452, endPoint x: 842, endPoint y: 471, distance: 195.9
click at [842, 471] on canvas "Map" at bounding box center [784, 406] width 1568 height 720
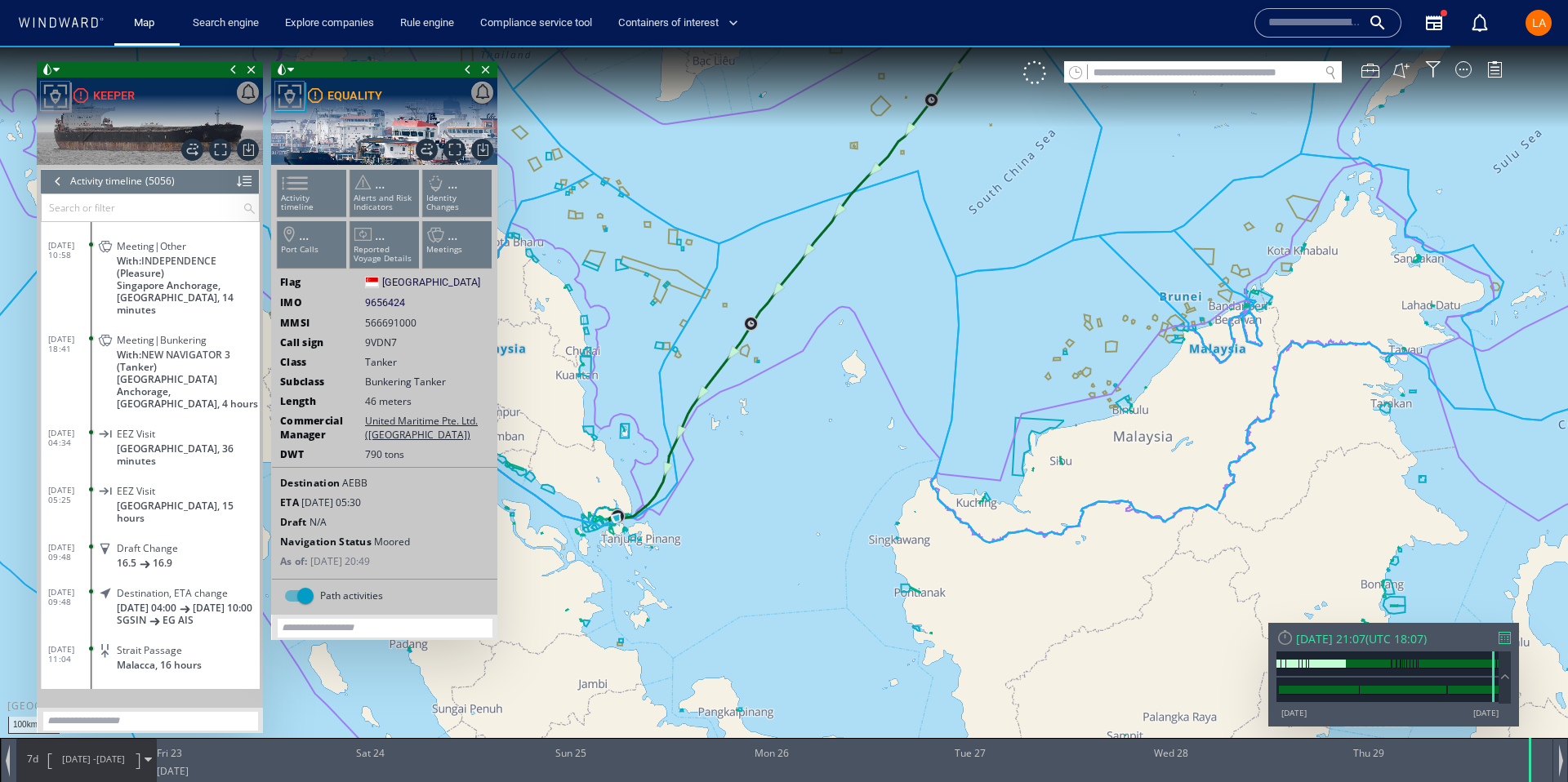
scroll to position [212455, 0]
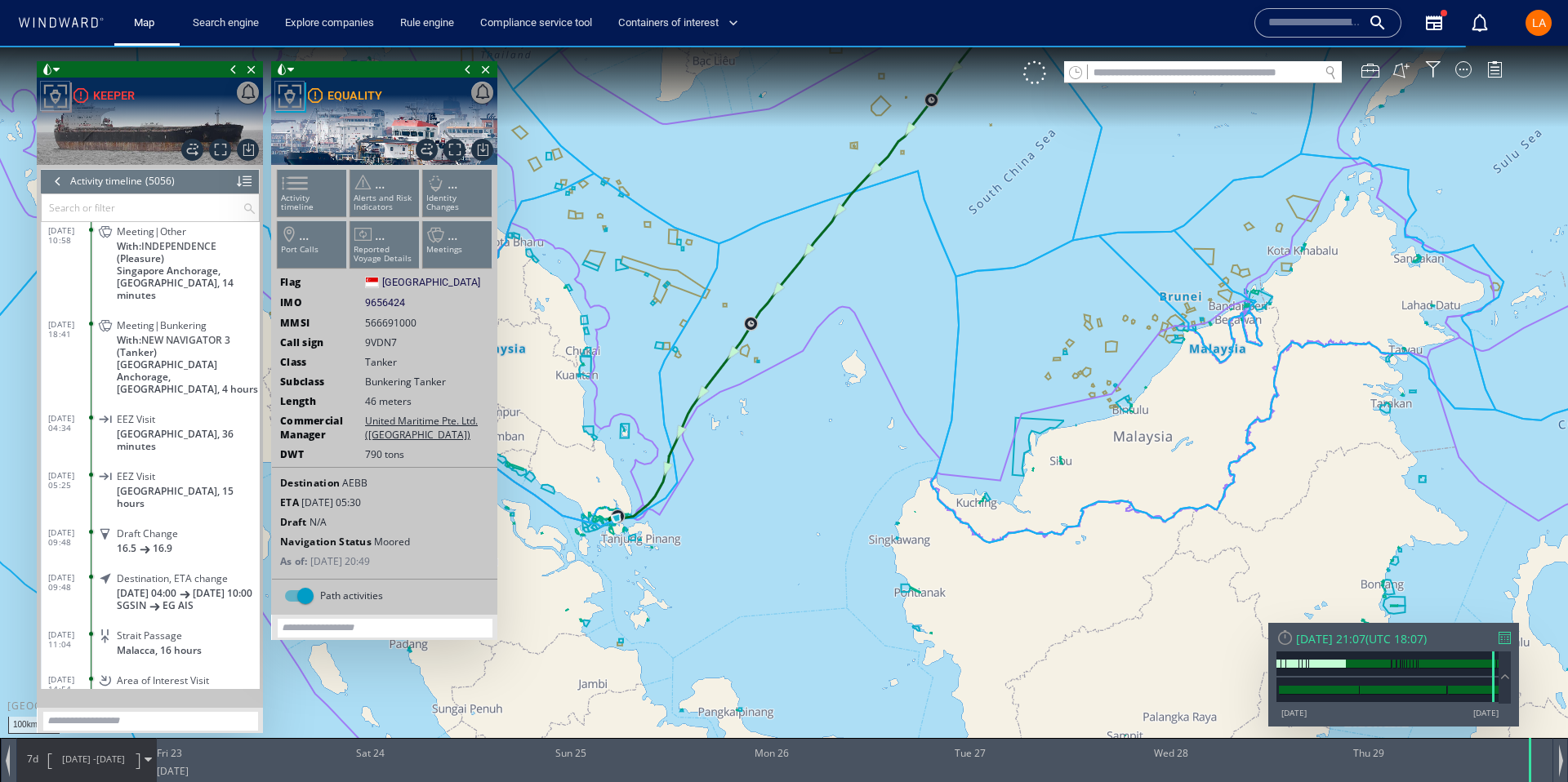
click at [96, 328] on div "Meeting|Bunkering With: NEW NAVIGATOR 3 (Tanker) Singapore Anchorage, Singapore…" at bounding box center [178, 356] width 164 height 86
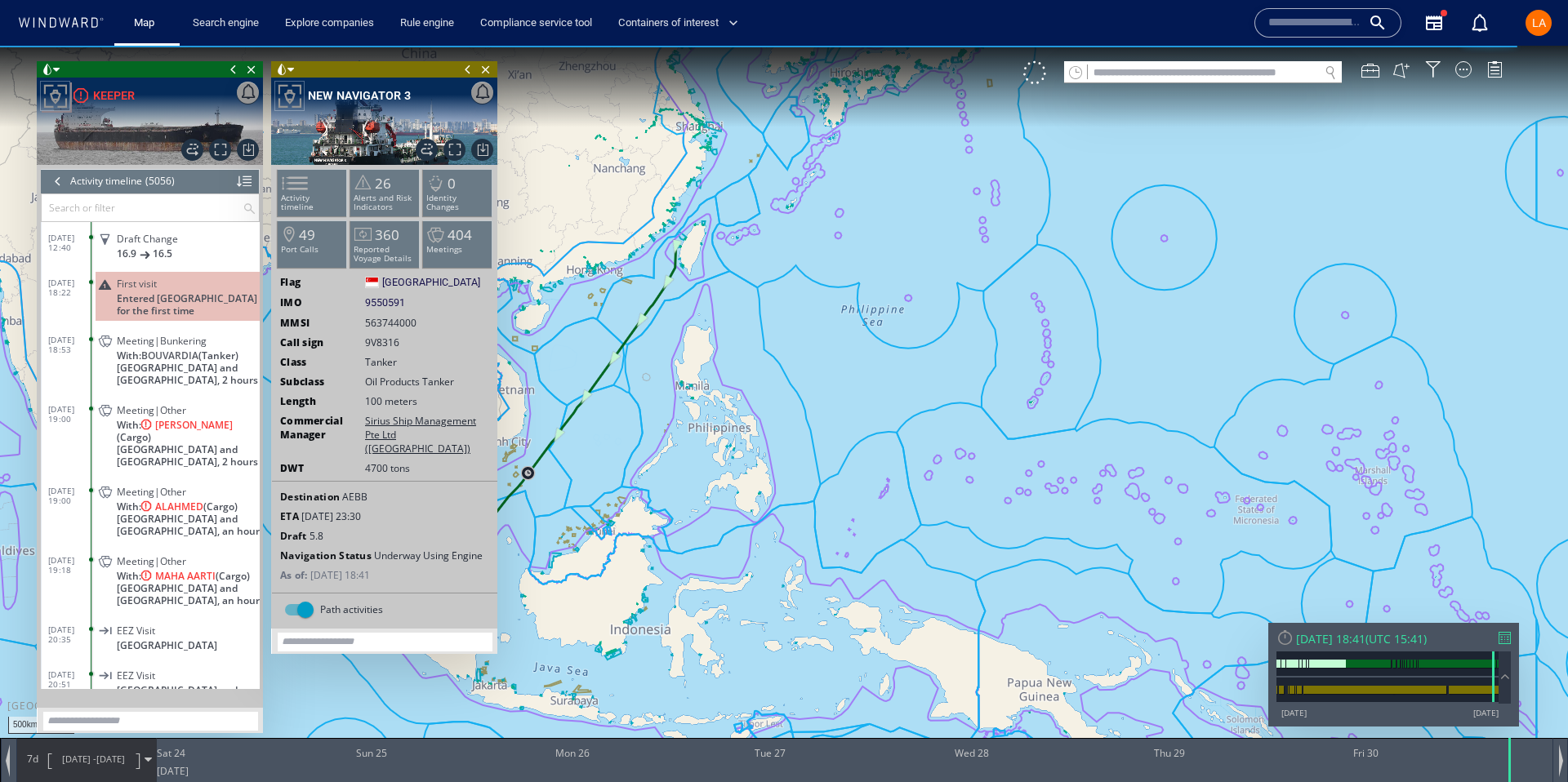
scroll to position [213959, 0]
click at [131, 361] on span "[GEOGRAPHIC_DATA] and [GEOGRAPHIC_DATA], 2 hours" at bounding box center [188, 373] width 143 height 25
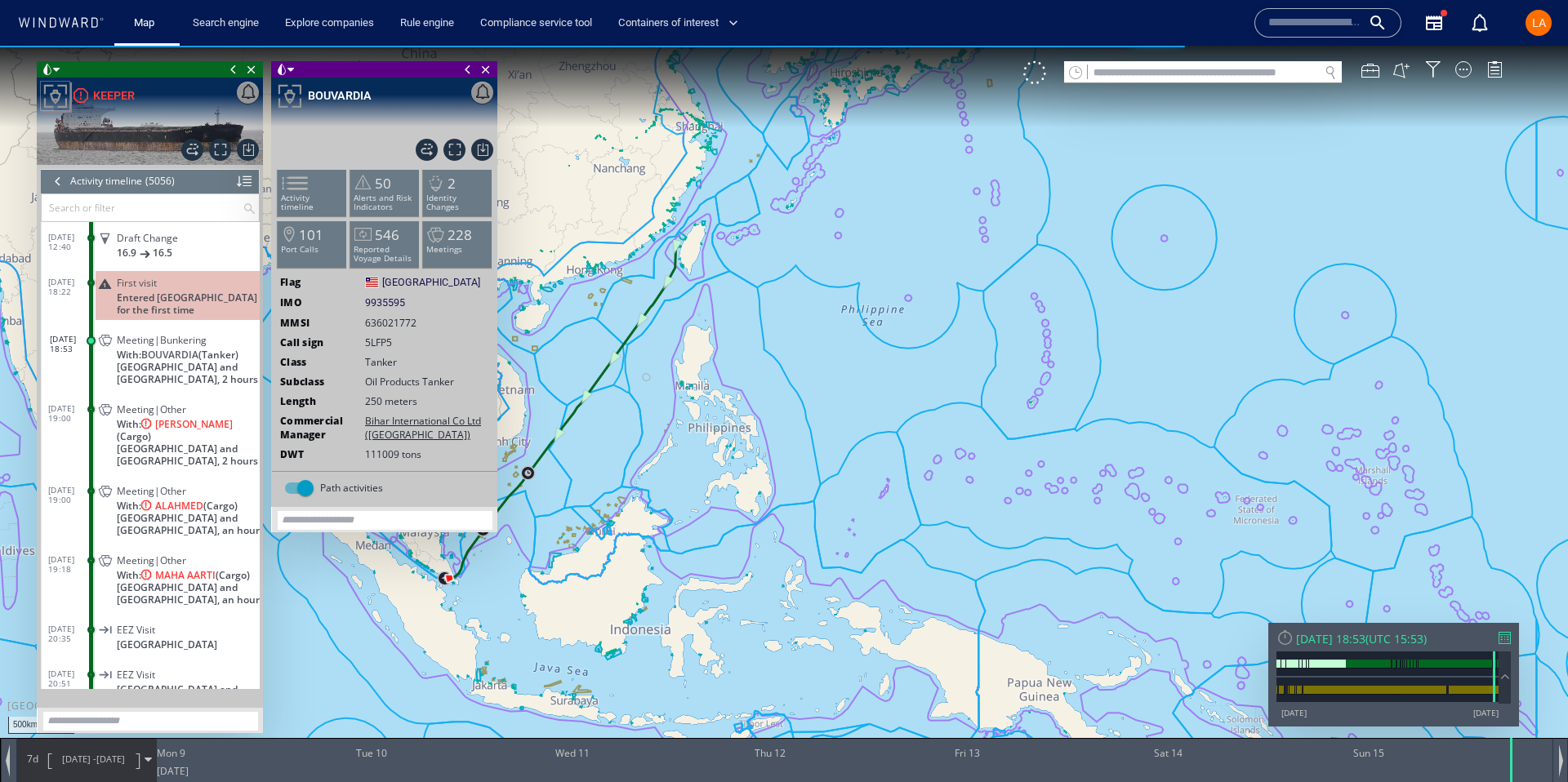
scroll to position [214035, 0]
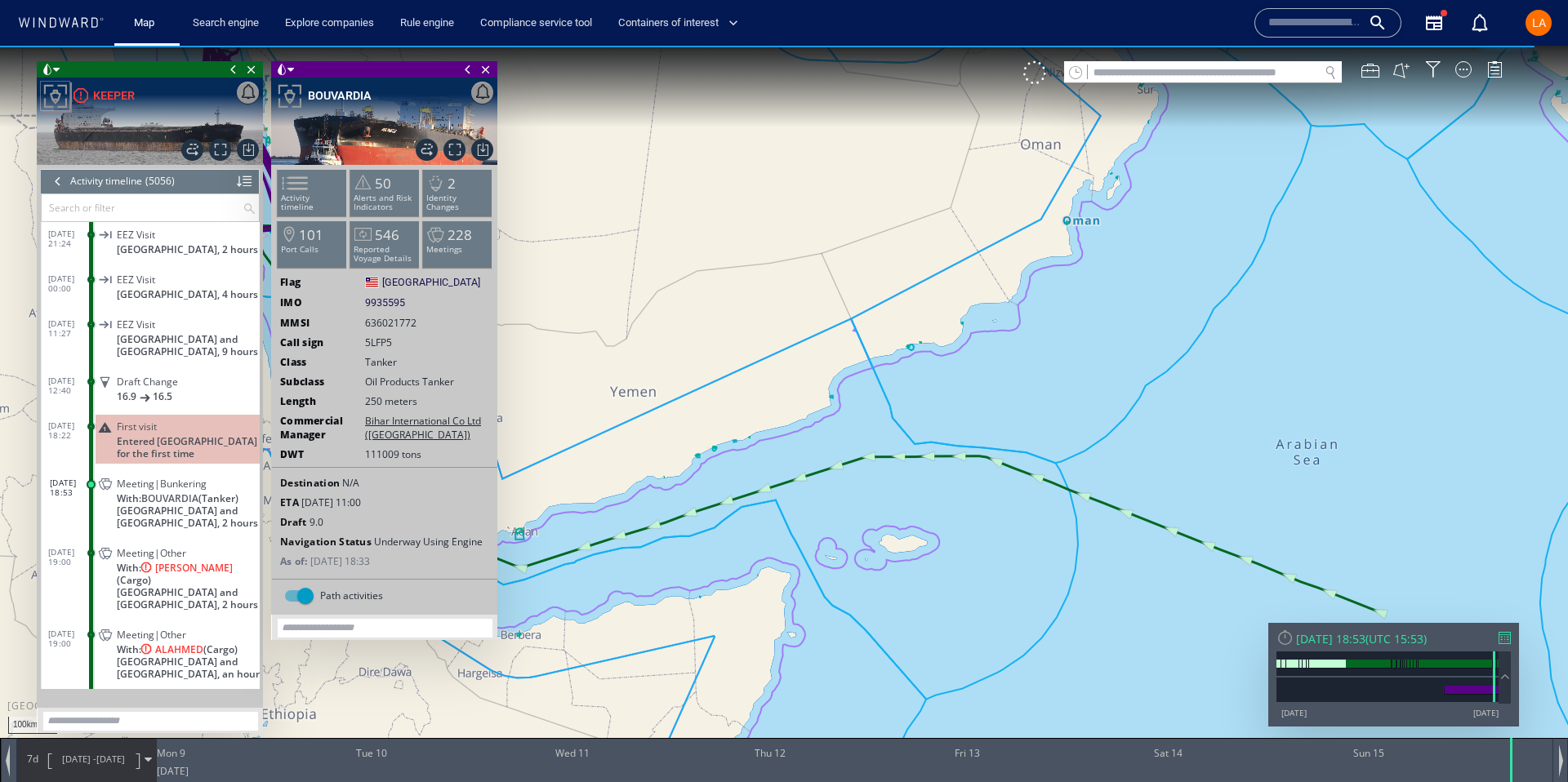
scroll to position [213831, 0]
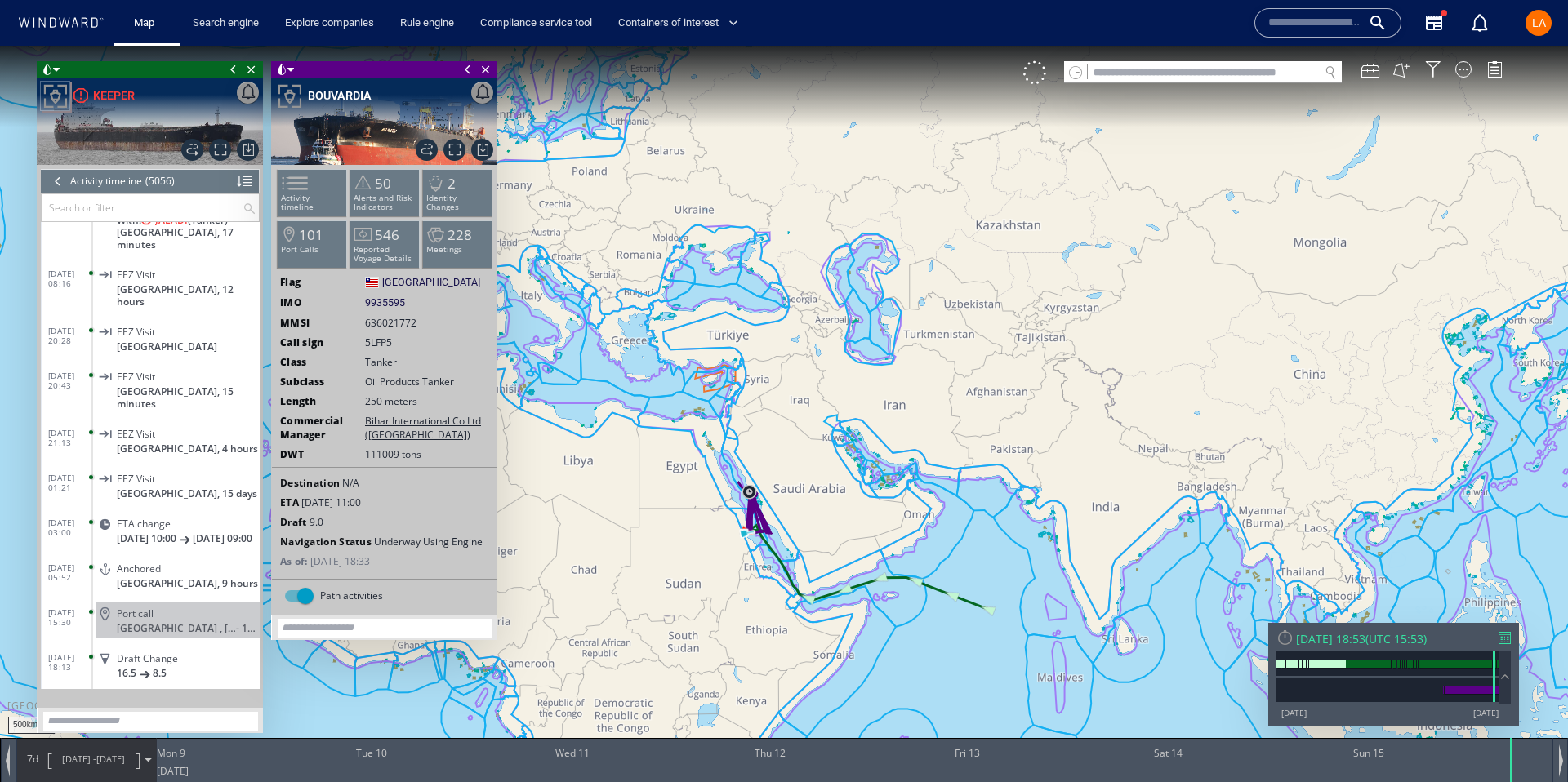
scroll to position [215992, 0]
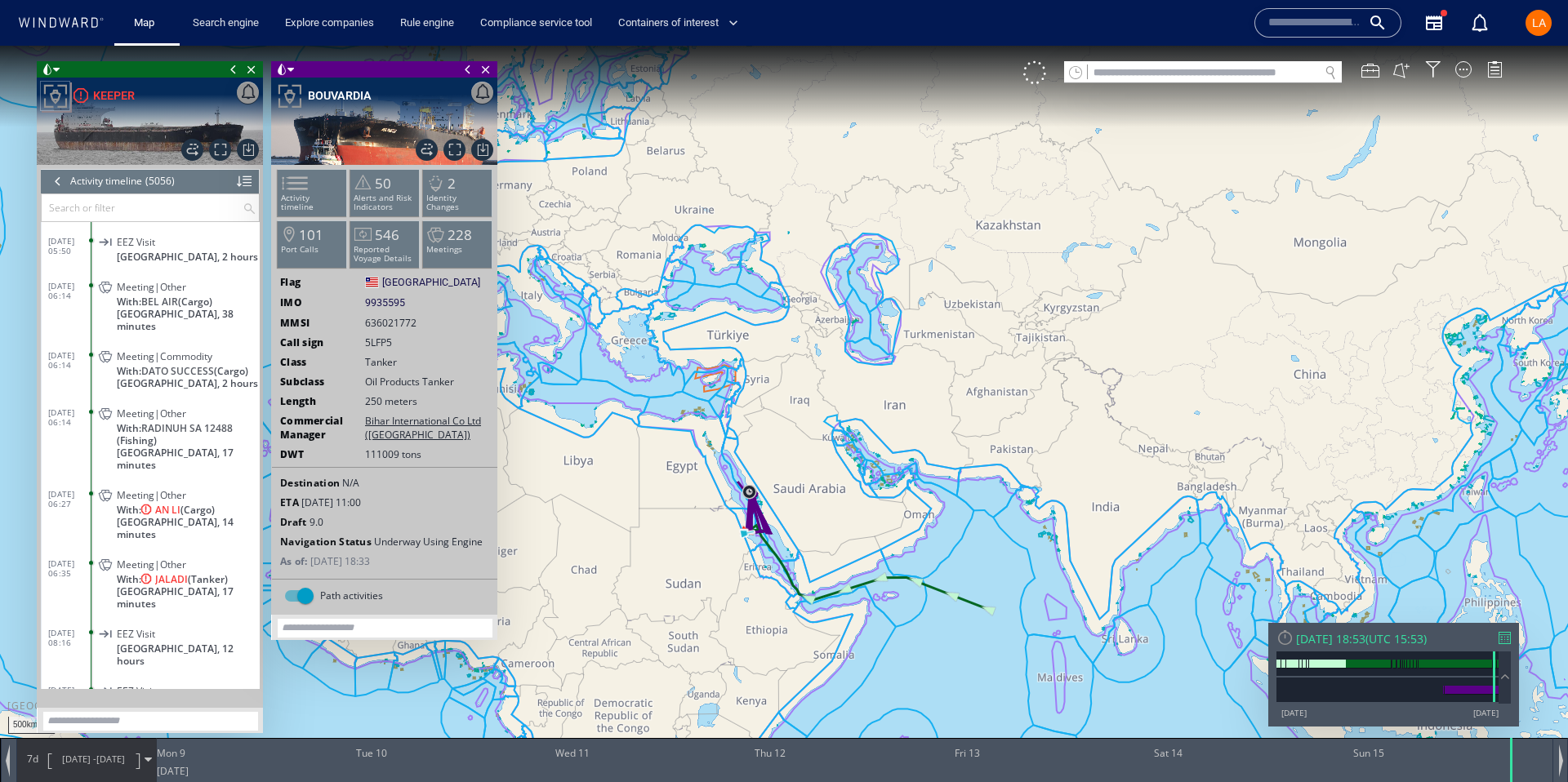
click at [60, 547] on dt "16/06/25 06:35" at bounding box center [70, 566] width 42 height 37
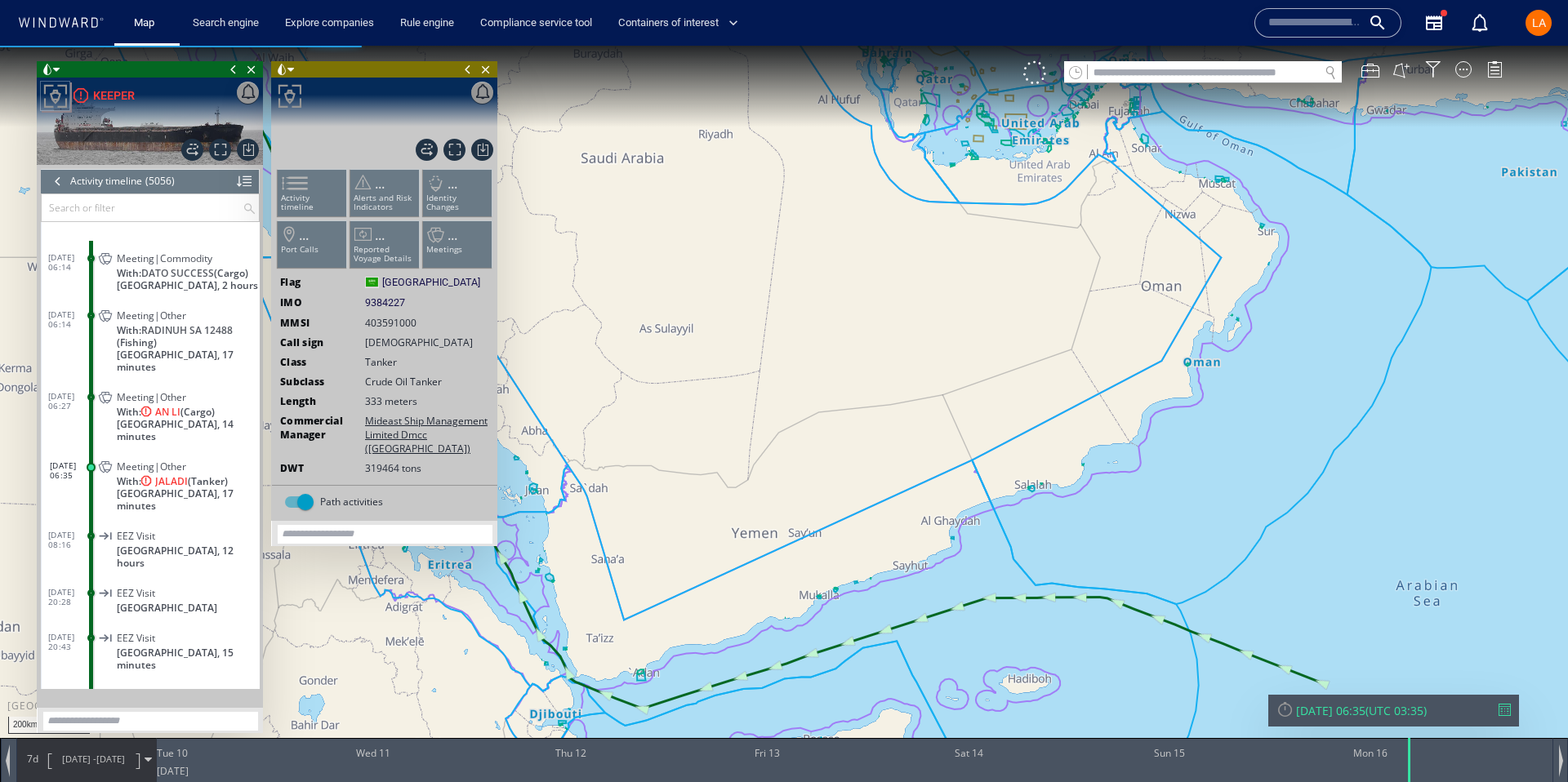
scroll to position [216145, 0]
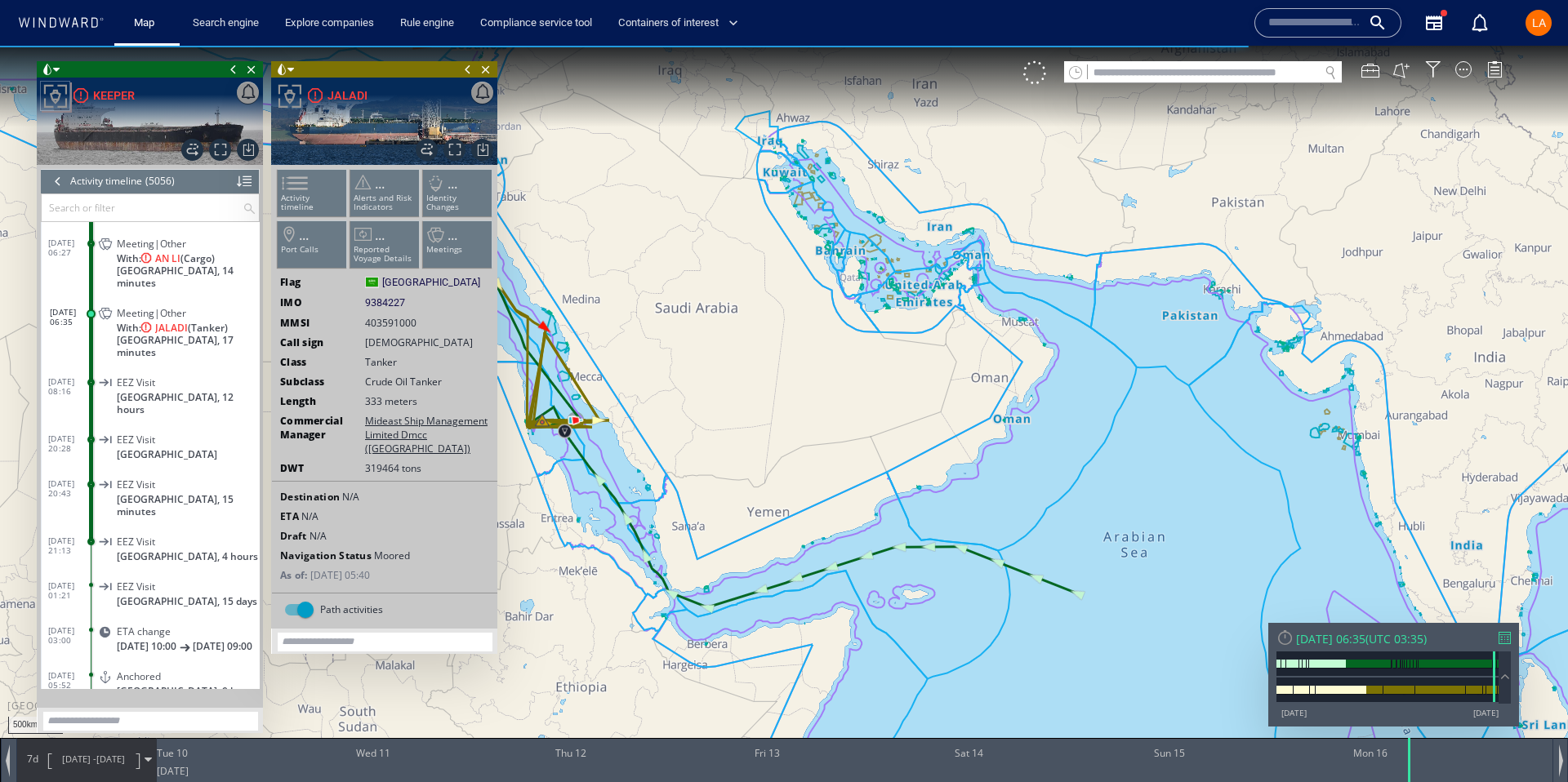
drag, startPoint x: 785, startPoint y: 486, endPoint x: 873, endPoint y: 490, distance: 88.1
click at [873, 490] on canvas "Map" at bounding box center [784, 406] width 1568 height 720
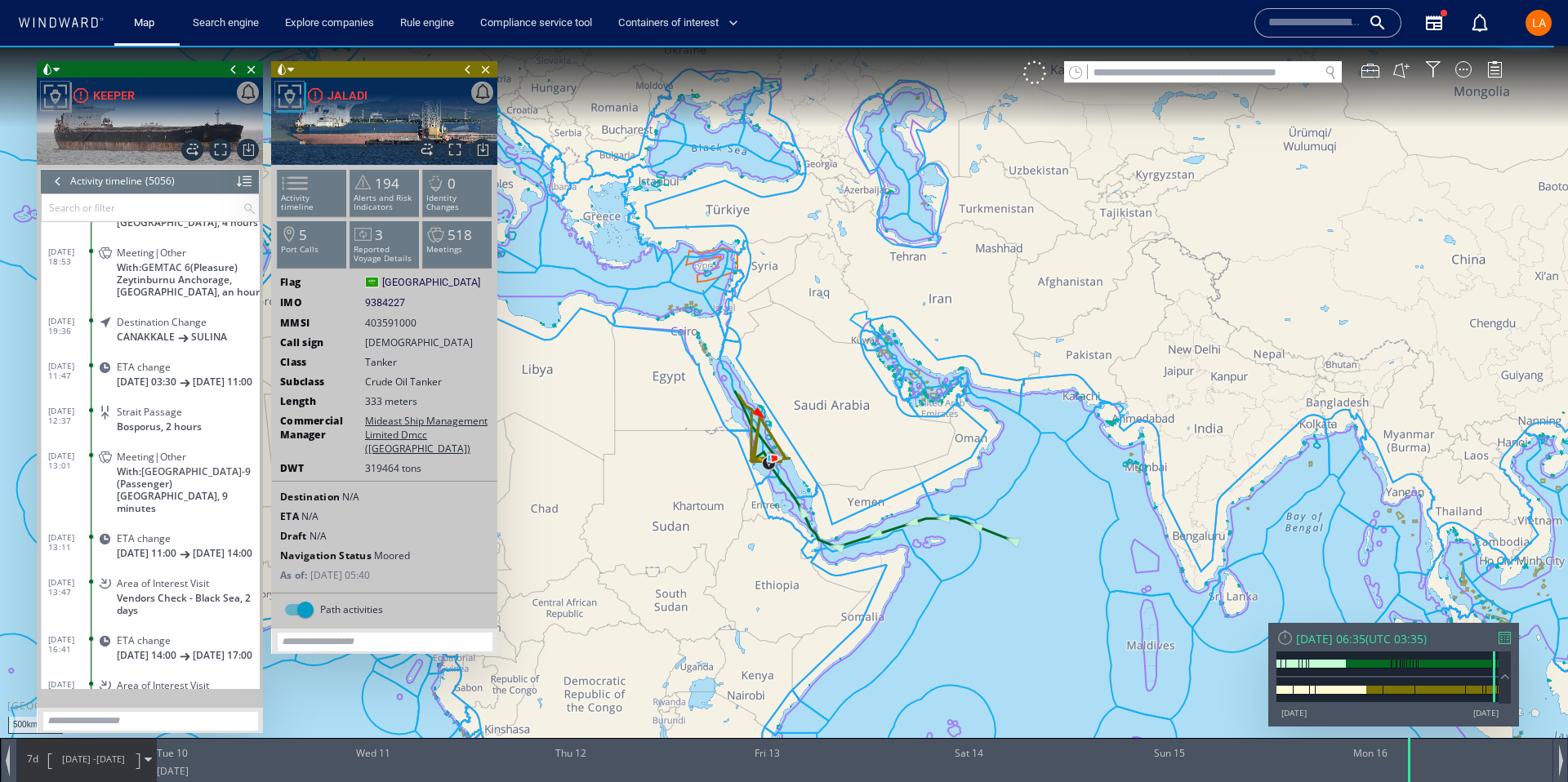
scroll to position [217383, 0]
click at [73, 281] on dl "05/07/25 18:53 Meeting|Other With: GEMTAC 6 (Pleasure) Zeytinburnu Anchorage, T…" at bounding box center [154, 269] width 212 height 69
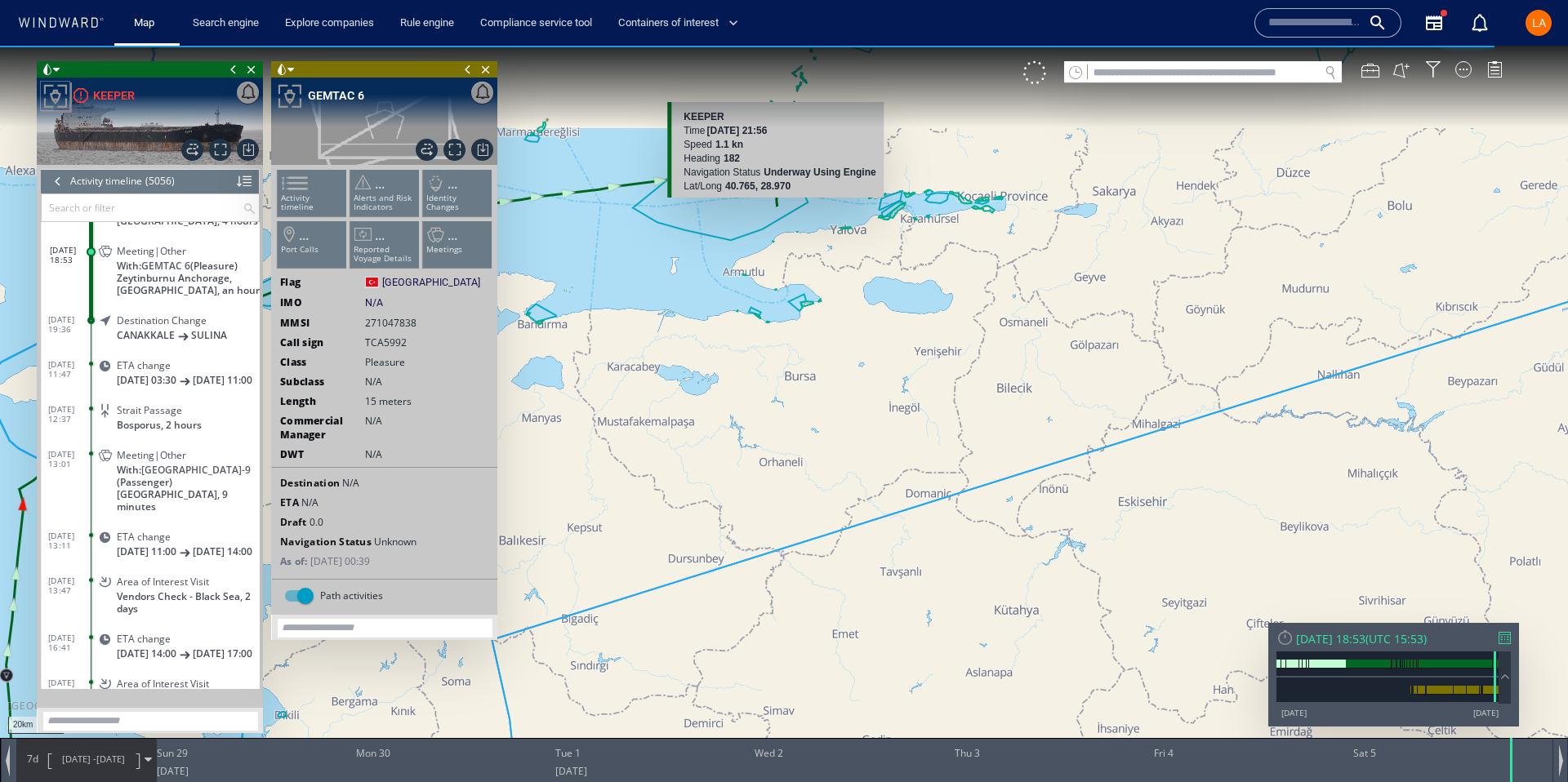
click at [749, 197] on div "20km © Mapbox © OpenStreetMap Improve this map KEEPER Time 05 July 2025 21:56 S…" at bounding box center [784, 406] width 1568 height 720
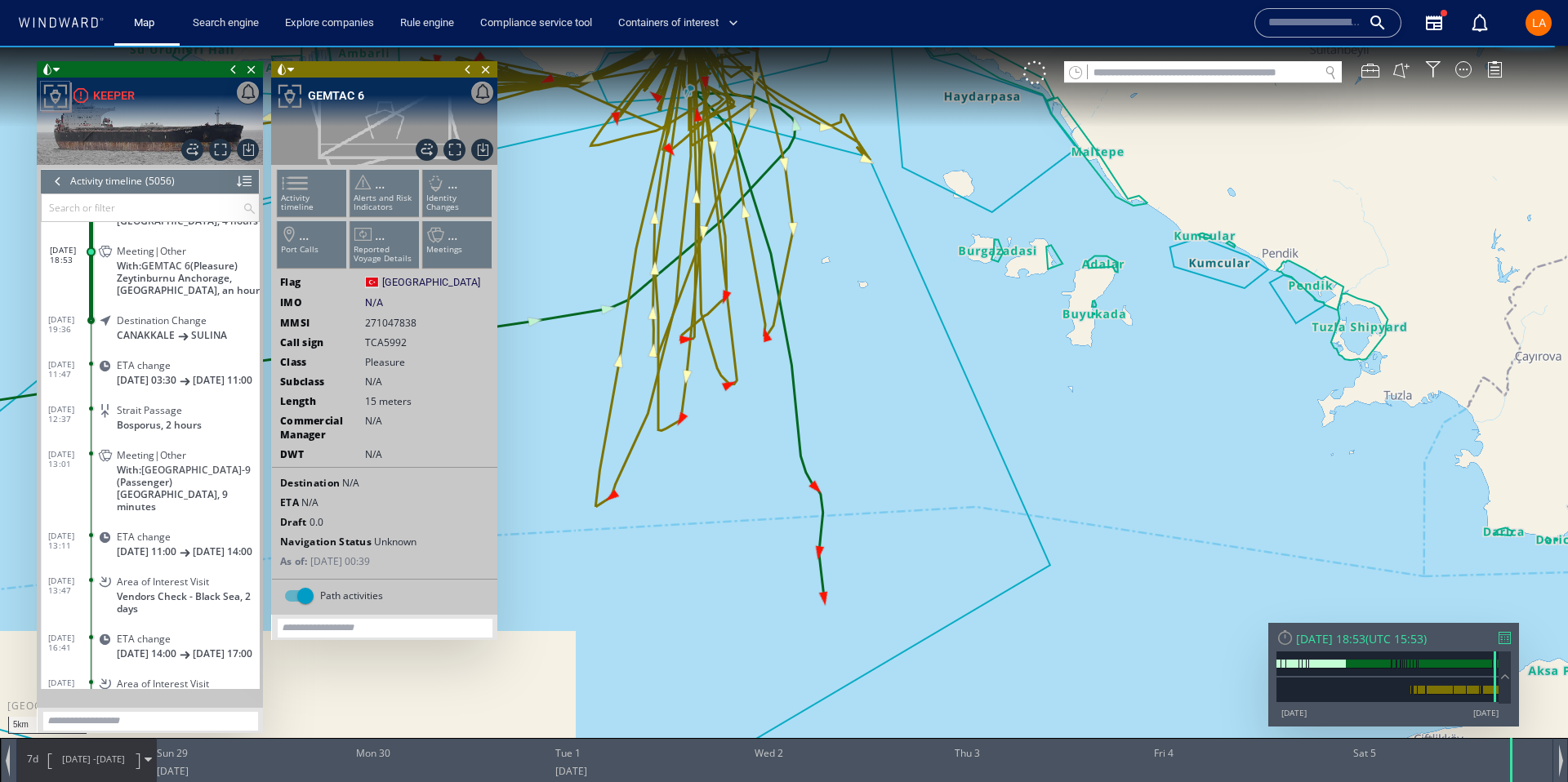
drag, startPoint x: 770, startPoint y: 161, endPoint x: 778, endPoint y: 330, distance: 169.2
click at [776, 324] on canvas "Map" at bounding box center [784, 406] width 1568 height 720
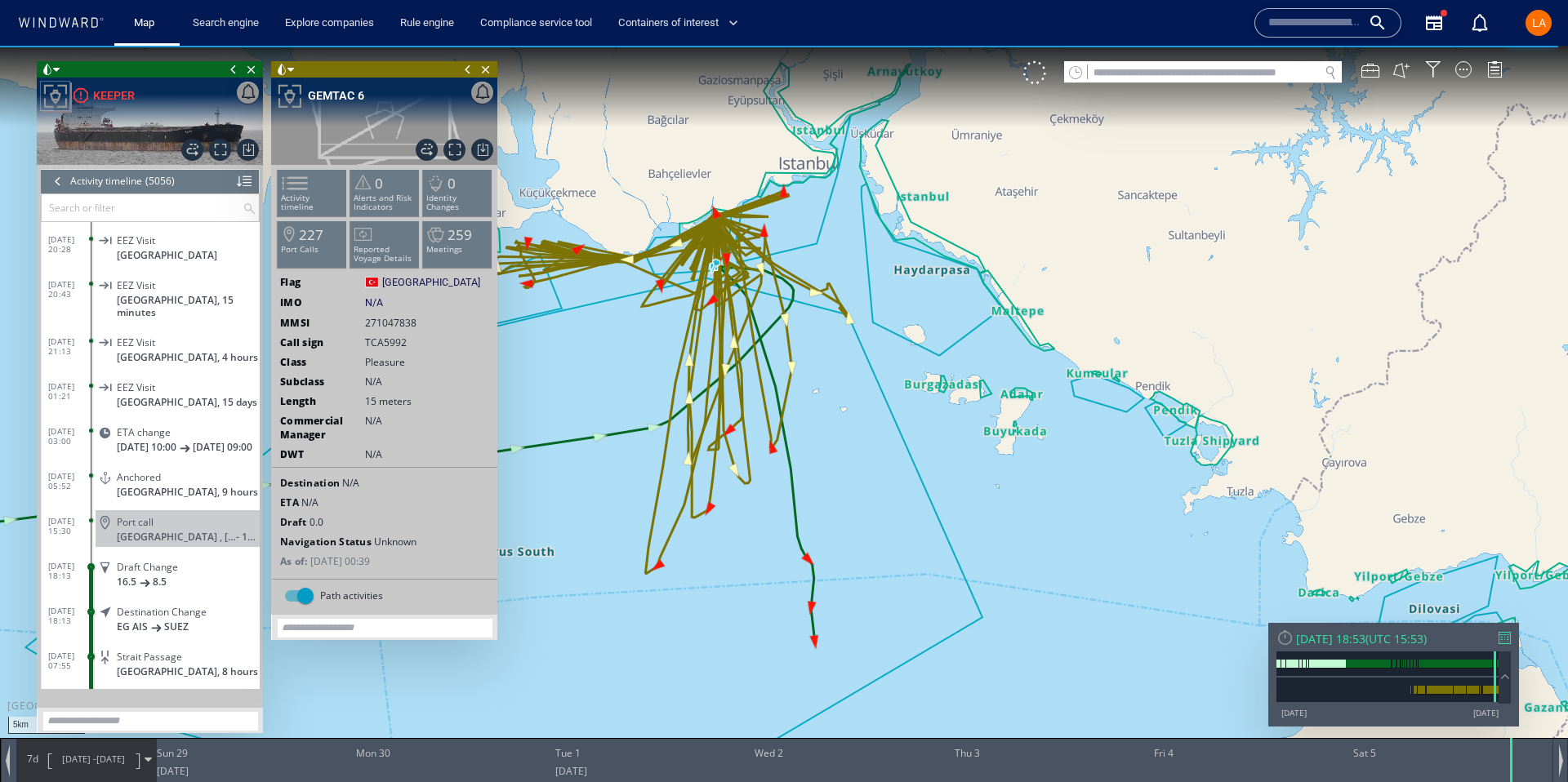
scroll to position [216084, 0]
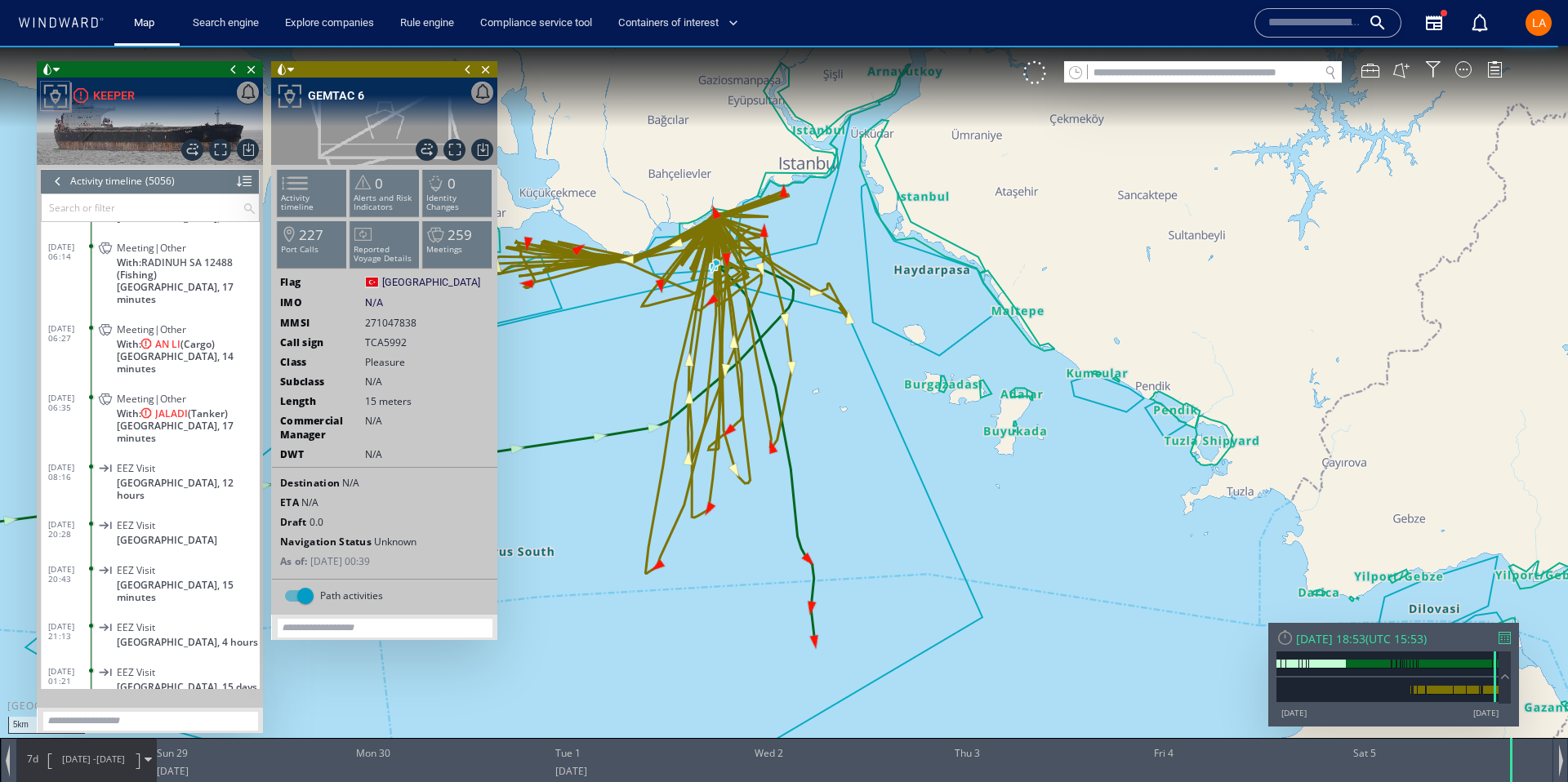
click at [103, 387] on div "Meeting|Other With: JALADI (Tanker) Saudi Arabia, 17 minutes" at bounding box center [178, 418] width 164 height 61
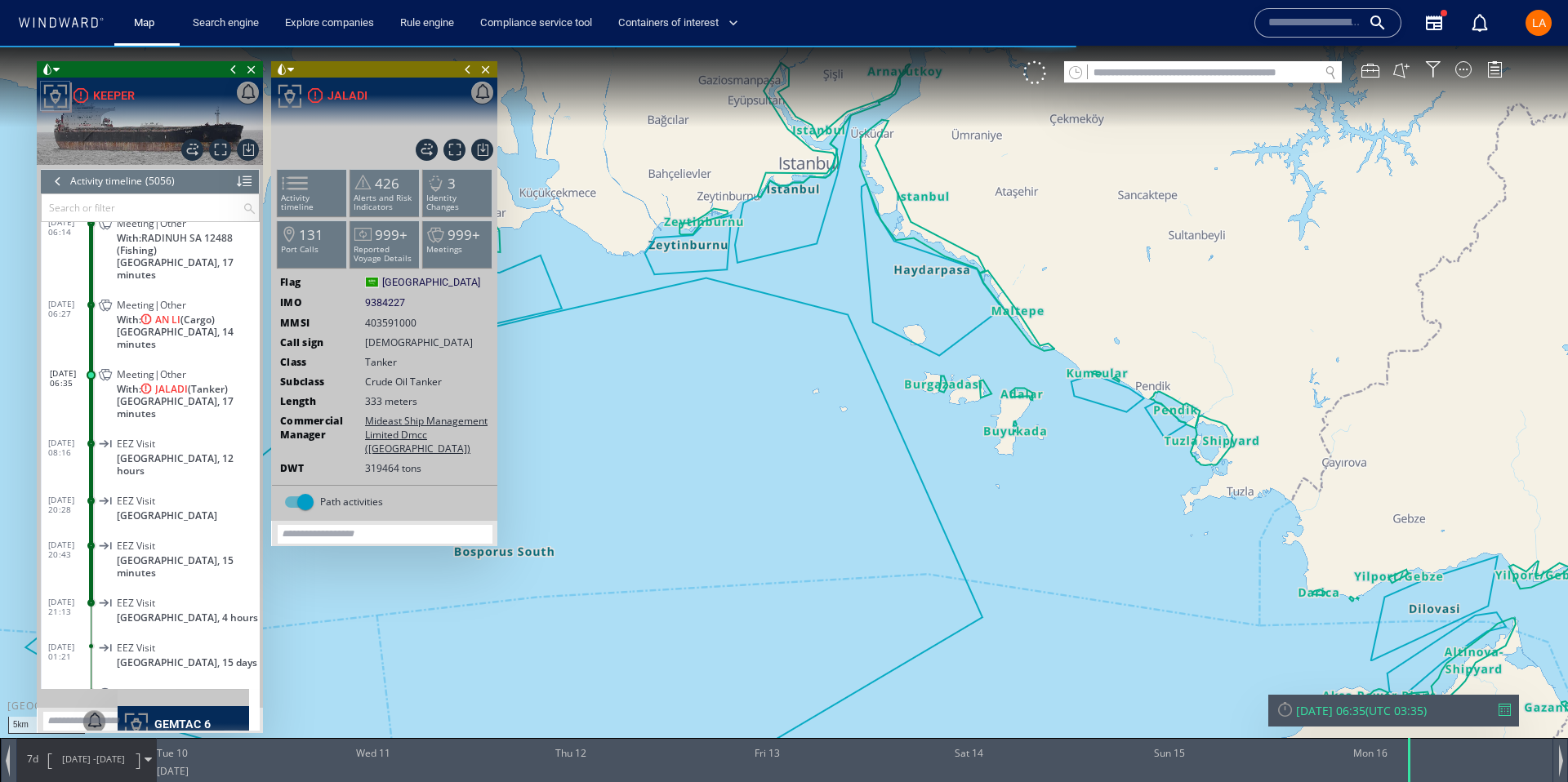
scroll to position [216145, 0]
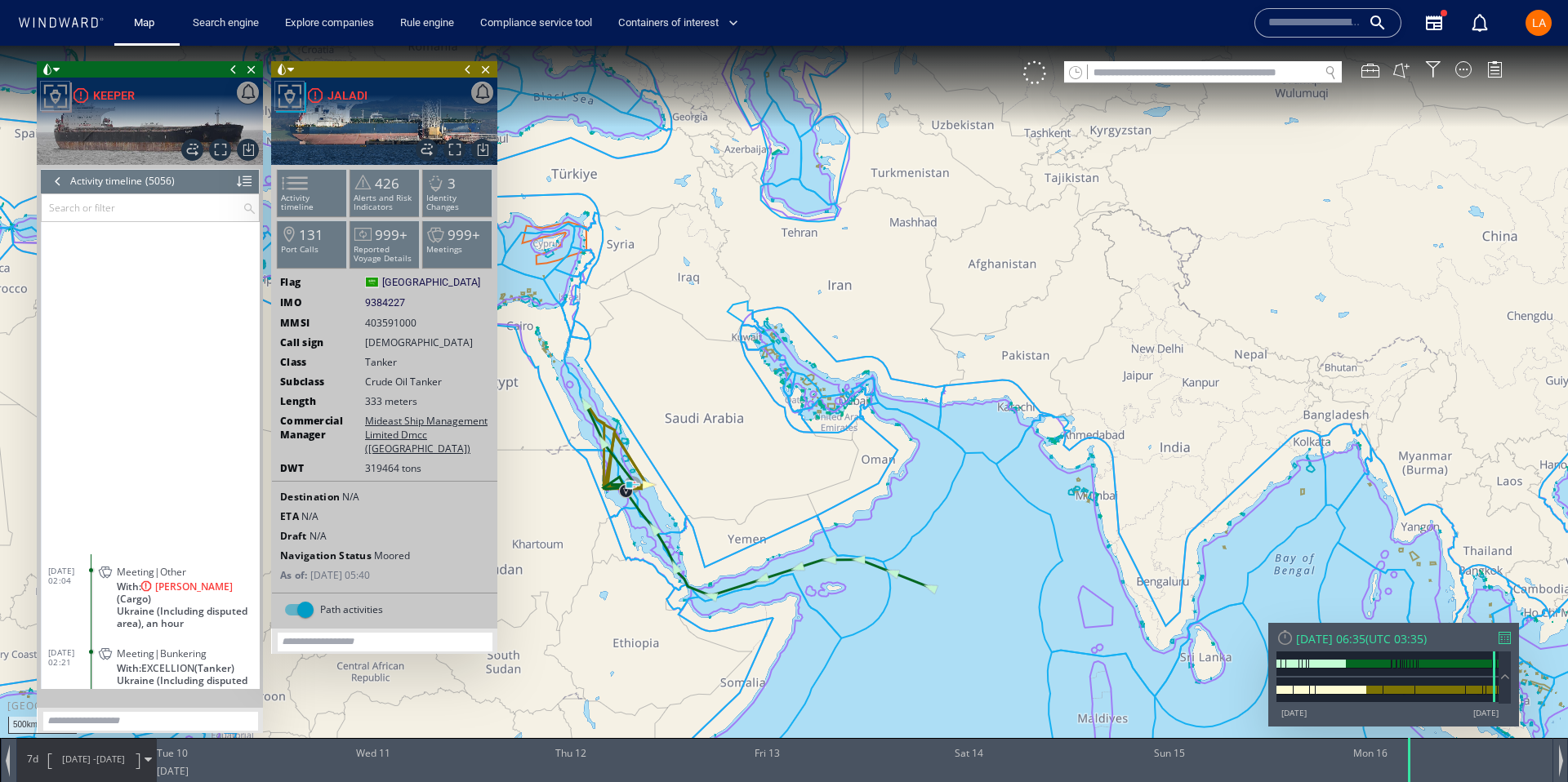
scroll to position [218960, 0]
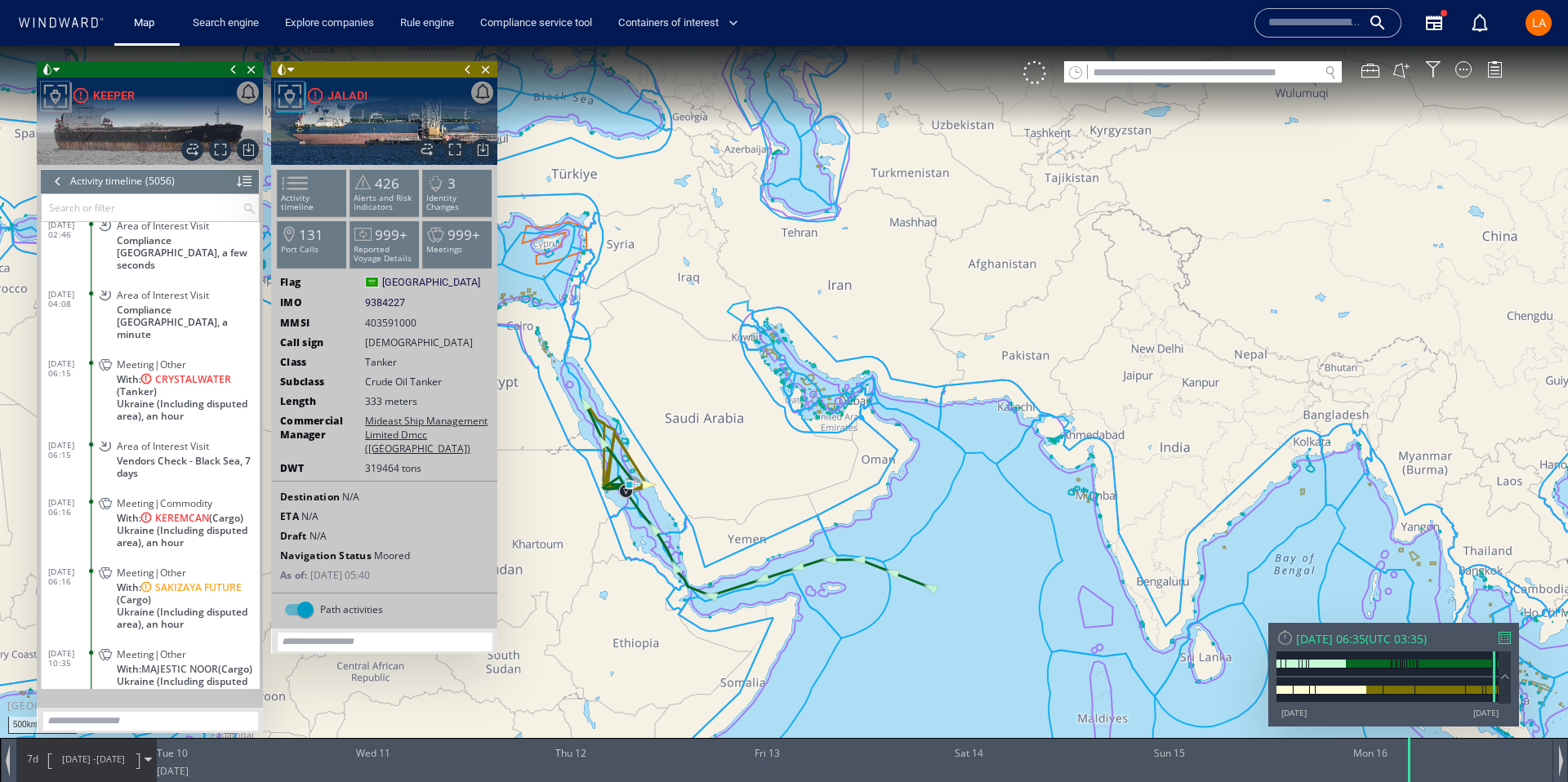
click at [117, 512] on span "With: KEREMCAN (Cargo)" at bounding box center [180, 518] width 126 height 12
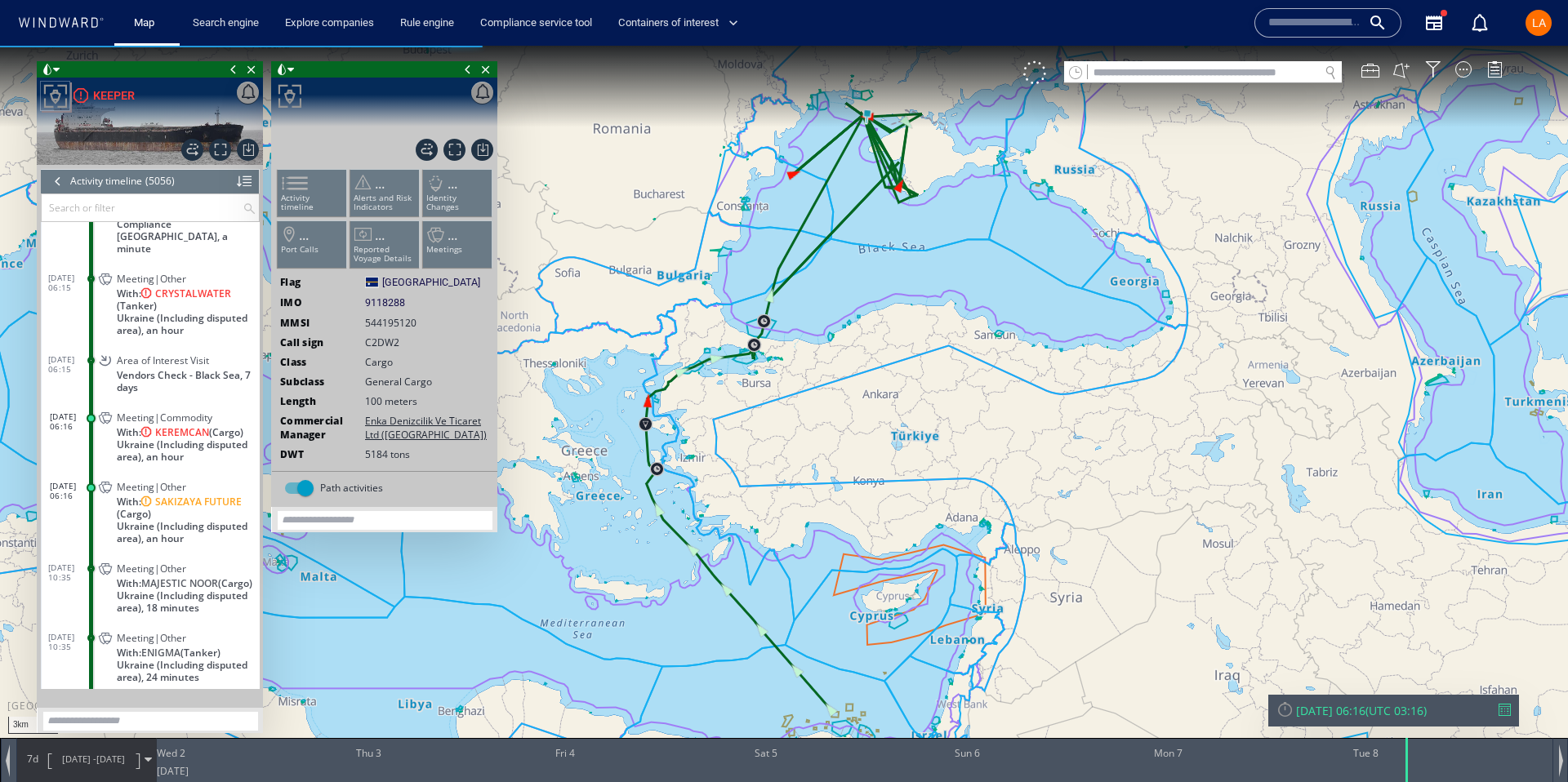
drag, startPoint x: 869, startPoint y: 229, endPoint x: 531, endPoint y: 574, distance: 483.0
click at [459, 611] on canvas "Map" at bounding box center [784, 406] width 1568 height 720
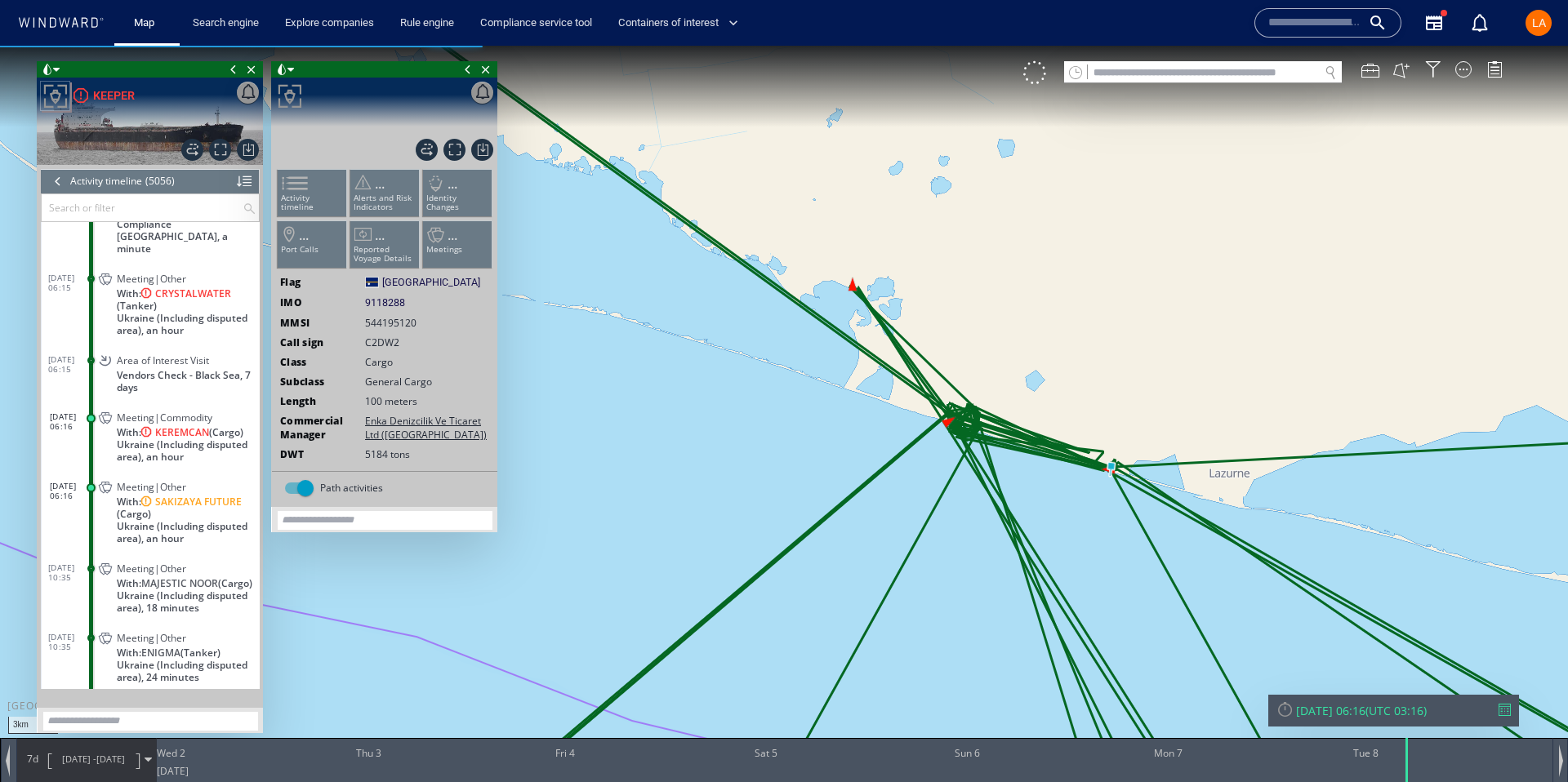
scroll to position [219065, 0]
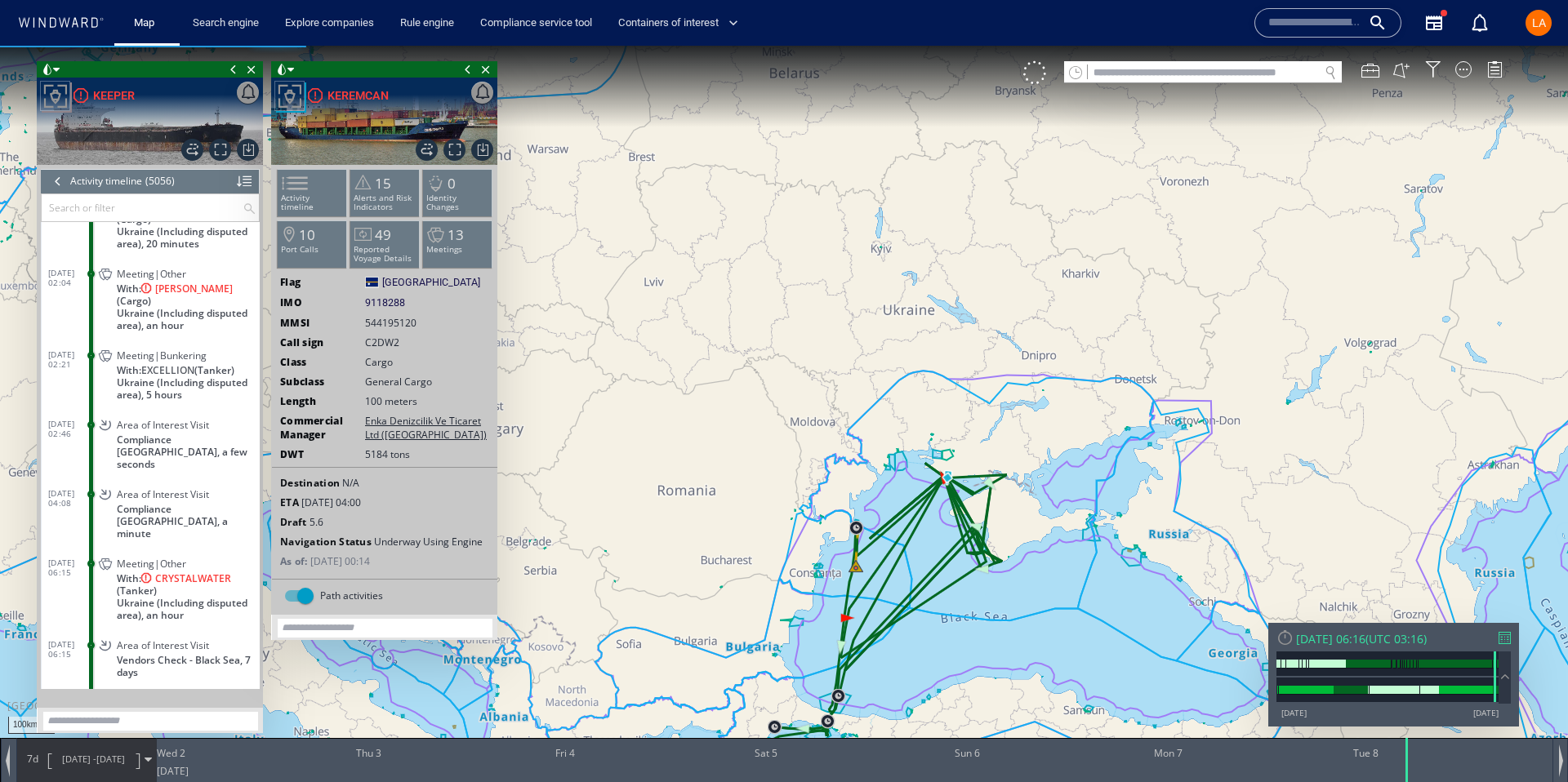
scroll to position [218741, 0]
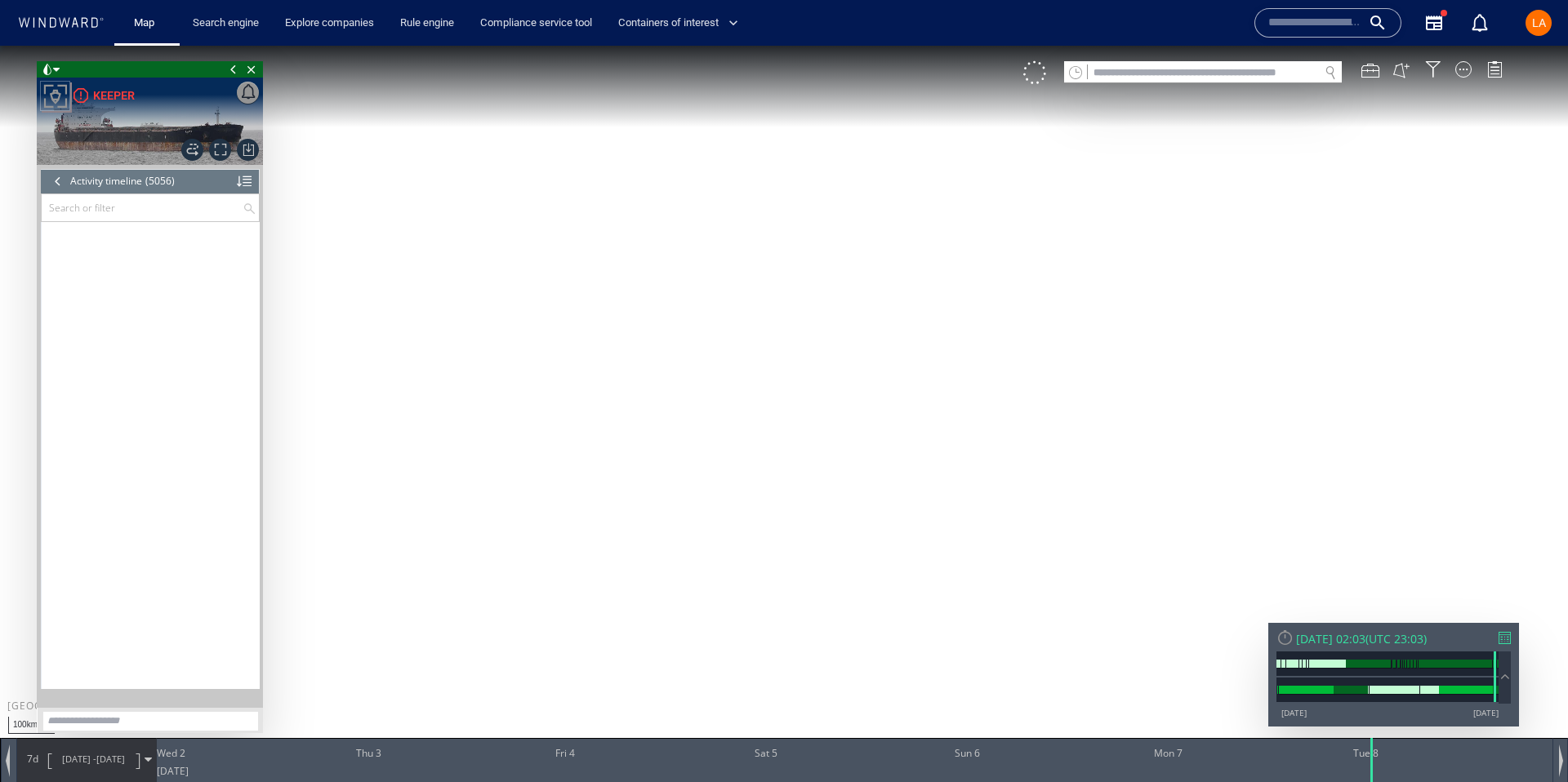
scroll to position [218741, 0]
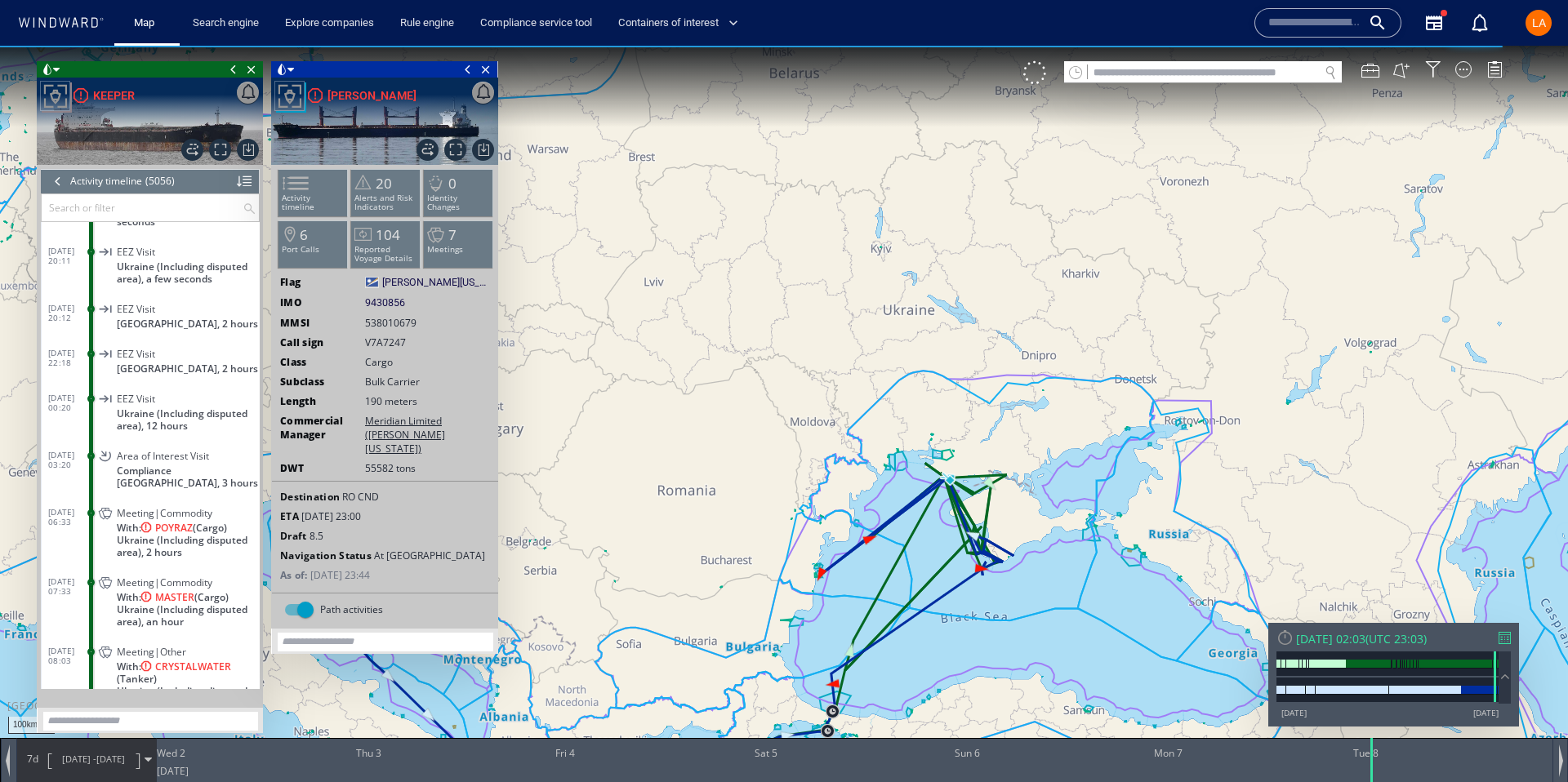
scroll to position [217828, 0]
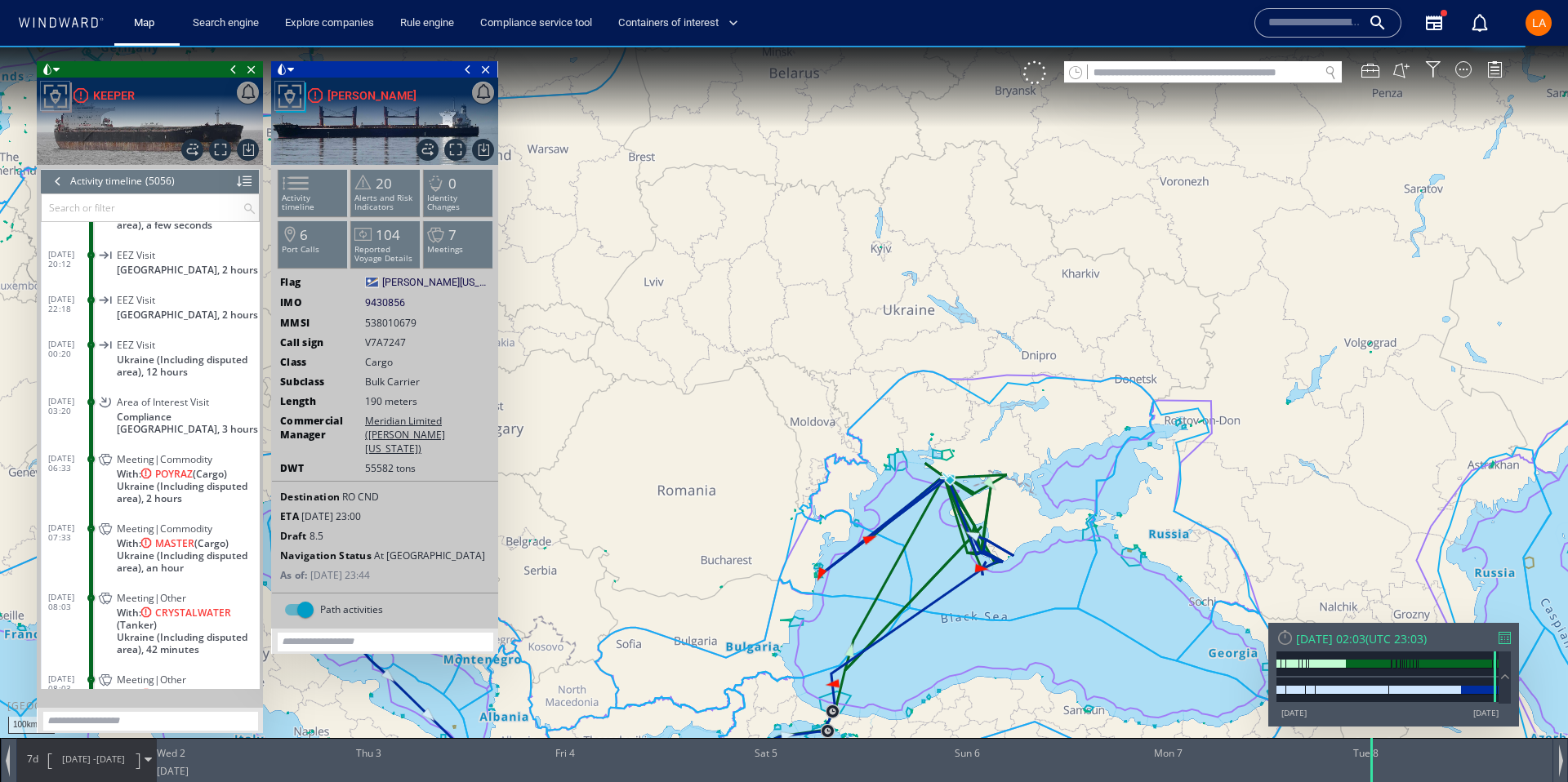
click at [62, 459] on span "[DATE] 06:33" at bounding box center [70, 463] width 43 height 19
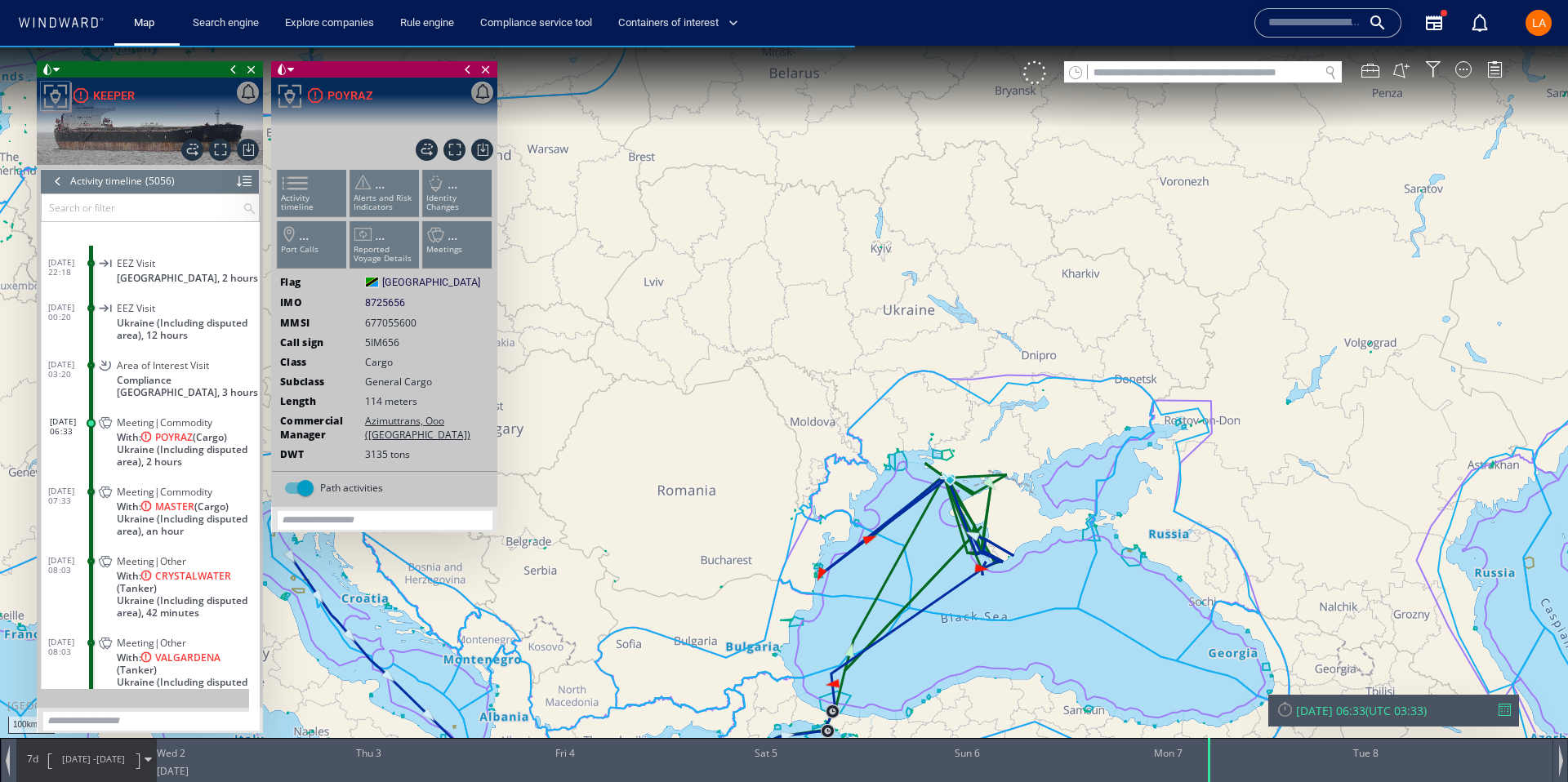
scroll to position [217987, 0]
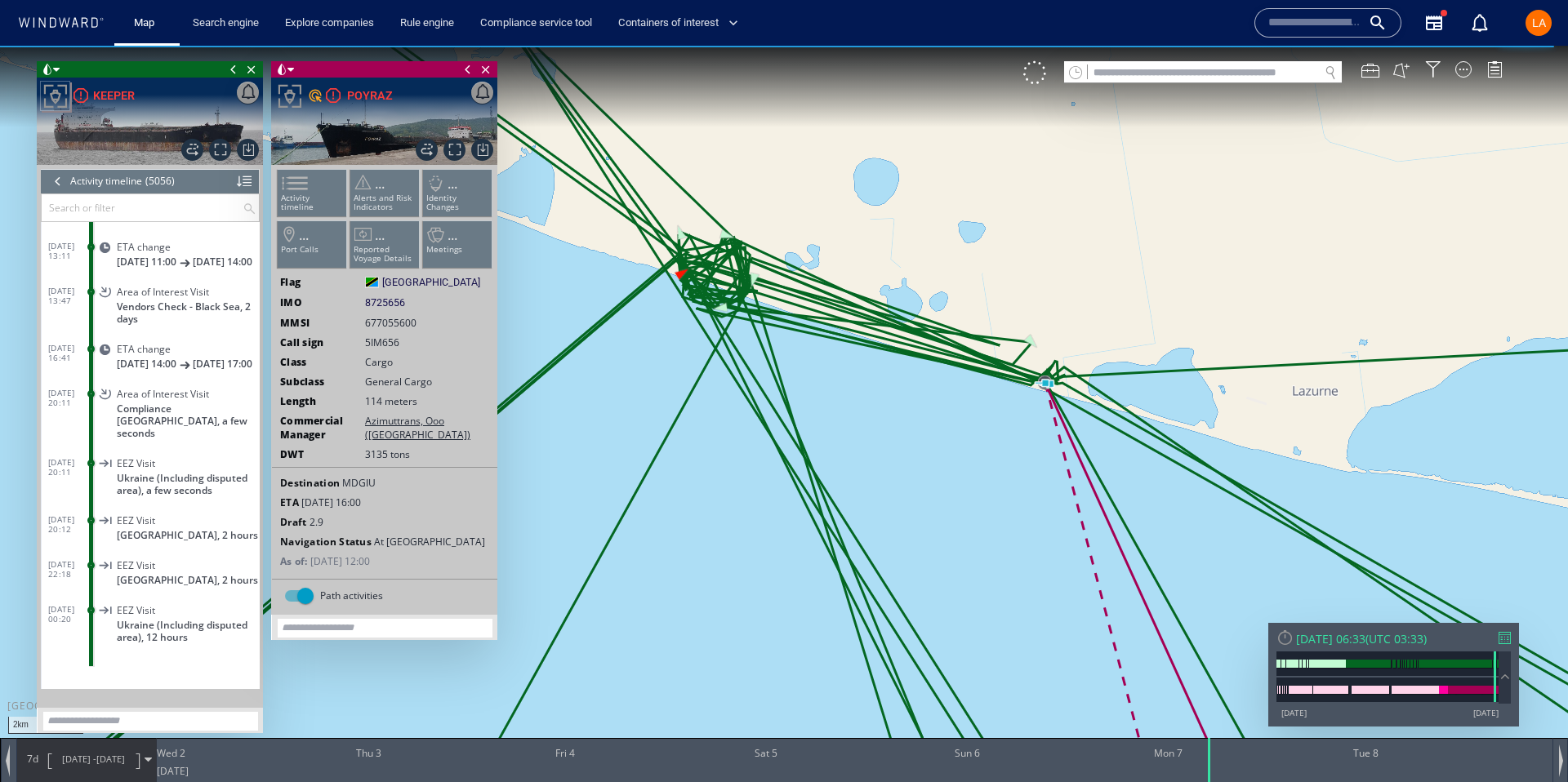
scroll to position [217336, 0]
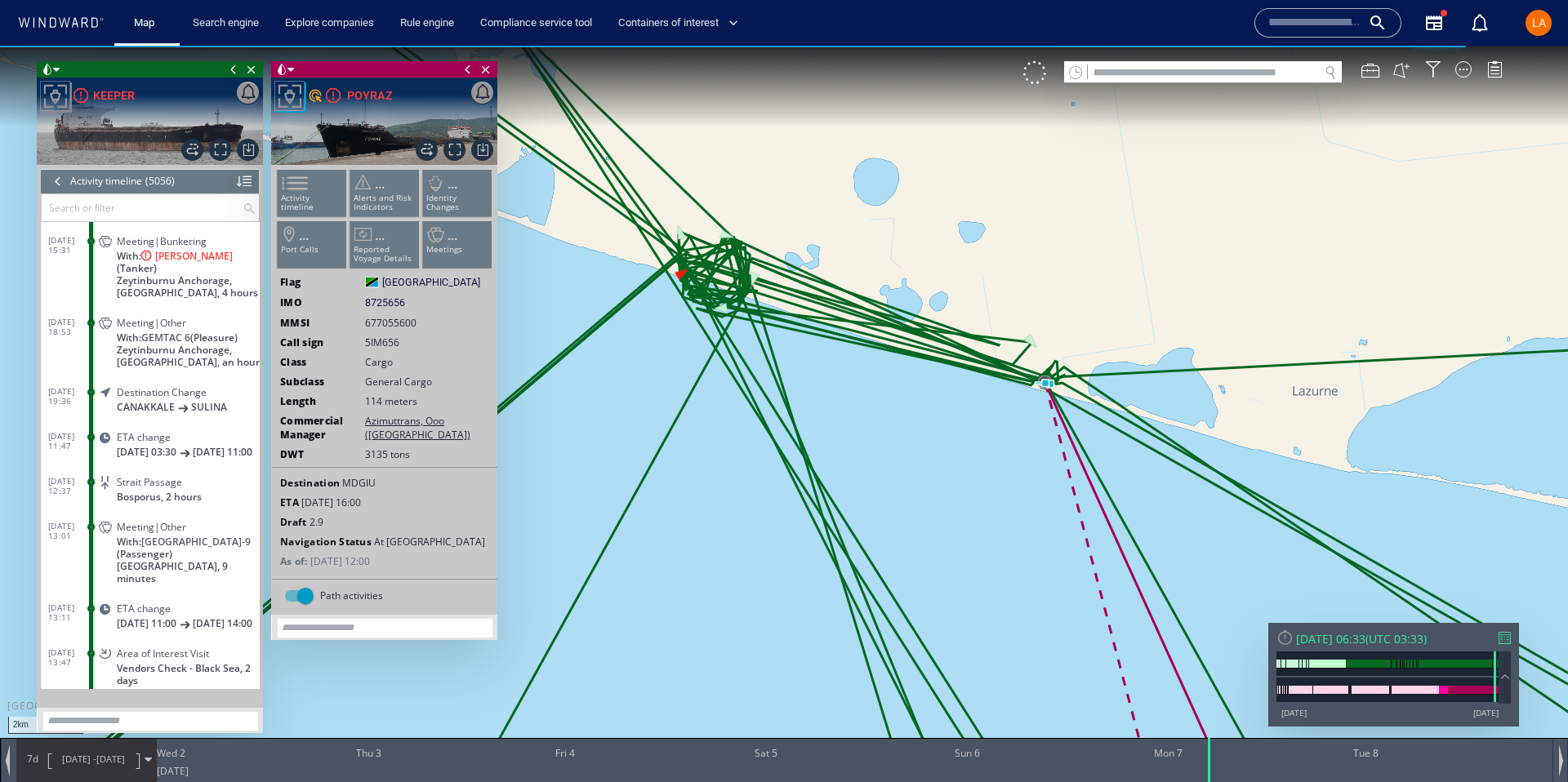
click at [115, 268] on div "Meeting|Bunkering With: [PERSON_NAME] (Tanker) Zeytinburnu Anchorage, [GEOGRAPH…" at bounding box center [178, 266] width 164 height 74
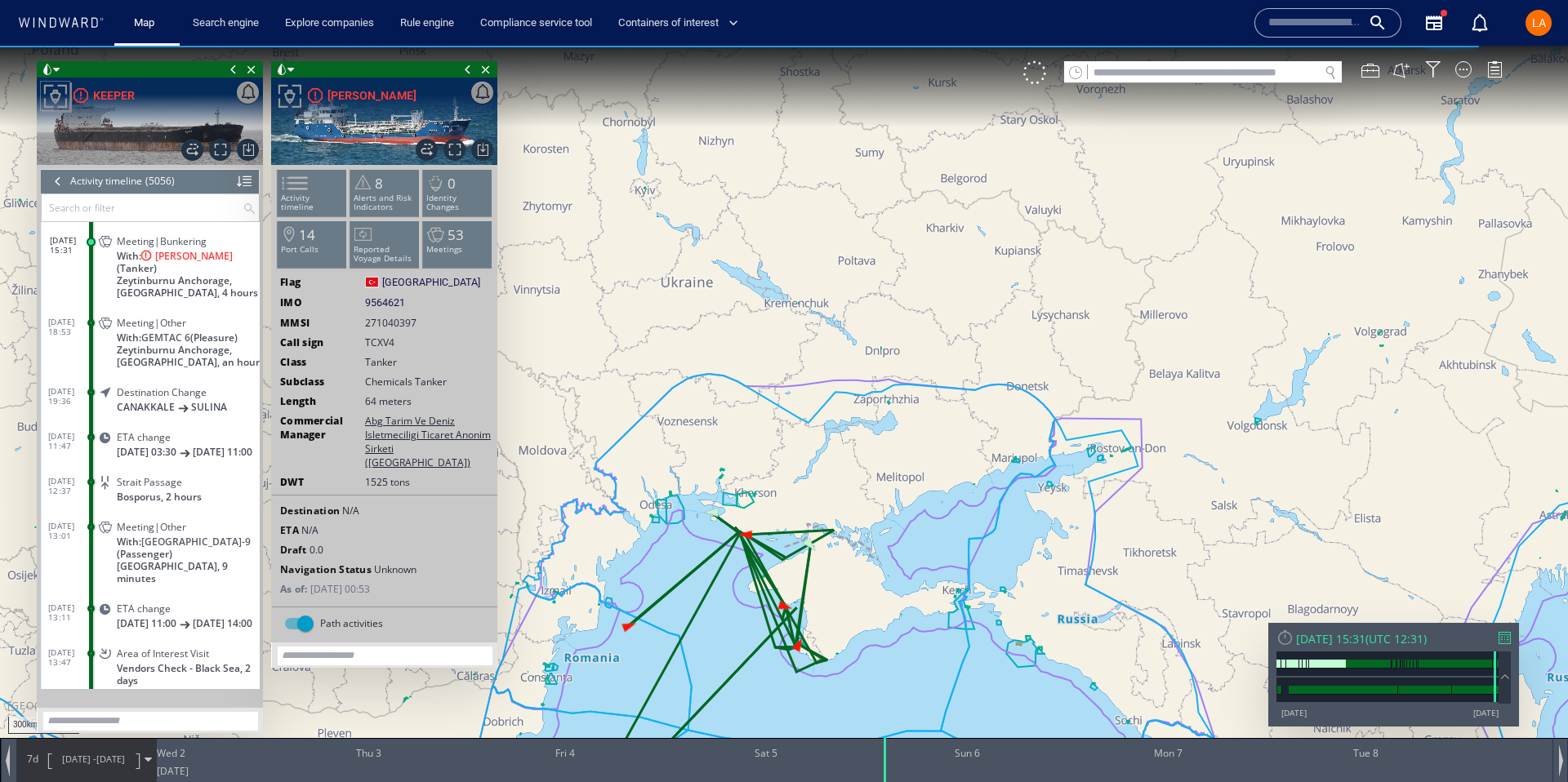
drag, startPoint x: 887, startPoint y: 642, endPoint x: 856, endPoint y: 394, distance: 249.9
click at [856, 394] on canvas "Map" at bounding box center [784, 406] width 1568 height 720
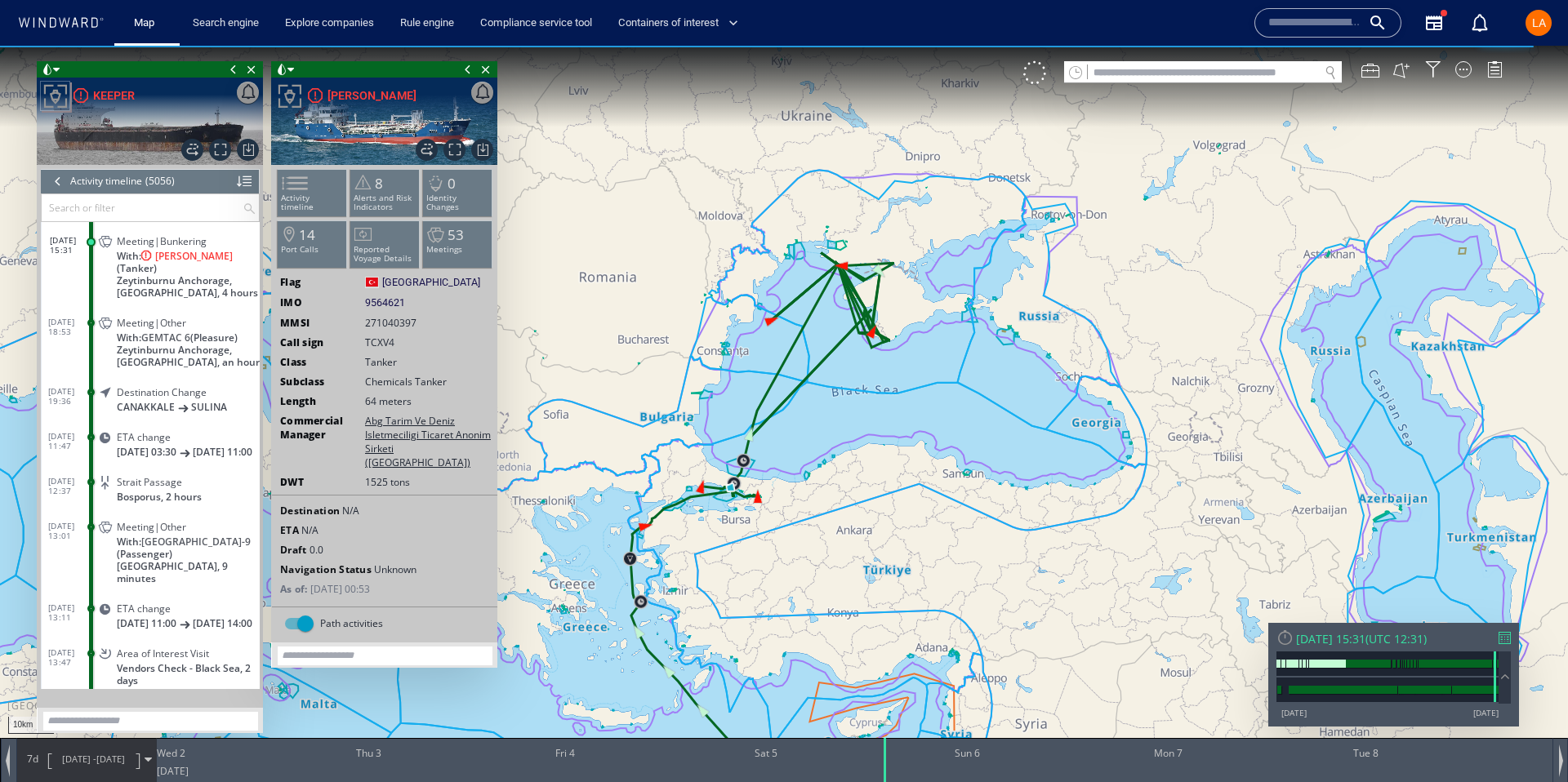
click at [961, 532] on canvas "Map" at bounding box center [784, 406] width 1568 height 720
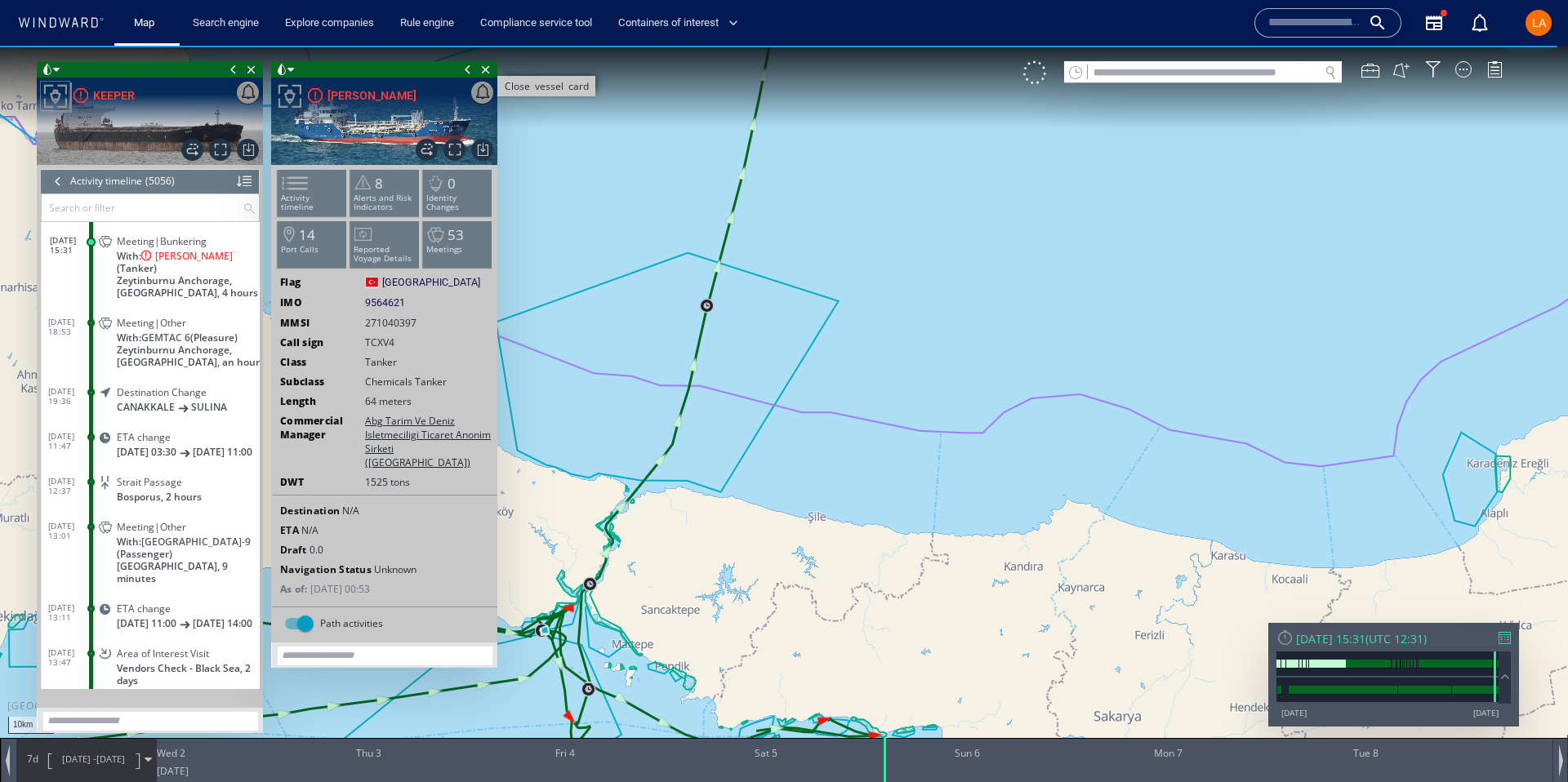
drag, startPoint x: 485, startPoint y: 69, endPoint x: 412, endPoint y: 115, distance: 86.3
click at [485, 69] on span "Close vessel card" at bounding box center [486, 69] width 18 height 16
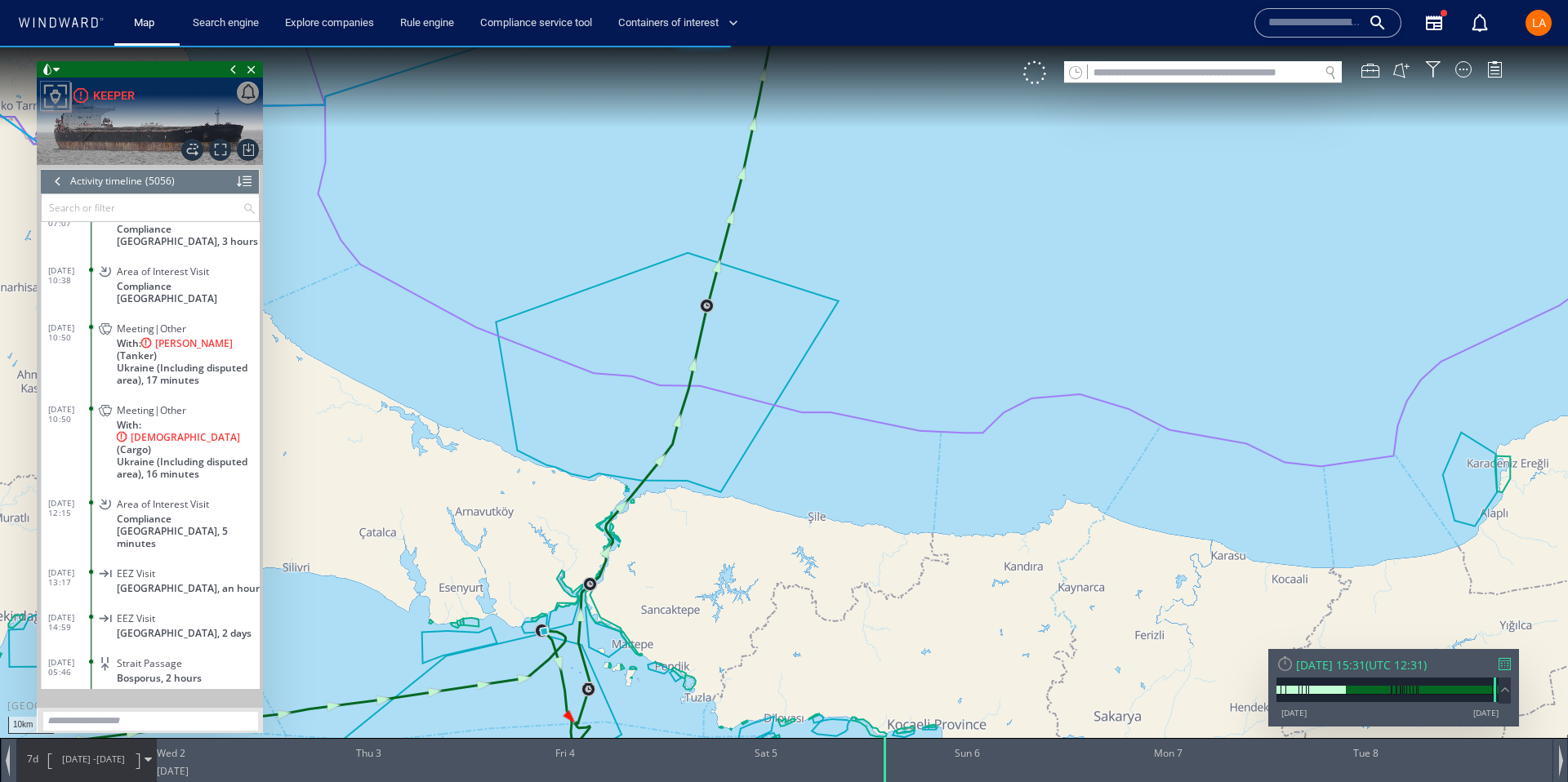
scroll to position [221637, 0]
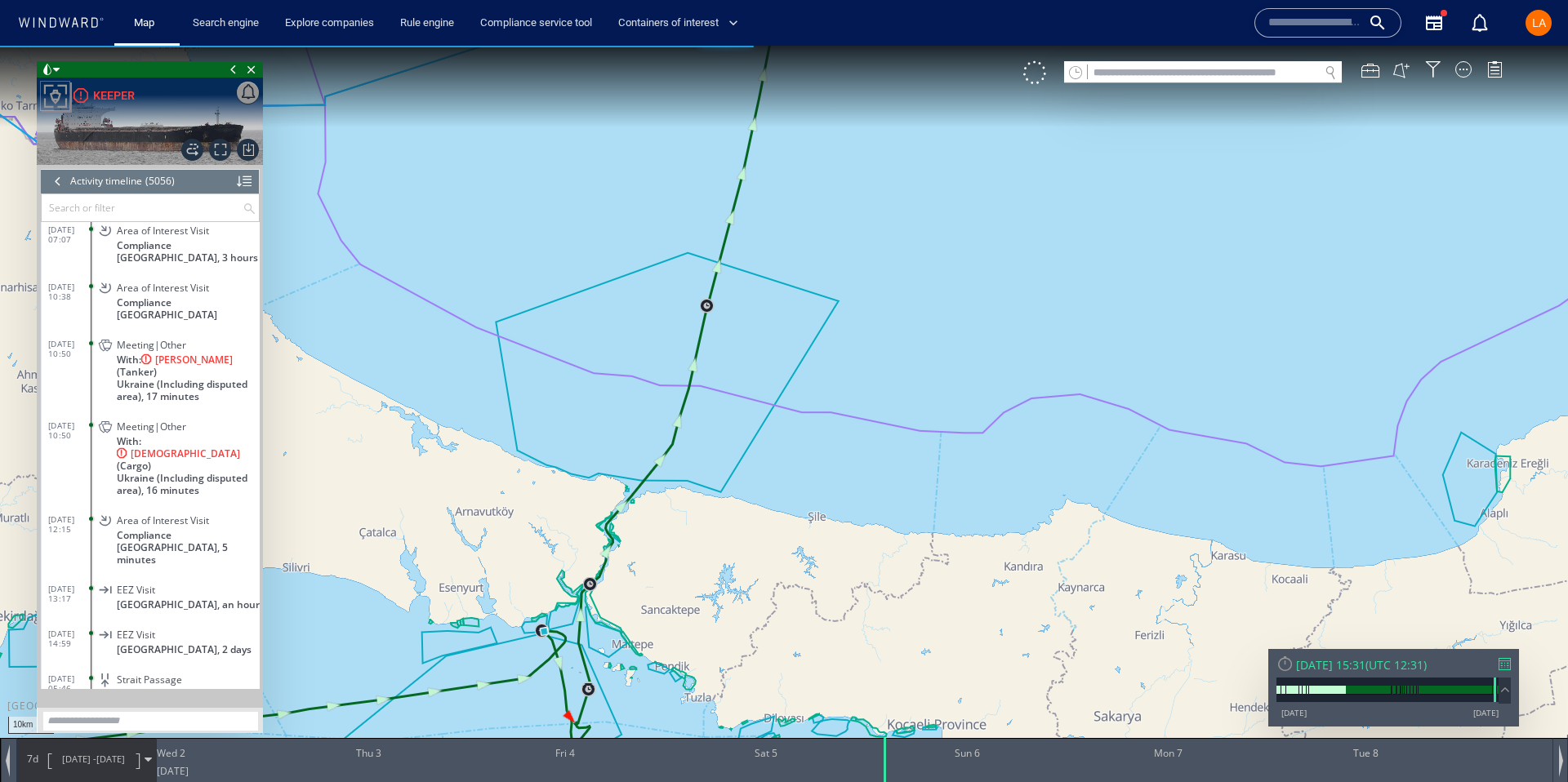
click at [119, 353] on span "With: HANUMAN (Tanker)" at bounding box center [188, 365] width 143 height 25
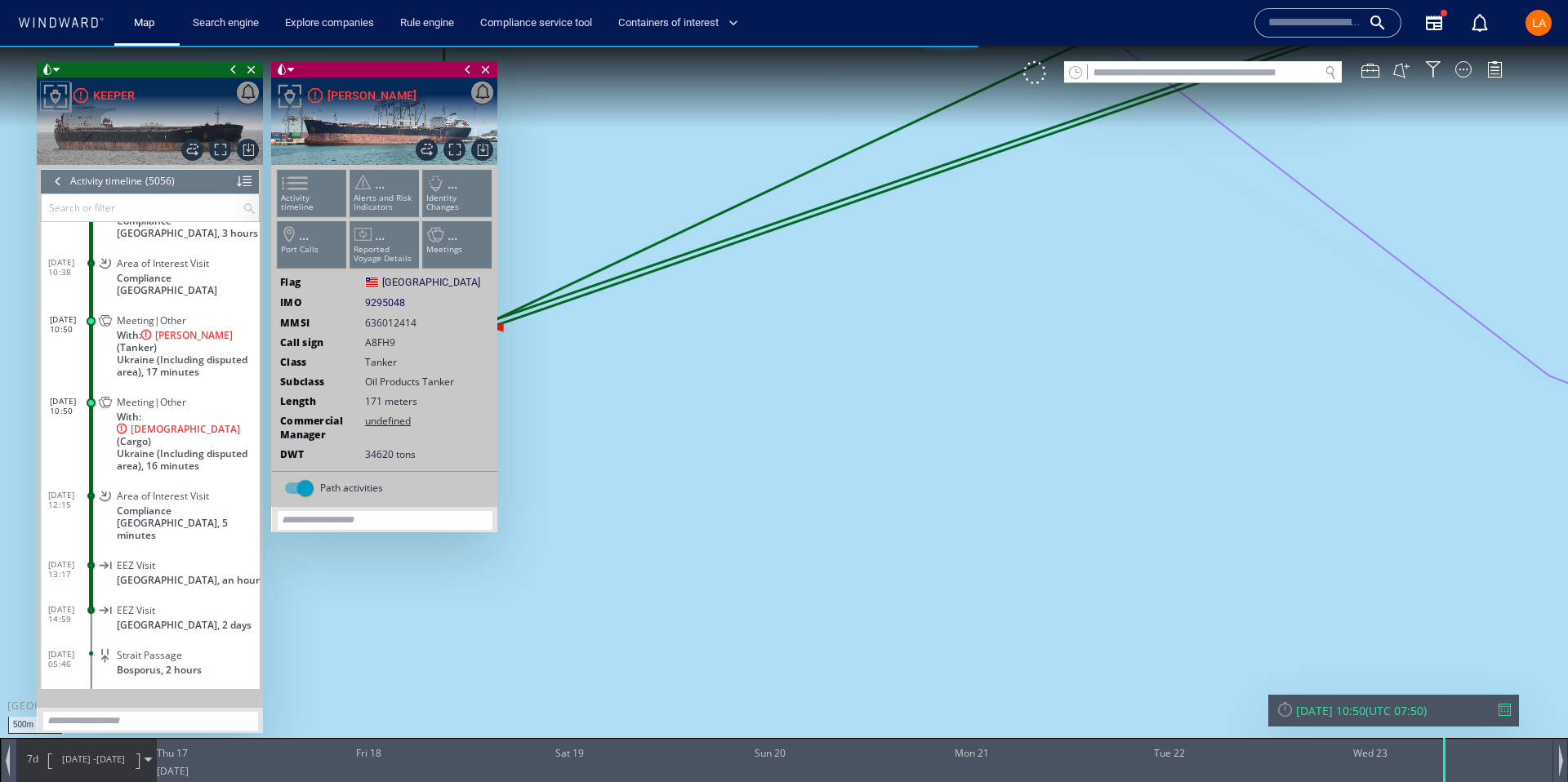
drag, startPoint x: 874, startPoint y: 369, endPoint x: 1117, endPoint y: 369, distance: 243.0
click at [1117, 369] on canvas "Map" at bounding box center [784, 406] width 1568 height 720
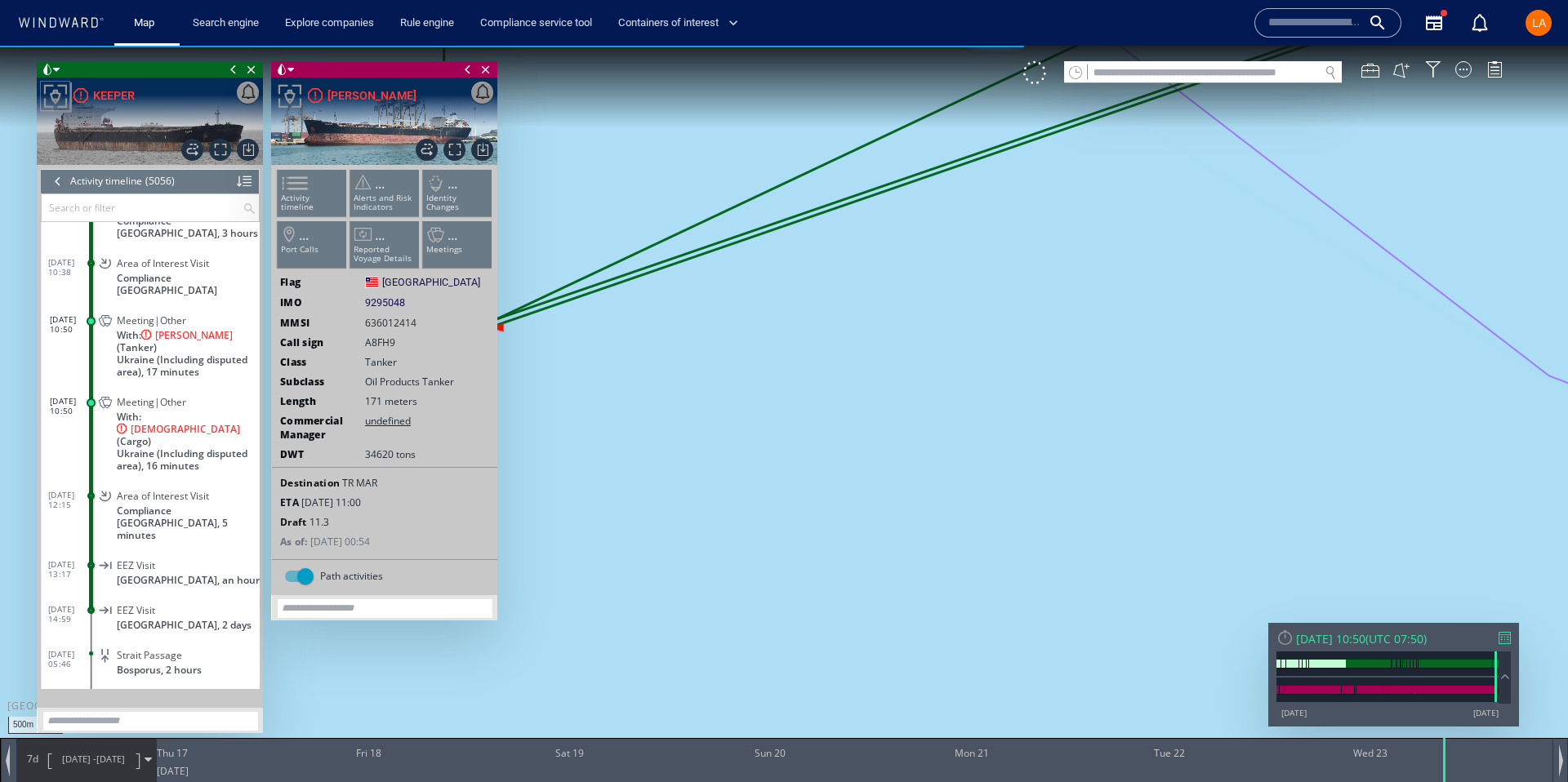
scroll to position [221669, 0]
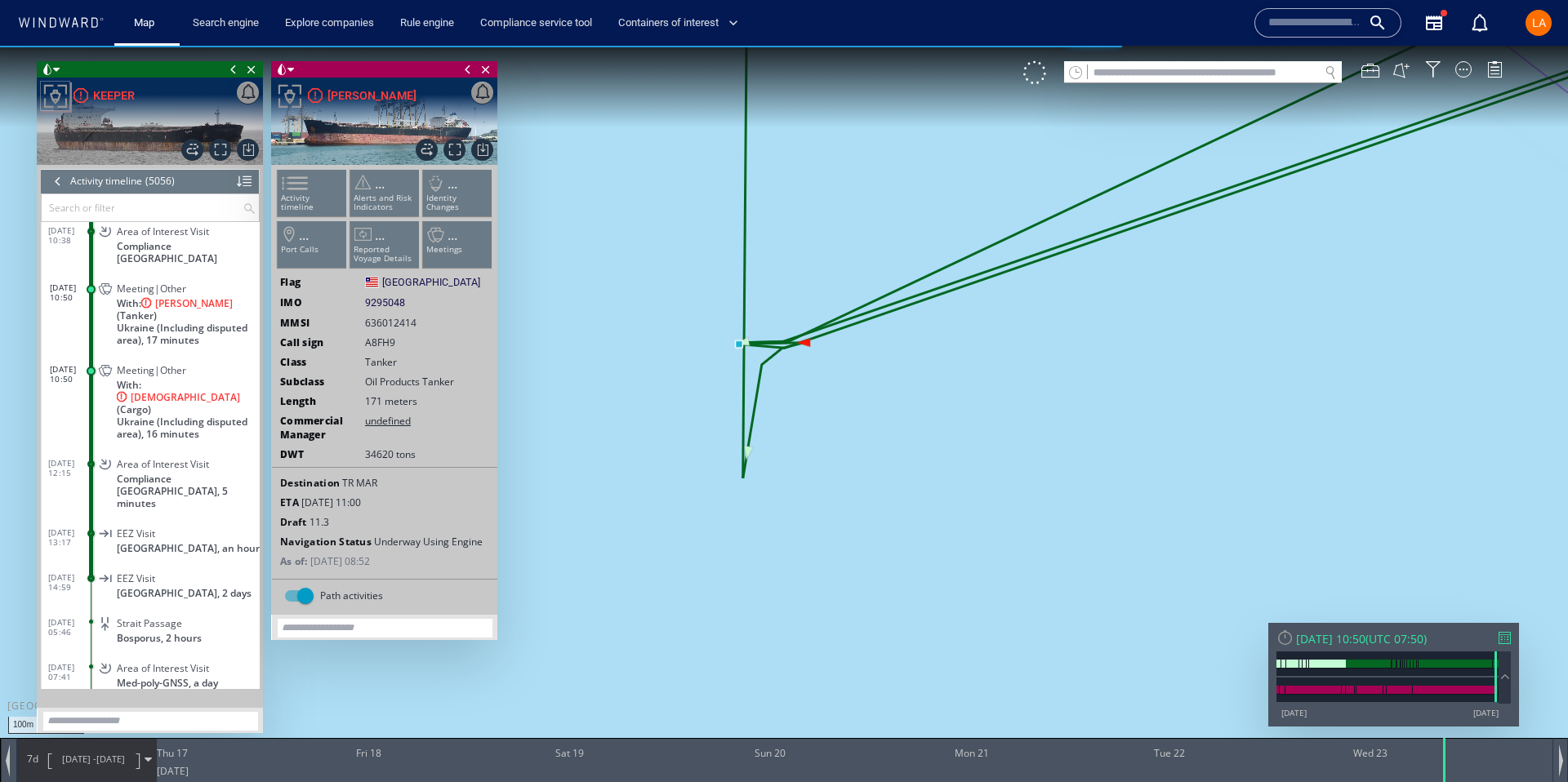
drag, startPoint x: 1031, startPoint y: 429, endPoint x: 1061, endPoint y: 433, distance: 30.3
click at [1061, 433] on canvas "Map" at bounding box center [784, 406] width 1568 height 720
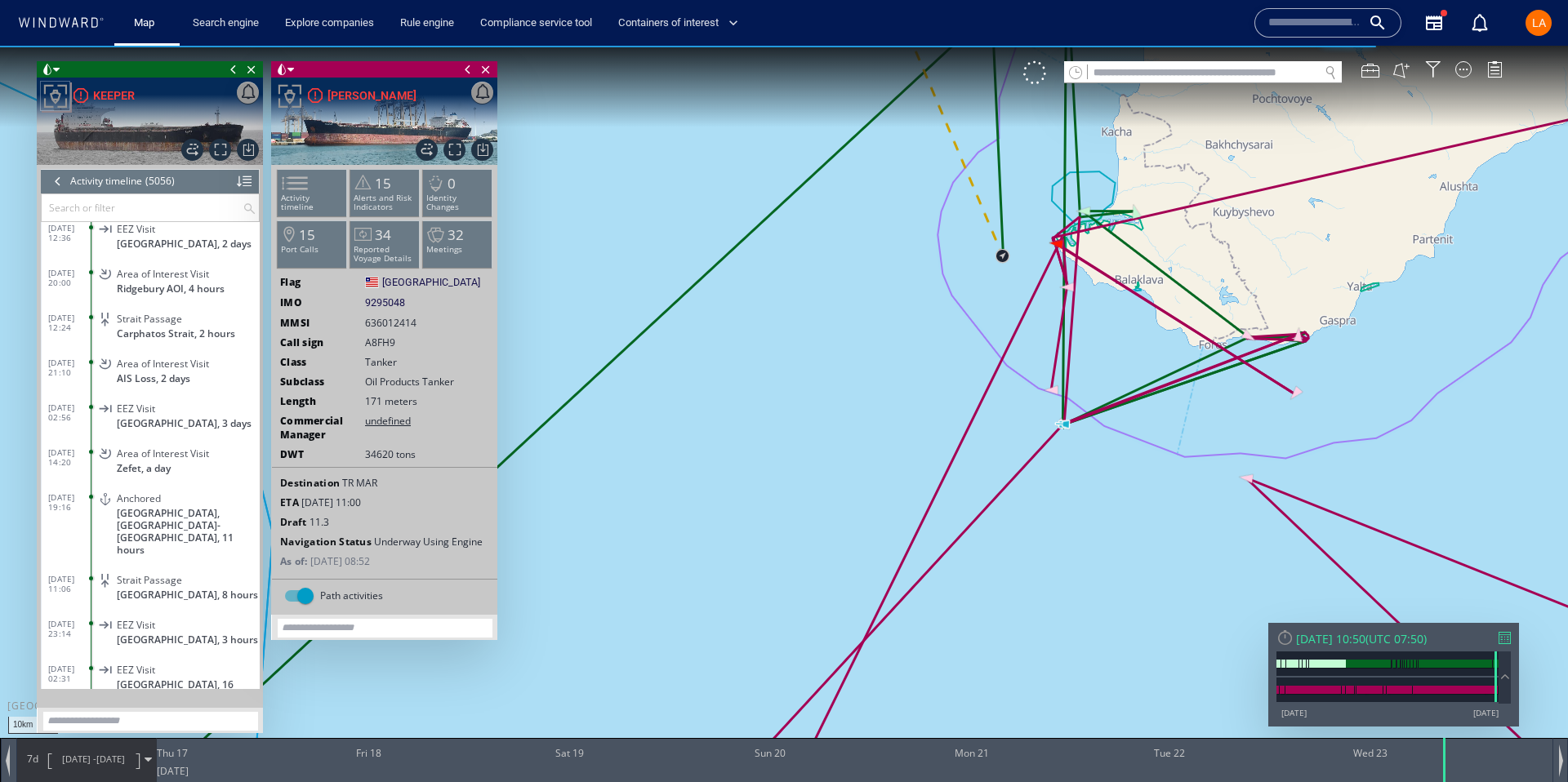
scroll to position [222239, 0]
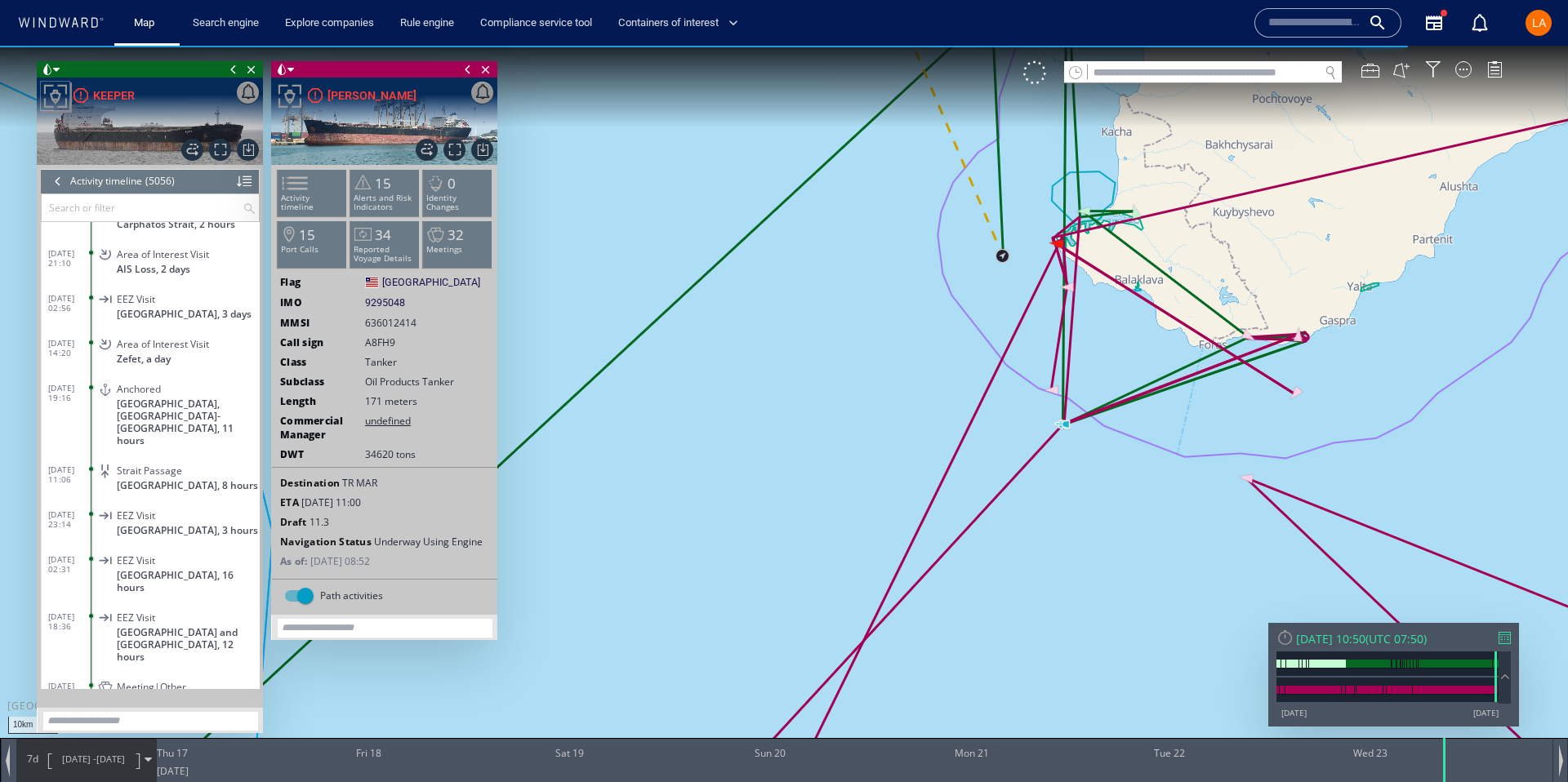
click at [125, 708] on span "[GEOGRAPHIC_DATA] and [GEOGRAPHIC_DATA], 2 hours" at bounding box center [188, 720] width 143 height 25
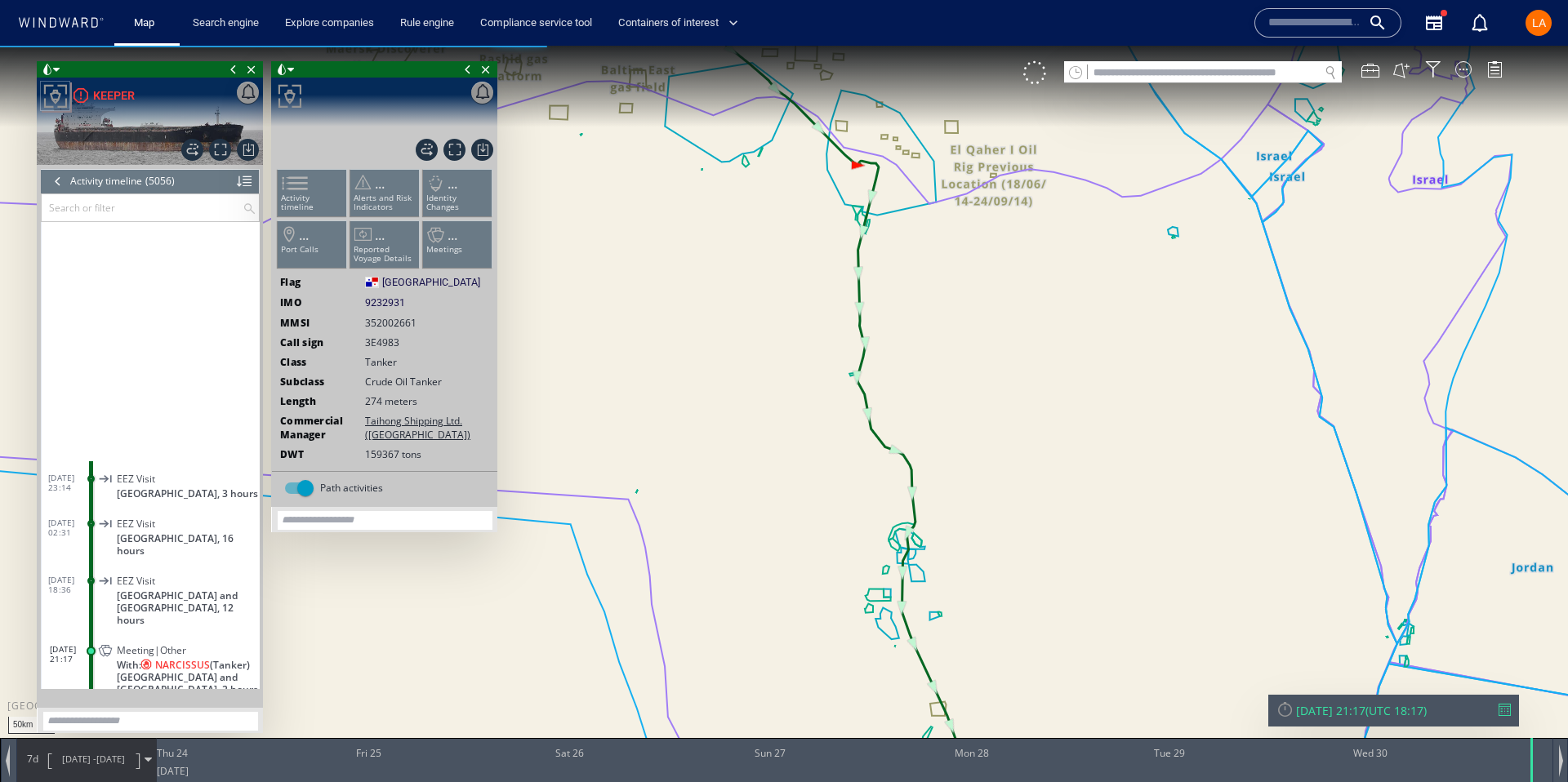
drag, startPoint x: 868, startPoint y: 374, endPoint x: 976, endPoint y: 623, distance: 271.4
click at [976, 623] on canvas "Map" at bounding box center [784, 406] width 1568 height 720
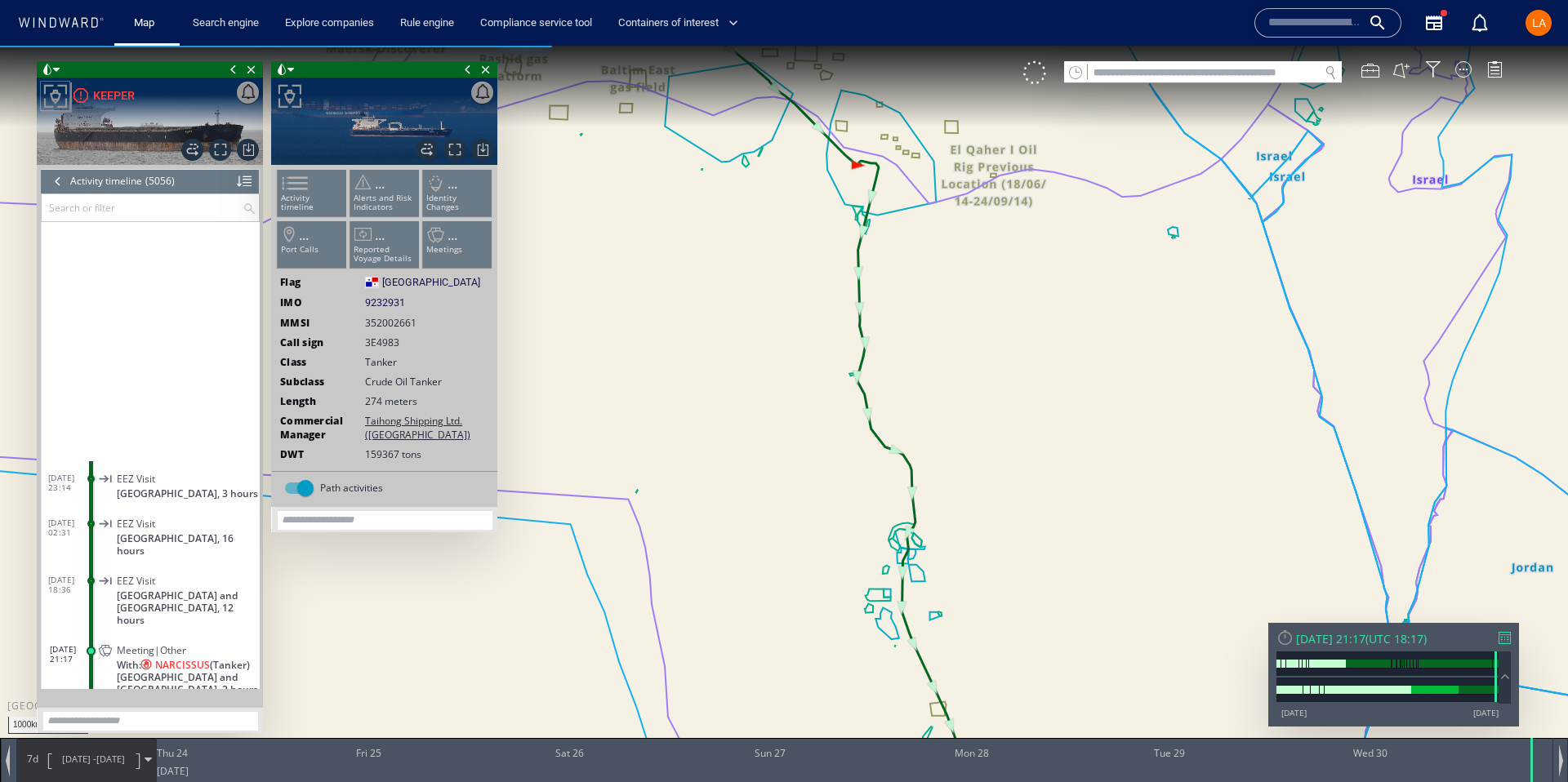
scroll to position [222612, 0]
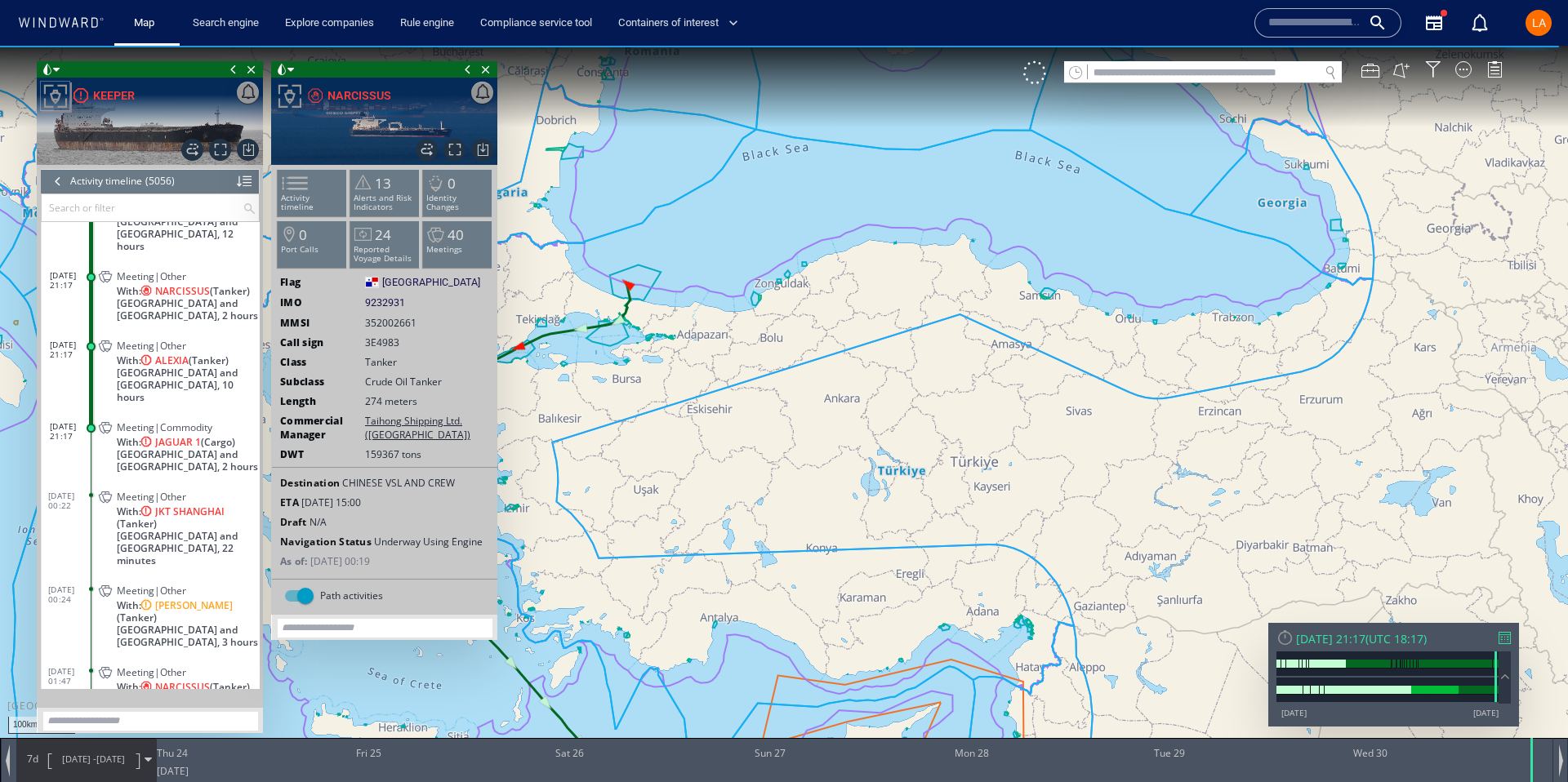
click at [120, 297] on span "Sudan and South Sudan, 2 hours" at bounding box center [188, 309] width 143 height 25
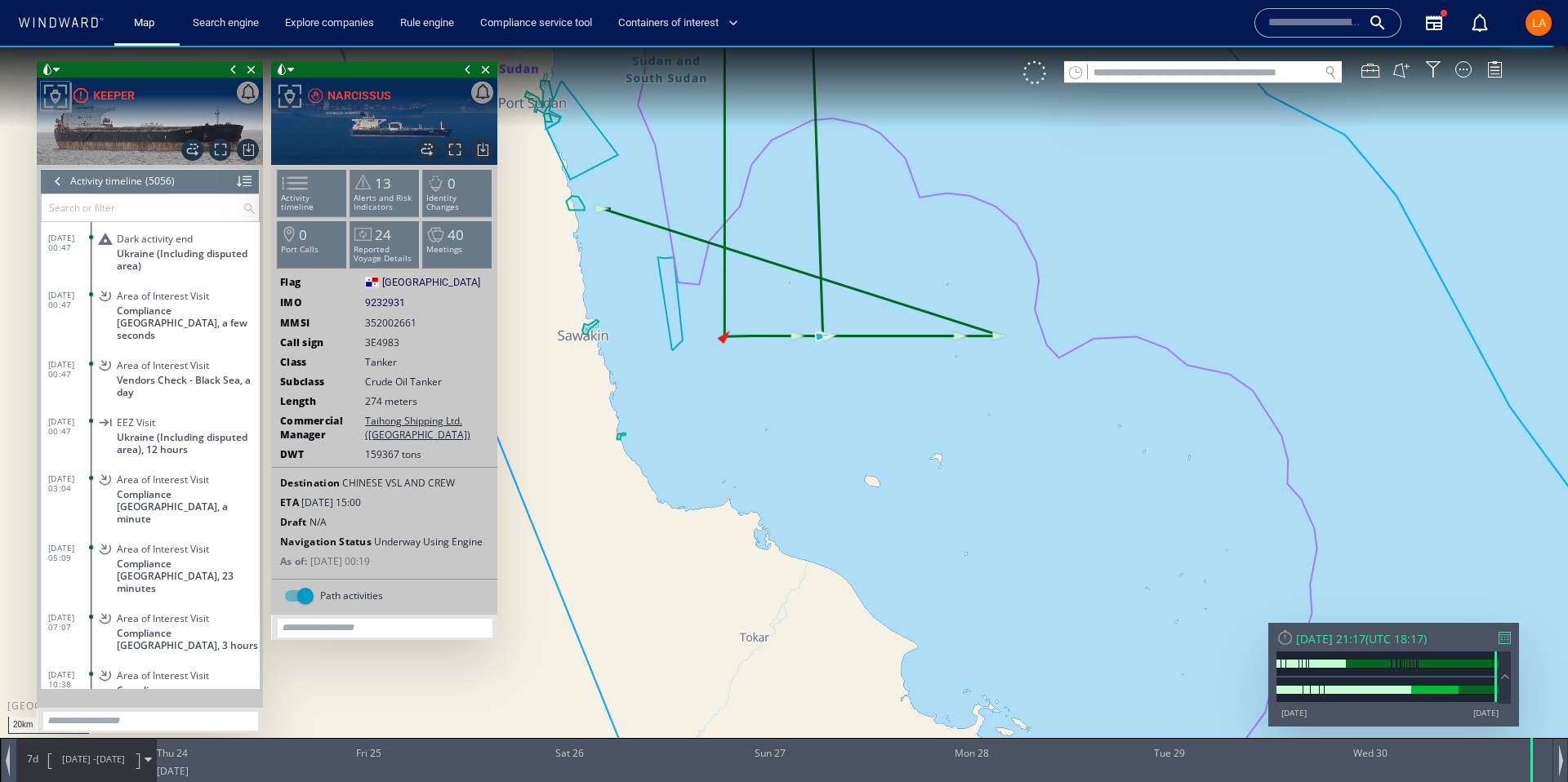
scroll to position [221401, 0]
click at [114, 656] on div "Meeting|Other With: HANUMAN (Tanker) Ukraine (Including disputed area), 17 minu…" at bounding box center [178, 692] width 164 height 74
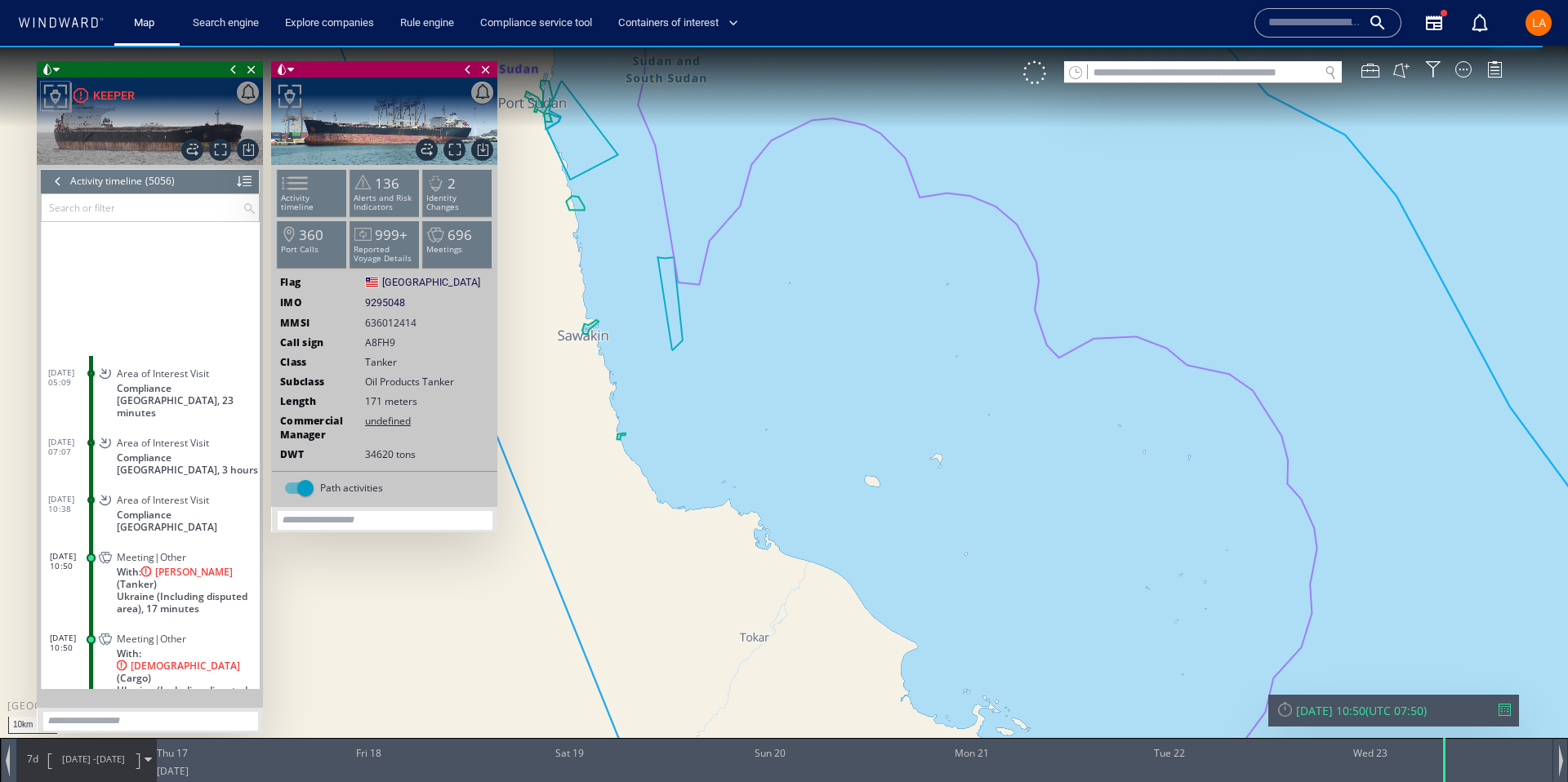
scroll to position [221669, 0]
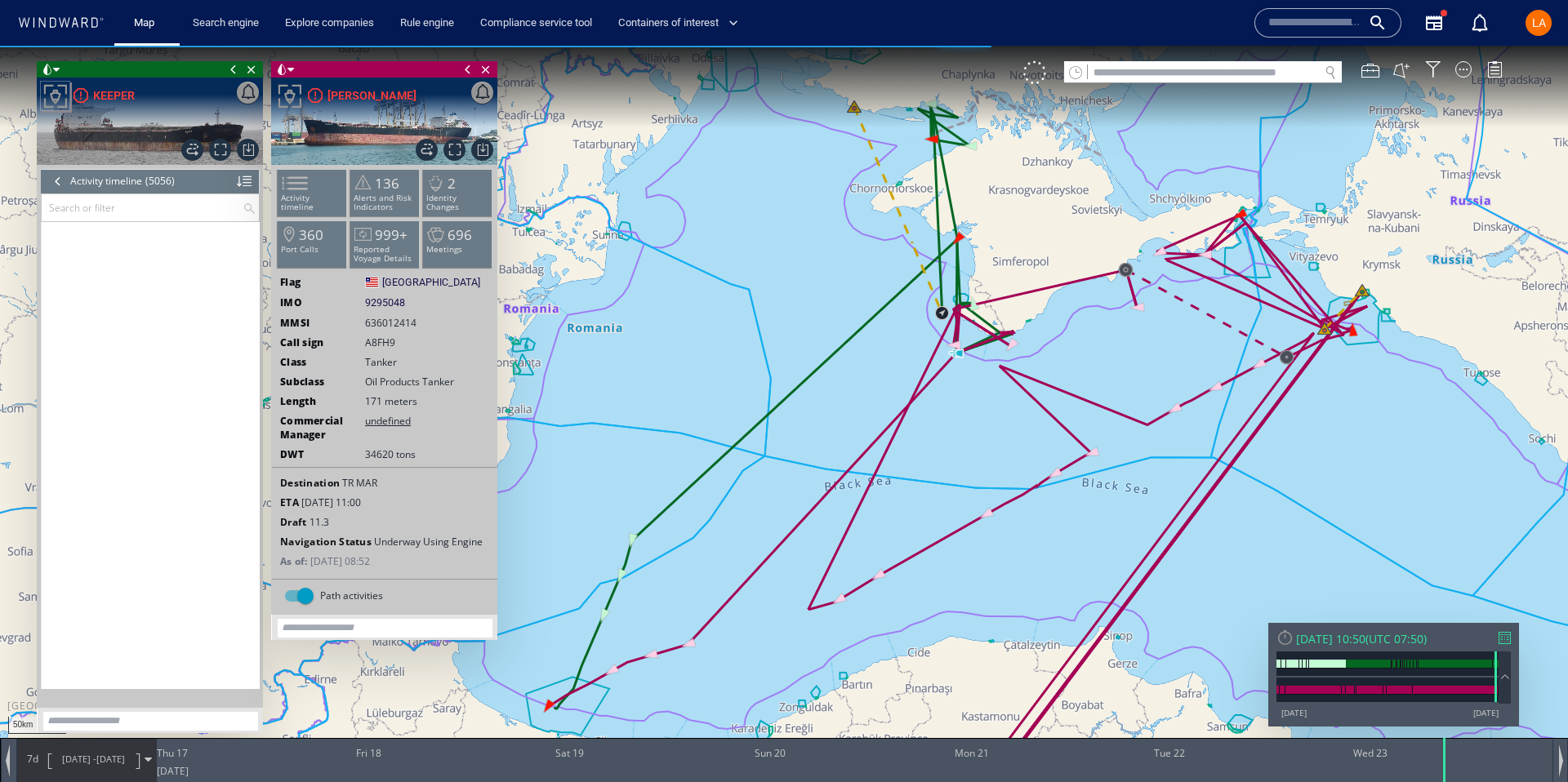
scroll to position [225499, 0]
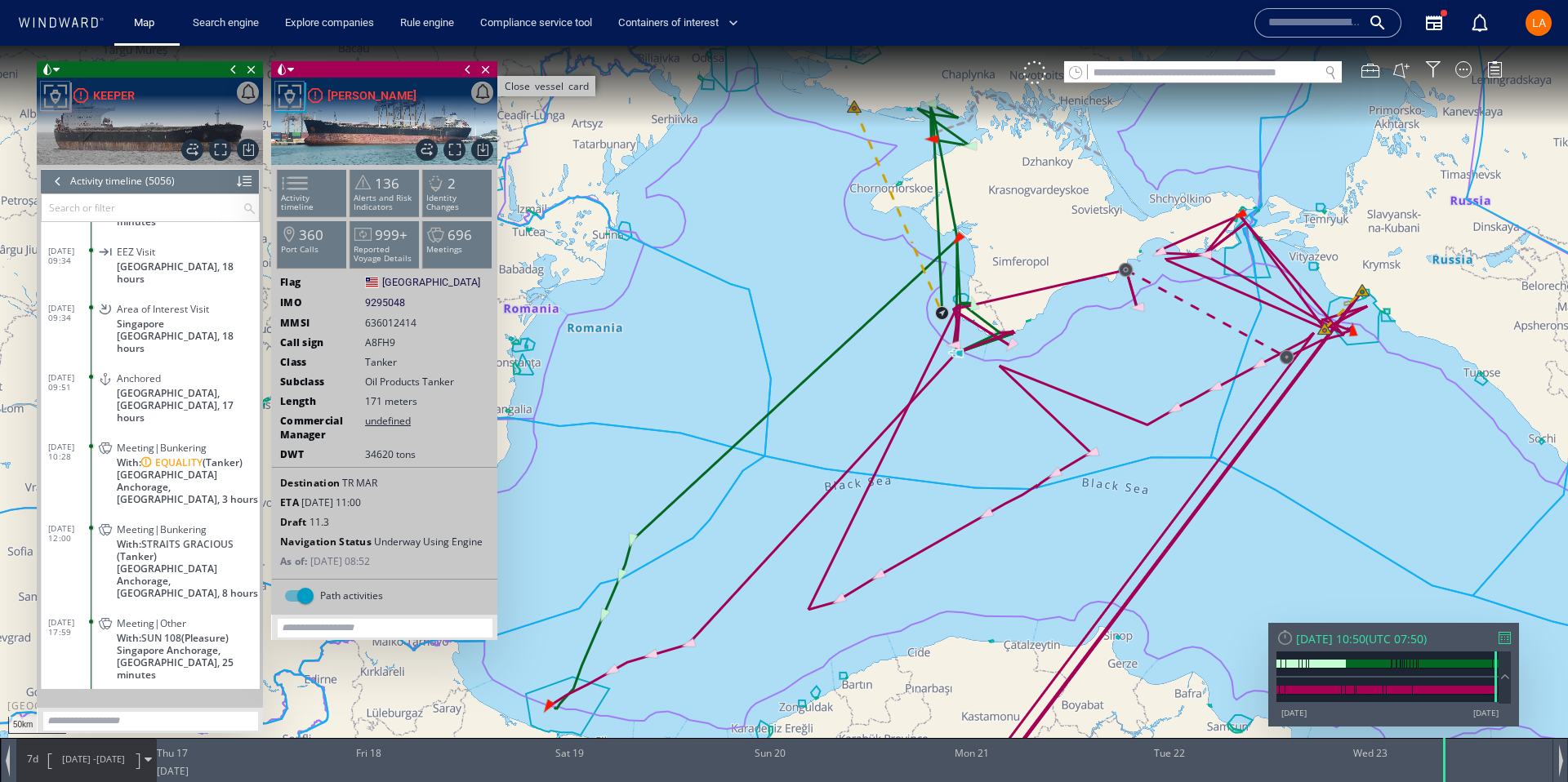
click at [488, 72] on span "Close vessel card" at bounding box center [486, 69] width 18 height 16
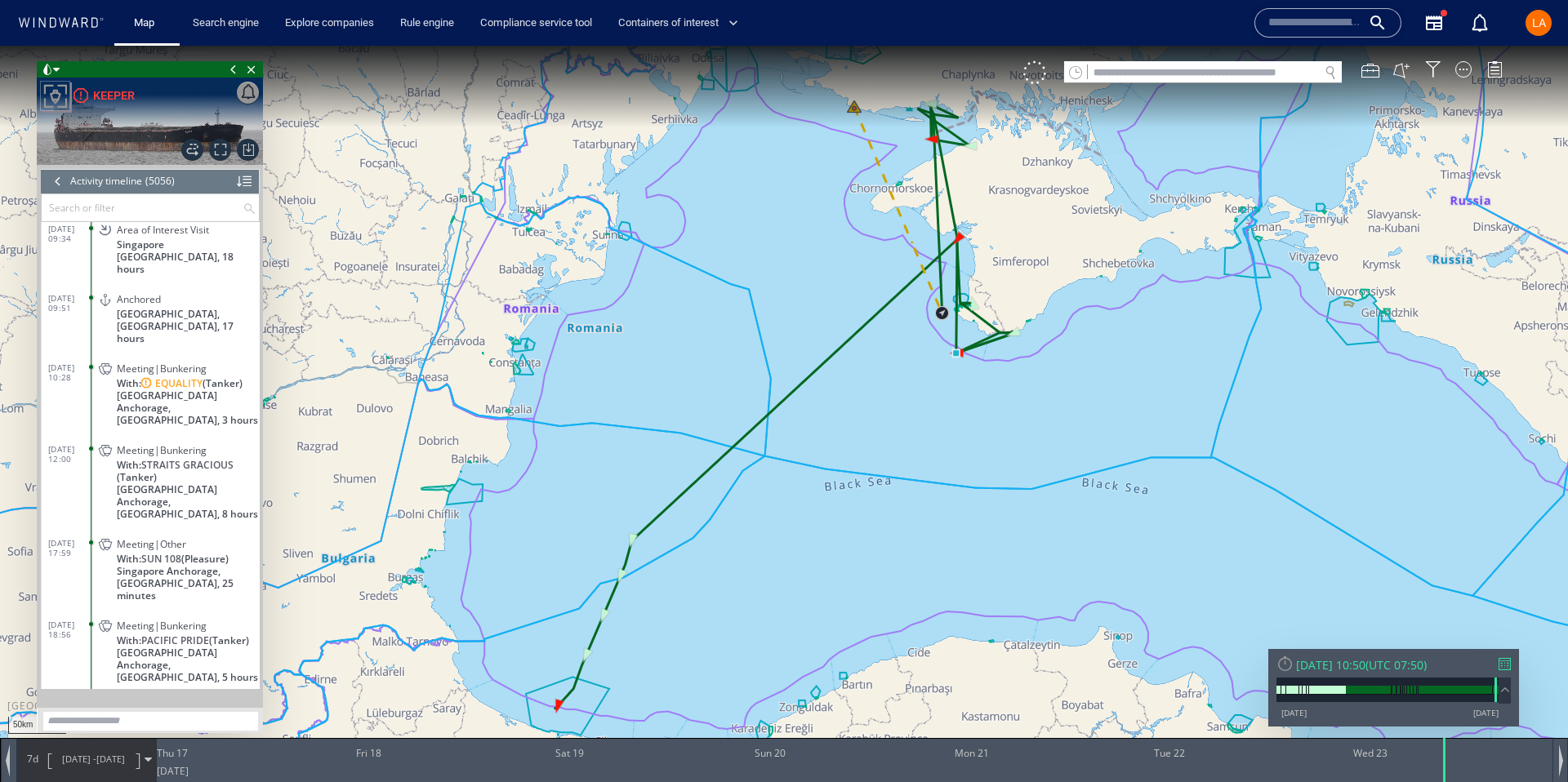
scroll to position [225568, 0]
click at [108, 355] on div "Meeting|Bunkering With: EQUALITY (Tanker) [GEOGRAPHIC_DATA] Anchorage, [GEOGRAP…" at bounding box center [178, 391] width 164 height 74
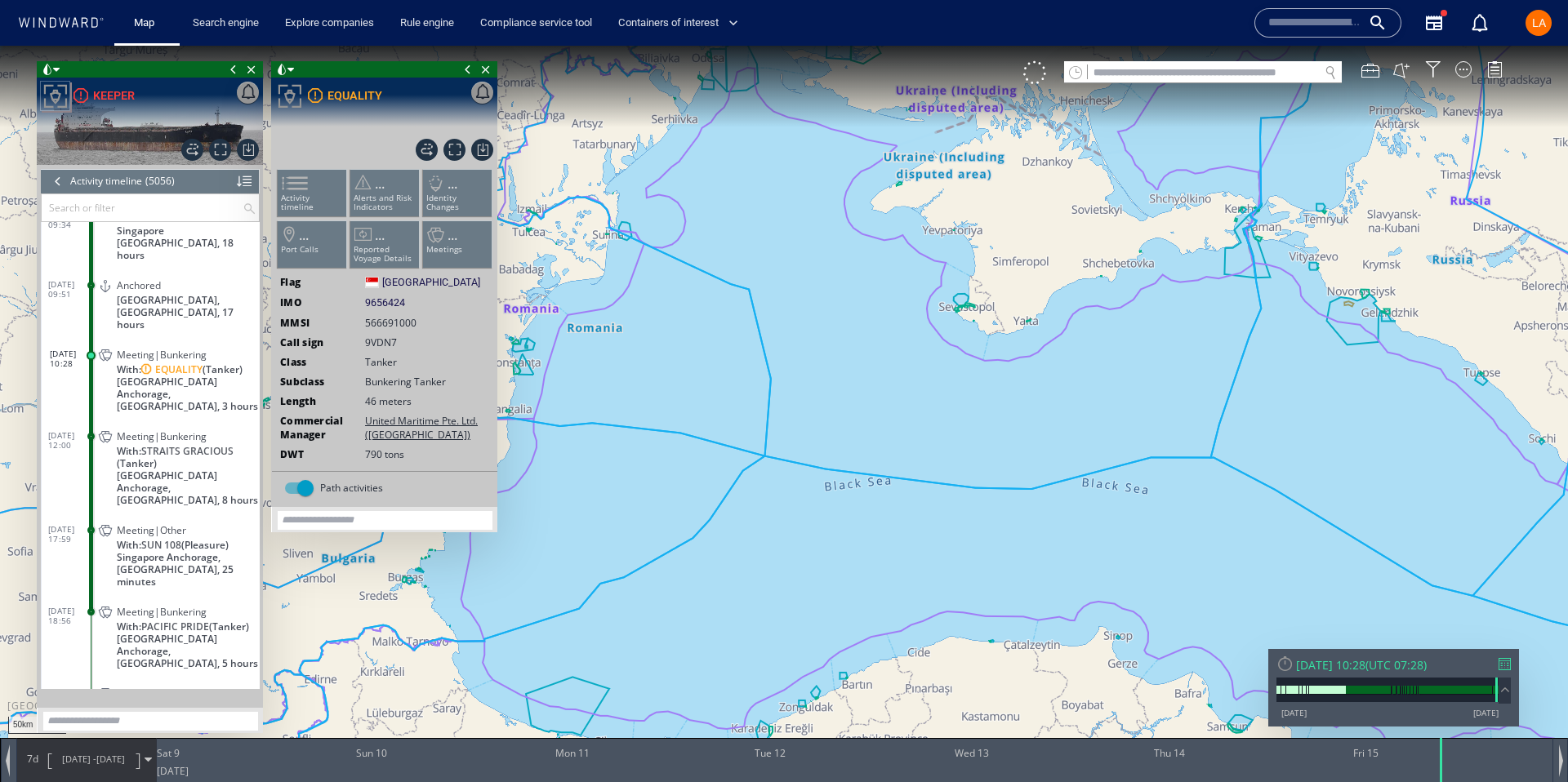
scroll to position [225621, 0]
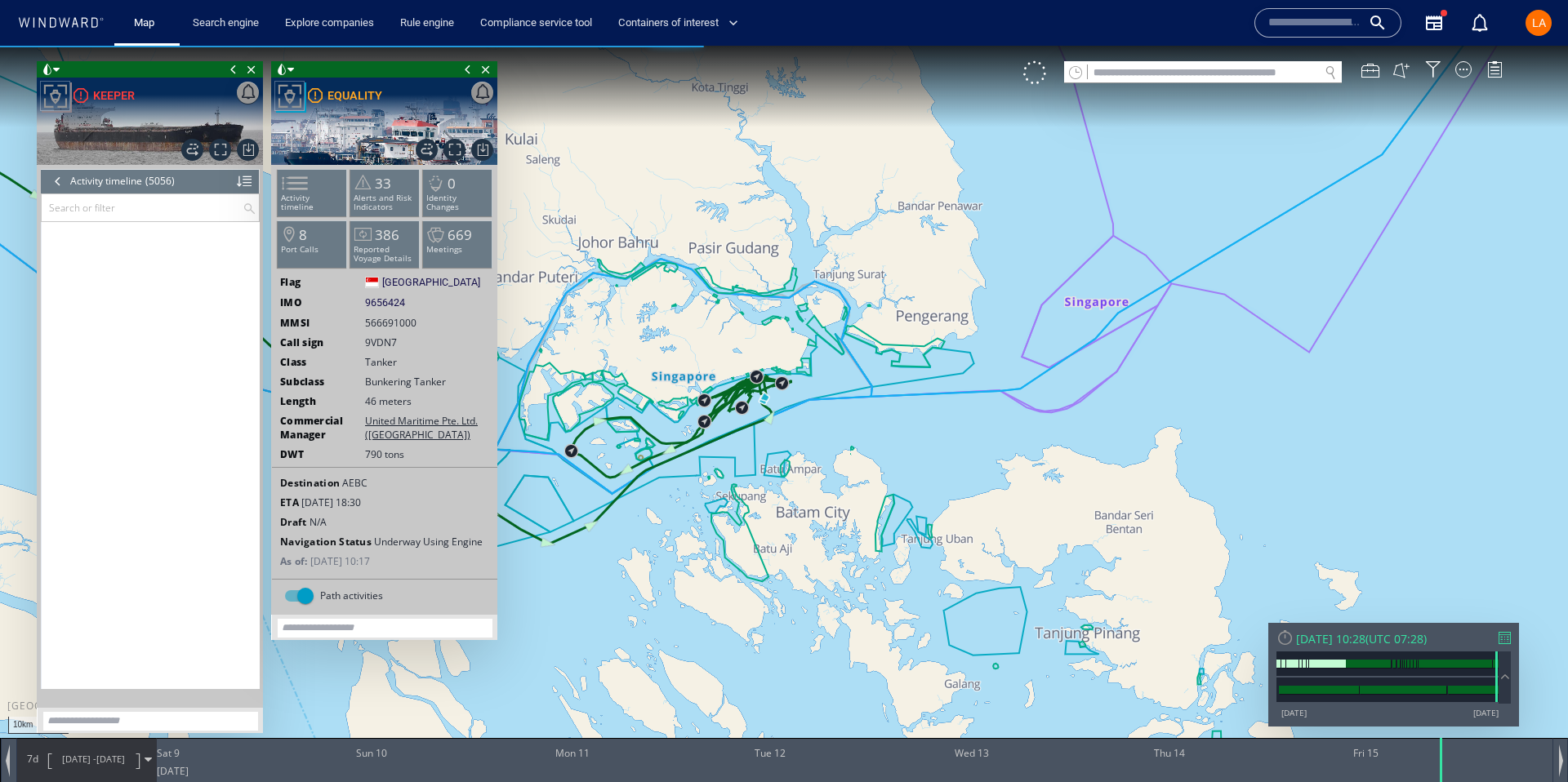
scroll to position [222704, 0]
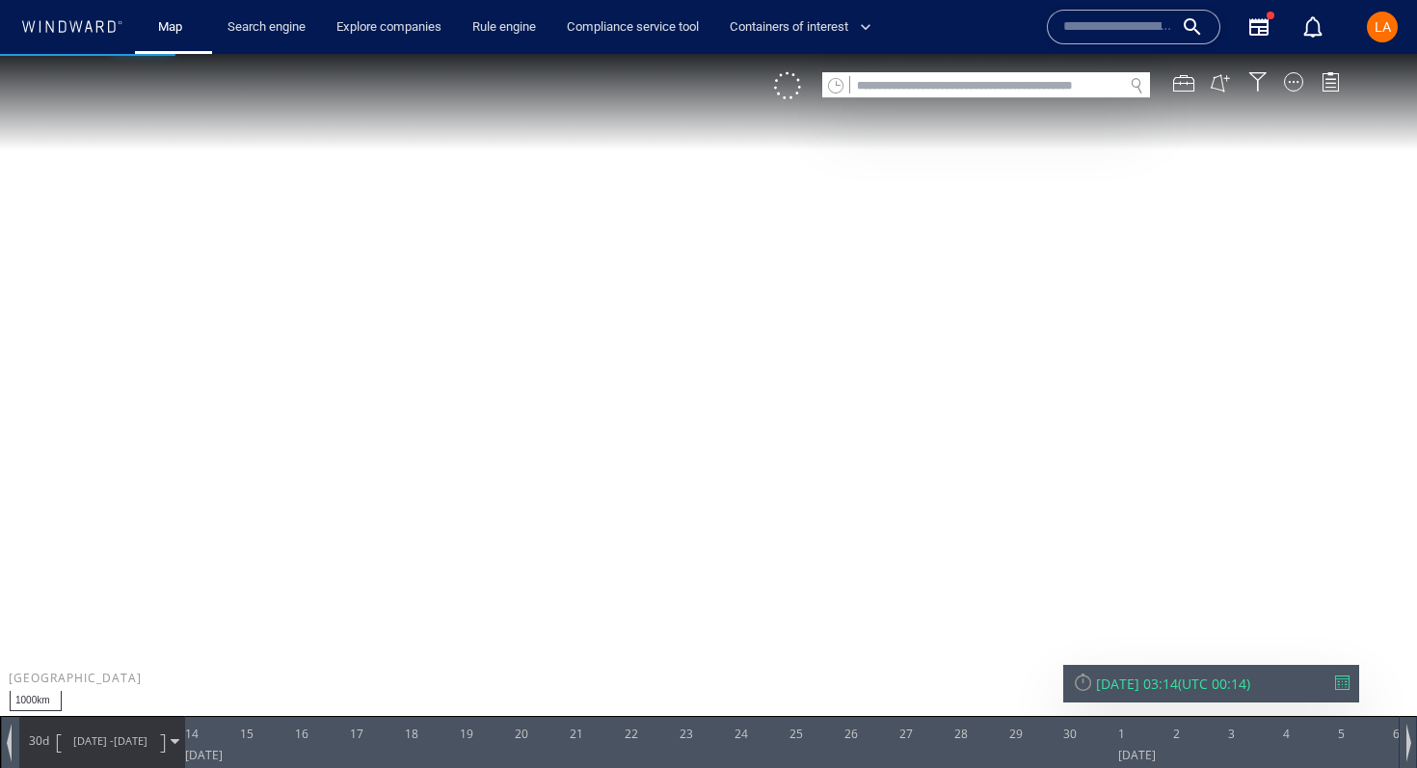
click at [924, 89] on input "text" at bounding box center [986, 86] width 273 height 26
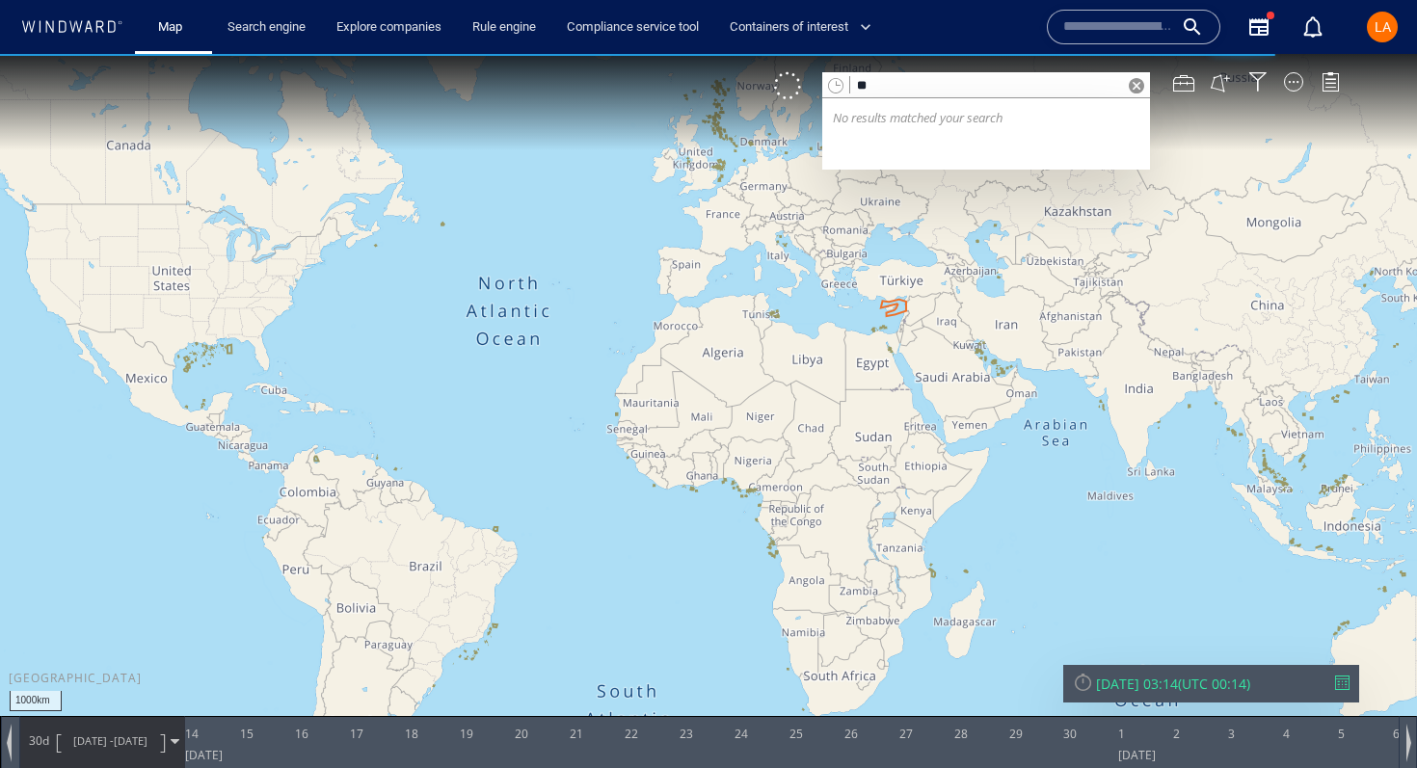
type input "*"
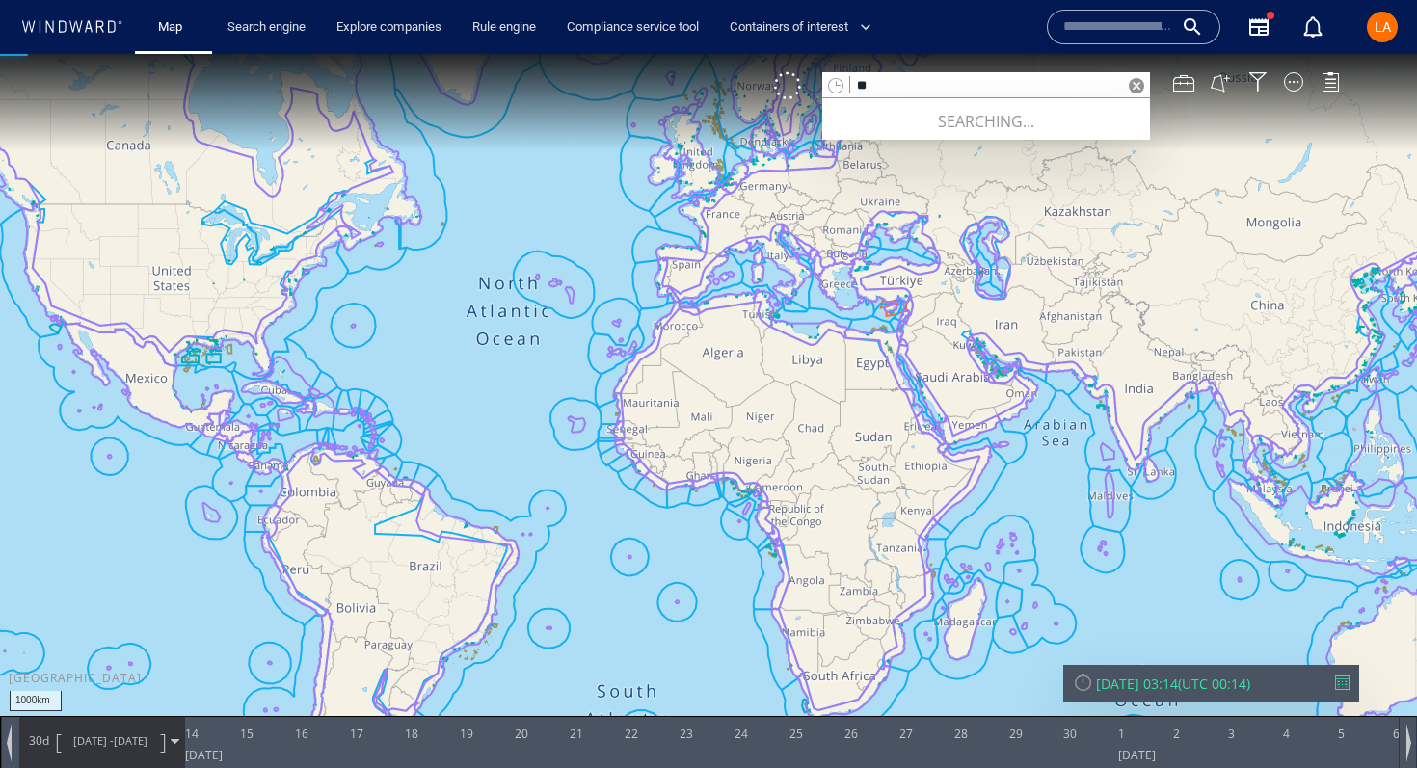
type input "*"
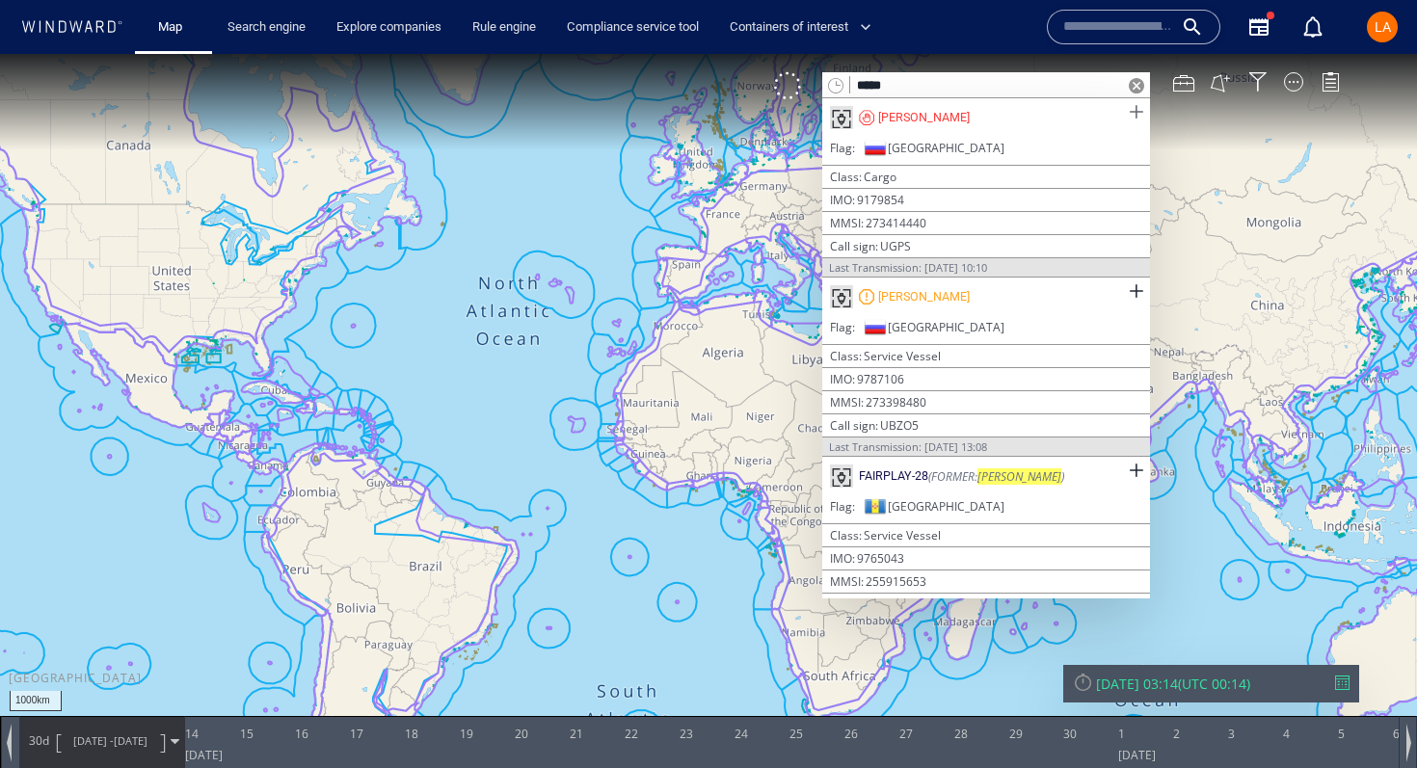
type input "*****"
click at [1129, 106] on span at bounding box center [1136, 112] width 24 height 24
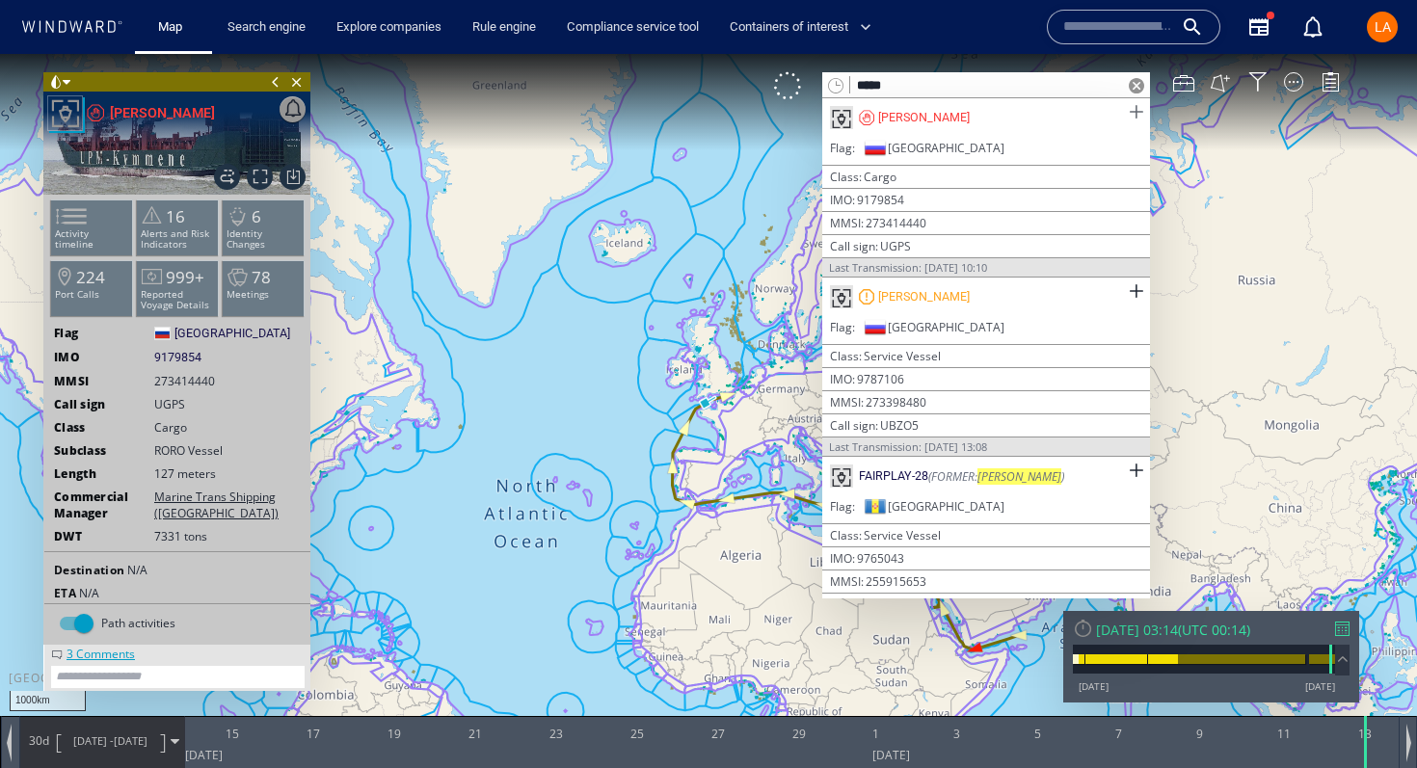
click at [1131, 107] on span at bounding box center [1136, 112] width 24 height 24
click at [300, 83] on span "Close vessel card" at bounding box center [296, 81] width 21 height 19
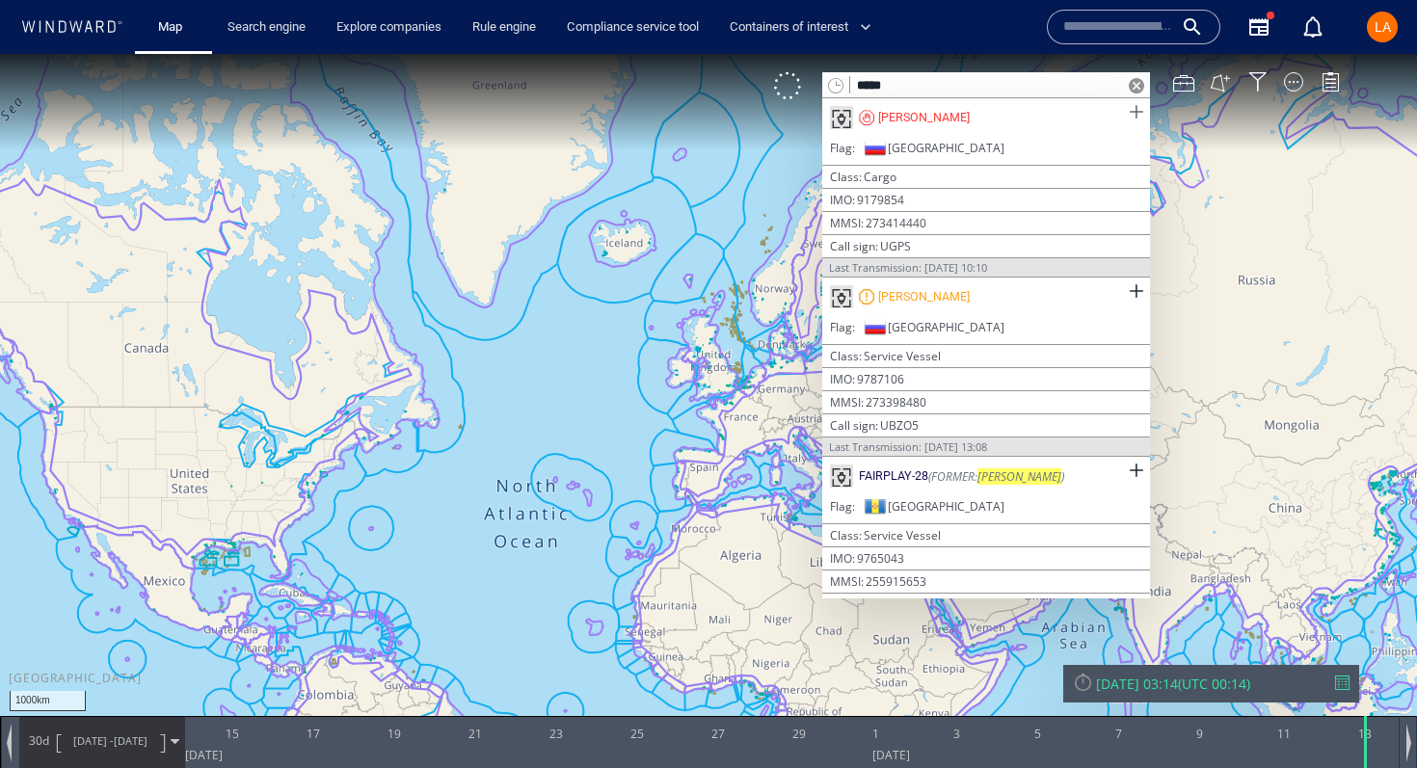
click at [1126, 112] on span at bounding box center [1136, 112] width 24 height 24
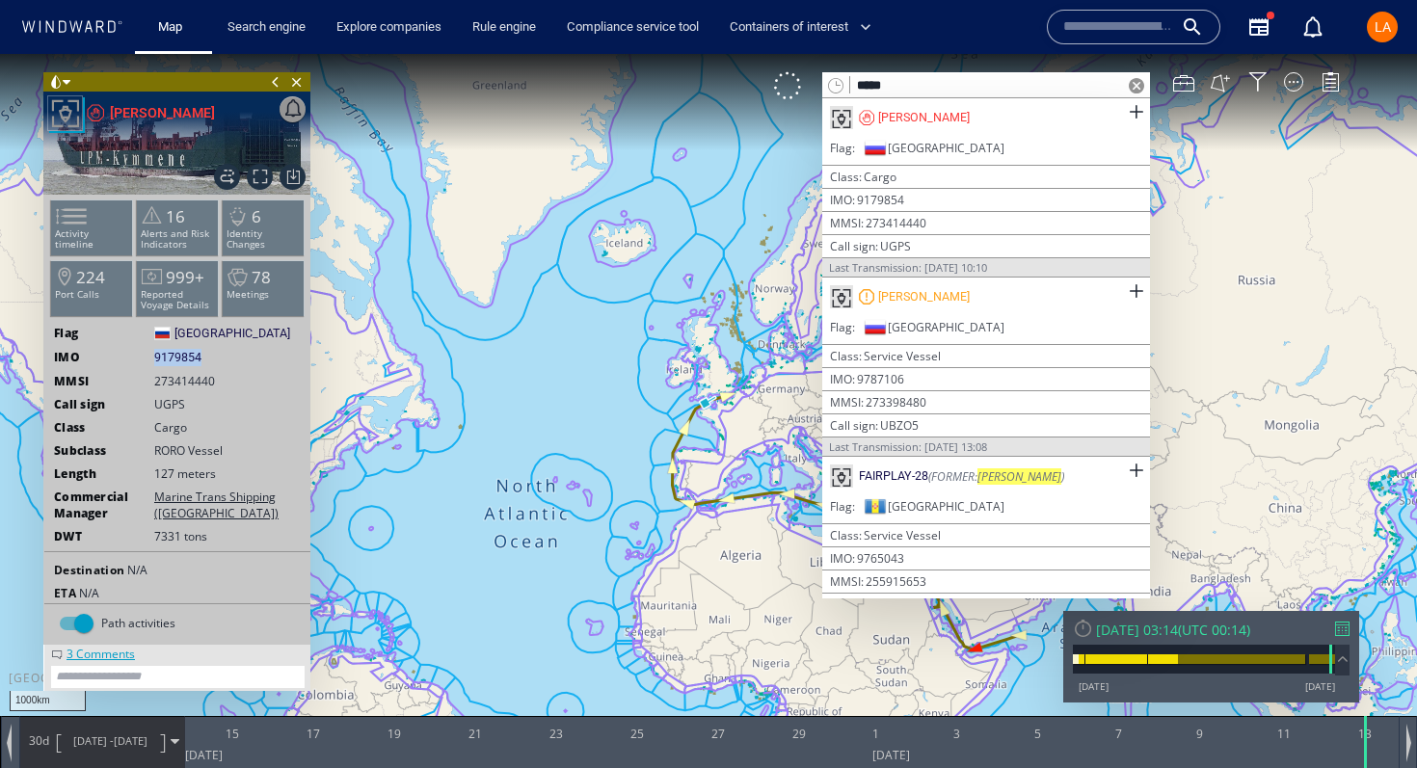
drag, startPoint x: 212, startPoint y: 359, endPoint x: 154, endPoint y: 359, distance: 57.8
click at [154, 359] on div "IMO 9179854 9179854" at bounding box center [177, 357] width 266 height 17
copy span "9179854"
